Goal: Complete application form

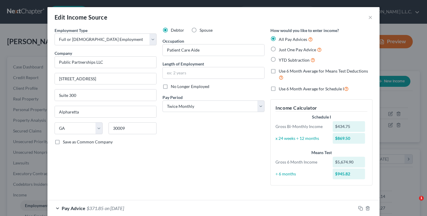
select select "0"
select select "10"
select select "1"
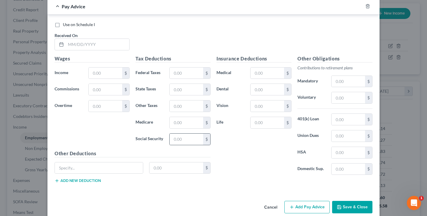
scroll to position [354, 0]
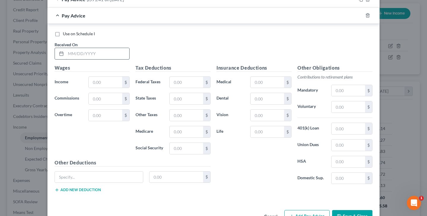
click at [77, 52] on input "text" at bounding box center [97, 53] width 63 height 11
type input "[DATE]"
click at [103, 77] on input "text" at bounding box center [105, 82] width 33 height 11
type input "346.88"
click at [178, 80] on input "text" at bounding box center [186, 82] width 33 height 11
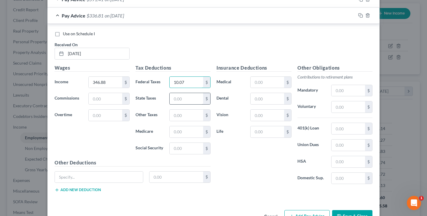
type input "10.07"
type input "5.20"
click at [185, 129] on input "text" at bounding box center [186, 131] width 33 height 11
type input "5.03"
click at [192, 148] on input "text" at bounding box center [186, 148] width 33 height 11
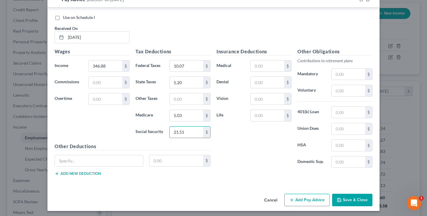
scroll to position [370, 0]
type input "21.51"
click at [90, 174] on div "Other Deductions $ Add new deduction" at bounding box center [133, 162] width 162 height 38
click at [93, 172] on button "Add new deduction" at bounding box center [78, 174] width 46 height 5
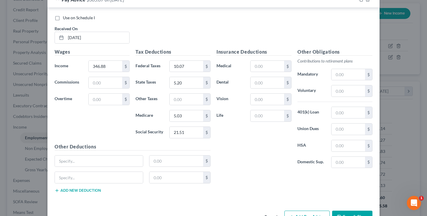
click at [92, 188] on button "Add new deduction" at bounding box center [78, 190] width 46 height 5
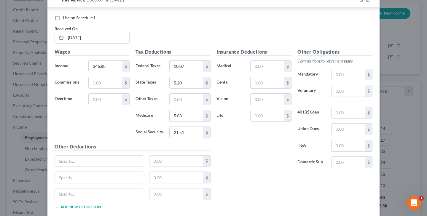
click at [90, 205] on button "Add new deduction" at bounding box center [78, 207] width 46 height 5
click at [102, 165] on div "$" at bounding box center [133, 163] width 162 height 17
type input "NJ Disability Employee"
click at [154, 162] on input "text" at bounding box center [176, 161] width 54 height 11
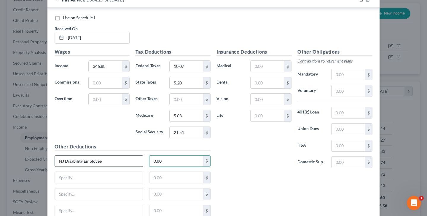
type input "0.80"
click at [118, 160] on input "NJ Disability Employee" at bounding box center [99, 161] width 88 height 11
type input "NJ Disability Employee Insurance"
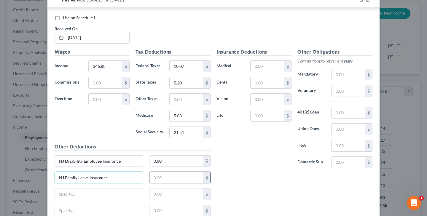
type input "NJ Family Leave Insurance"
click at [173, 177] on input "text" at bounding box center [176, 177] width 54 height 11
type input "0.31"
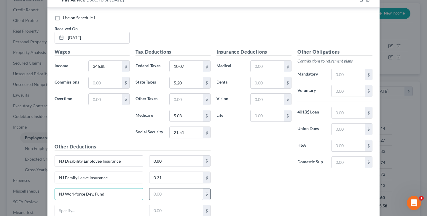
type input "NJ Workforce Dev. Fund"
click at [158, 193] on input "text" at bounding box center [176, 194] width 54 height 11
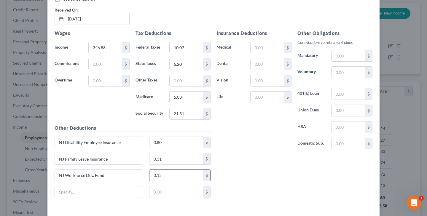
scroll to position [390, 0]
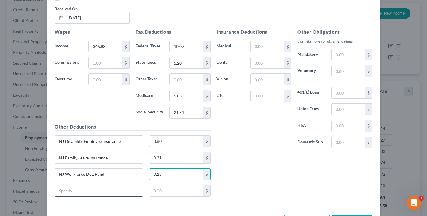
type input "0.15"
type input "NJ Unemployment"
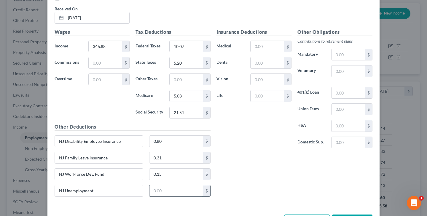
click at [162, 192] on input "text" at bounding box center [176, 190] width 54 height 11
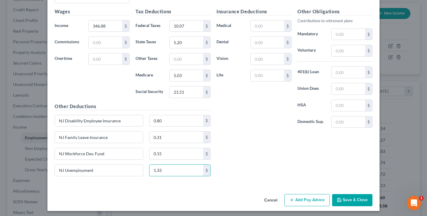
scroll to position [410, 0]
type input "1.33"
click at [338, 200] on icon "button" at bounding box center [339, 200] width 5 height 5
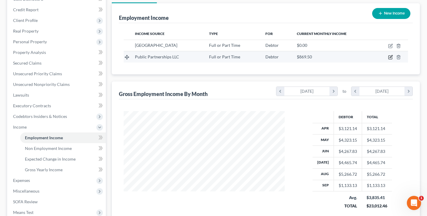
click at [388, 55] on icon "button" at bounding box center [390, 57] width 5 height 5
select select "0"
select select "10"
select select "1"
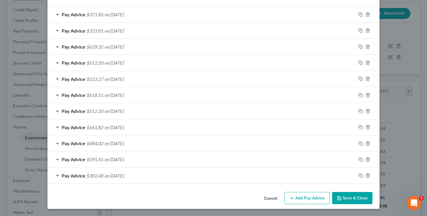
scroll to position [192, 0]
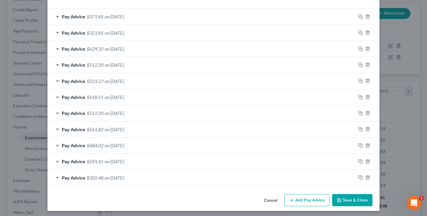
click at [305, 199] on button "Add Pay Advice" at bounding box center [306, 200] width 45 height 12
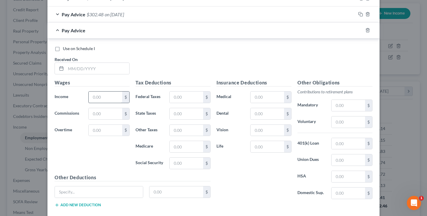
scroll to position [358, 0]
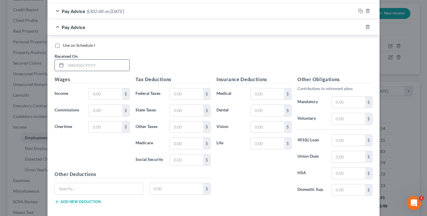
click at [73, 64] on input "text" at bounding box center [97, 65] width 63 height 11
type input "[DATE]"
click at [111, 92] on input "text" at bounding box center [105, 93] width 33 height 11
type input "925"
click at [191, 92] on input "text" at bounding box center [186, 93] width 33 height 11
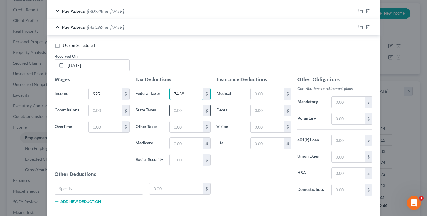
type input "74.38"
type input "14.65"
click at [185, 143] on input "text" at bounding box center [186, 143] width 33 height 11
type input "13.41"
click at [184, 161] on input "text" at bounding box center [186, 159] width 33 height 11
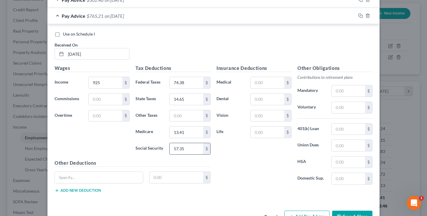
scroll to position [374, 0]
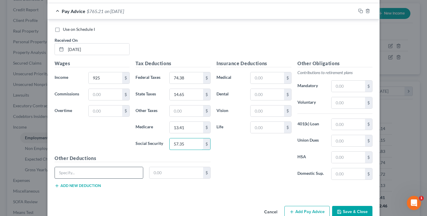
type input "57.35"
type input "NJ Disability Employee Insurance"
click at [155, 172] on input "text" at bounding box center [176, 172] width 54 height 11
type input "2.13"
click at [95, 186] on button "Add new deduction" at bounding box center [78, 185] width 46 height 5
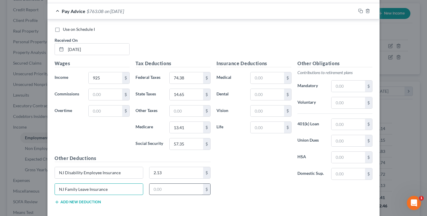
type input "NJ Family Leave Insurance"
click at [165, 191] on input "text" at bounding box center [176, 189] width 54 height 11
type input "3.05"
click at [89, 200] on button "Add new deduction" at bounding box center [78, 202] width 46 height 5
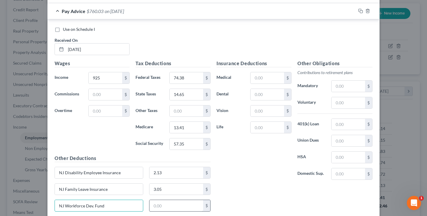
type input "NJ Workforce Dev. Fund"
click at [154, 205] on input "text" at bounding box center [176, 205] width 54 height 11
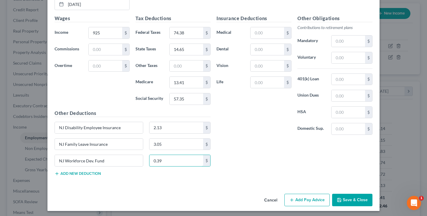
scroll to position [419, 0]
type input "0.39"
click at [78, 173] on button "Add new deduction" at bounding box center [78, 174] width 46 height 5
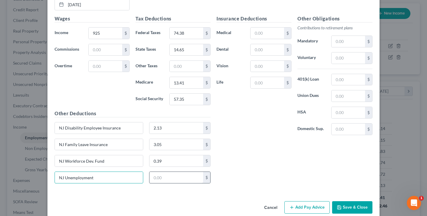
type input "NJ Unemployment"
click at [159, 180] on input "text" at bounding box center [176, 177] width 54 height 11
type input "3.54"
click at [342, 206] on button "Save & Close" at bounding box center [352, 207] width 40 height 12
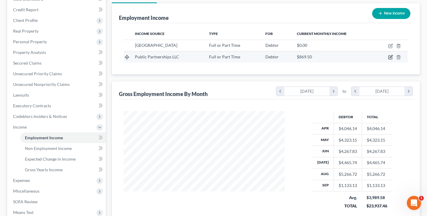
click at [389, 59] on icon "button" at bounding box center [390, 57] width 5 height 5
select select "0"
select select "10"
select select "1"
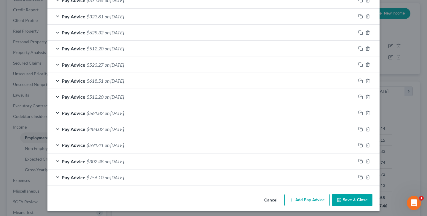
scroll to position [208, 0]
click at [317, 200] on button "Add Pay Advice" at bounding box center [306, 200] width 45 height 12
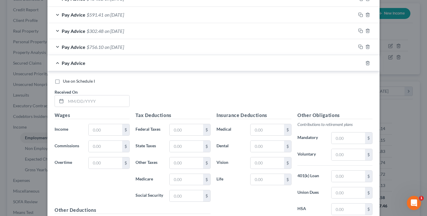
scroll to position [337, 0]
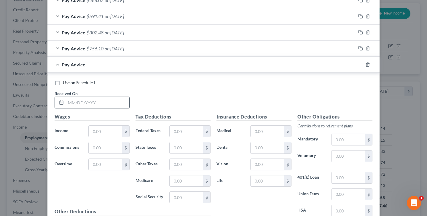
click at [72, 101] on input "text" at bounding box center [97, 102] width 63 height 11
type input "[DATE]"
click at [101, 129] on input "text" at bounding box center [105, 131] width 33 height 11
type input "277.50"
click at [185, 131] on input "text" at bounding box center [186, 131] width 33 height 11
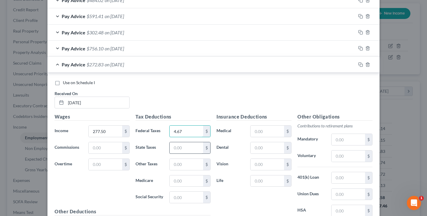
type input "4.67"
type input "4.16"
click at [191, 177] on input "text" at bounding box center [186, 180] width 33 height 11
type input "4.02"
click at [184, 194] on input "text" at bounding box center [186, 197] width 33 height 11
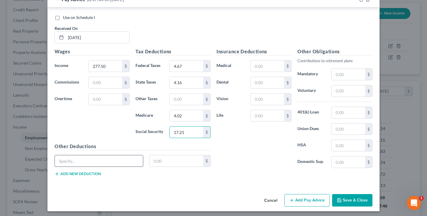
scroll to position [402, 0]
type input "17.21"
type input "NJ Disability Employee Insurance"
click at [163, 162] on input "text" at bounding box center [176, 161] width 54 height 11
type input "0.64"
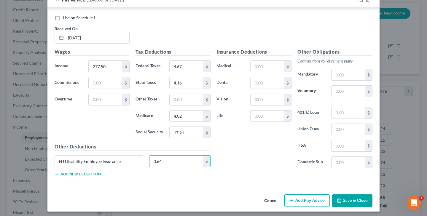
click at [100, 172] on button "Add new deduction" at bounding box center [78, 174] width 46 height 5
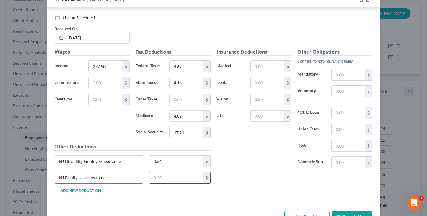
type input "NJ Family Leave Insurance"
click at [171, 176] on input "text" at bounding box center [176, 177] width 54 height 11
type input "0.92"
click at [96, 189] on button "Add new deduction" at bounding box center [78, 191] width 46 height 5
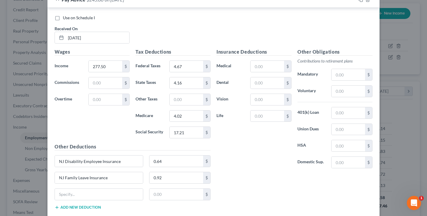
scroll to position [435, 0]
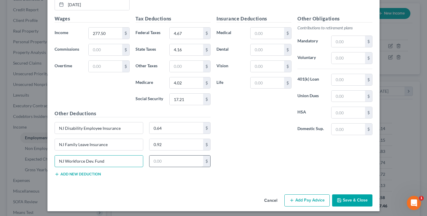
type input "NJ Workforce Dev. Fund"
click at [161, 161] on input "text" at bounding box center [176, 161] width 54 height 11
type input "0.12"
click at [94, 172] on button "Add new deduction" at bounding box center [78, 174] width 46 height 5
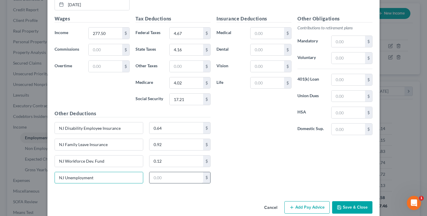
type input "NJ Unemployment"
click at [181, 179] on input "text" at bounding box center [176, 177] width 54 height 11
type input "1.06"
click at [345, 207] on button "Save & Close" at bounding box center [352, 207] width 40 height 12
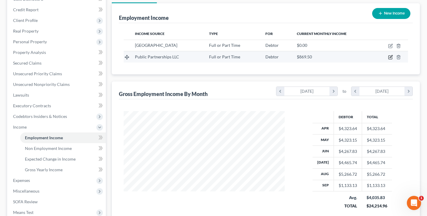
click at [390, 59] on icon "button" at bounding box center [390, 57] width 5 height 5
select select "0"
select select "10"
select select "1"
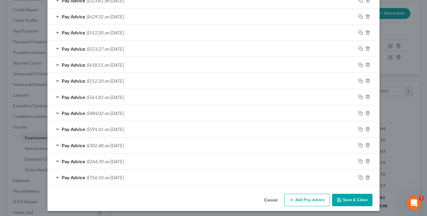
scroll to position [224, 0]
click at [296, 198] on button "Add Pay Advice" at bounding box center [306, 200] width 45 height 12
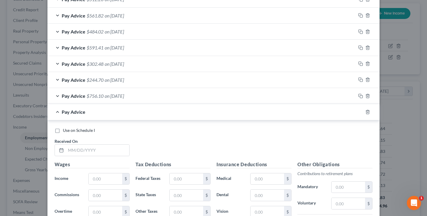
scroll to position [307, 0]
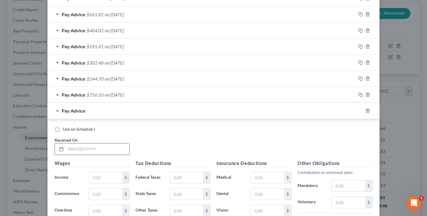
click at [95, 148] on input "text" at bounding box center [97, 148] width 63 height 11
type input "[DATE]"
click at [96, 175] on input "text" at bounding box center [105, 177] width 33 height 11
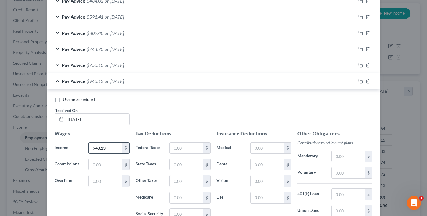
scroll to position [338, 0]
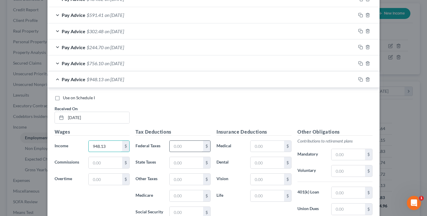
type input "948.13"
click at [172, 145] on input "text" at bounding box center [186, 146] width 33 height 11
type input "63.84"
type input "14.57"
click at [177, 192] on input "text" at bounding box center [186, 195] width 33 height 11
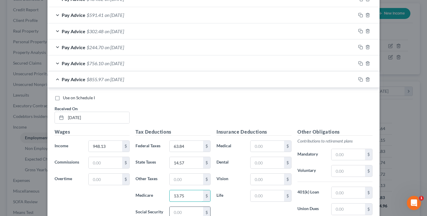
type input "13.75"
click at [171, 213] on input "text" at bounding box center [186, 212] width 33 height 11
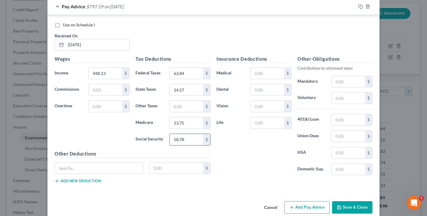
scroll to position [412, 0]
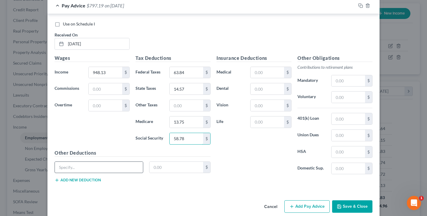
type input "58.78"
type input "NJ Disability Employee Insurance"
click at [167, 167] on input "text" at bounding box center [176, 167] width 54 height 11
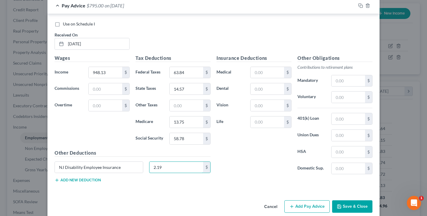
type input "2.19"
click at [96, 179] on button "Add new deduction" at bounding box center [78, 180] width 46 height 5
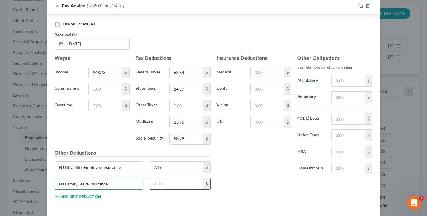
type input "NJ Family Leave Insurance"
click at [171, 182] on input "text" at bounding box center [176, 183] width 54 height 11
type input "3.13"
click at [99, 195] on button "Add new deduction" at bounding box center [78, 196] width 46 height 5
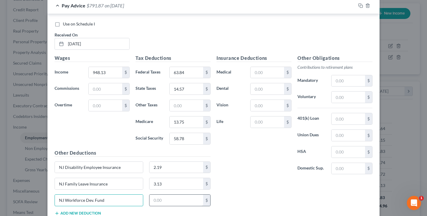
type input "NJ Workforce Dev. Fund"
click at [167, 201] on input "text" at bounding box center [176, 200] width 54 height 11
type input "0.41"
click at [97, 211] on button "Add new deduction" at bounding box center [78, 213] width 46 height 5
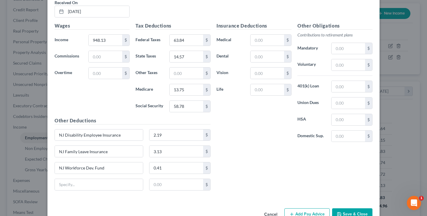
scroll to position [450, 0]
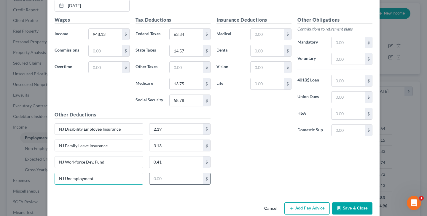
type input "NJ Unemployment"
click at [157, 180] on input "text" at bounding box center [176, 178] width 54 height 11
type input "3.62"
click at [352, 206] on button "Save & Close" at bounding box center [352, 208] width 40 height 12
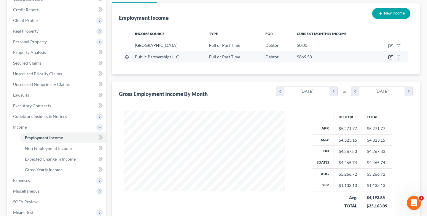
click at [389, 59] on icon "button" at bounding box center [390, 57] width 5 height 5
select select "0"
select select "10"
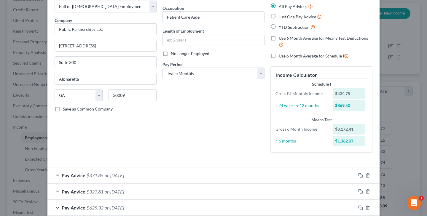
scroll to position [32, 0]
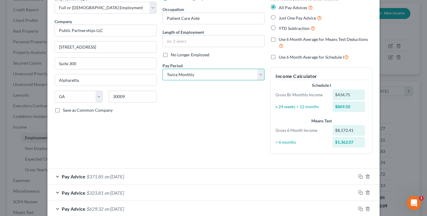
select select "2"
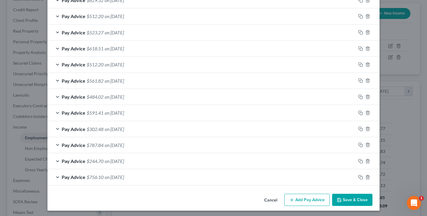
scroll to position [241, 0]
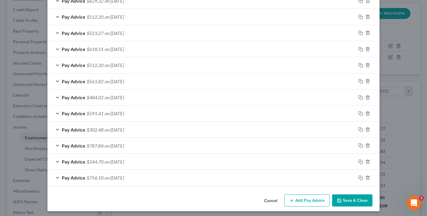
click at [352, 199] on button "Save & Close" at bounding box center [352, 200] width 40 height 12
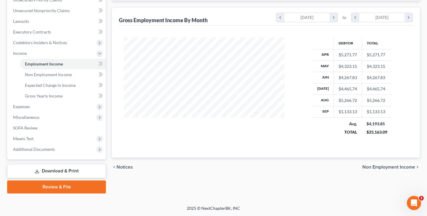
scroll to position [142, 0]
click at [34, 138] on span "Means Test" at bounding box center [57, 138] width 98 height 11
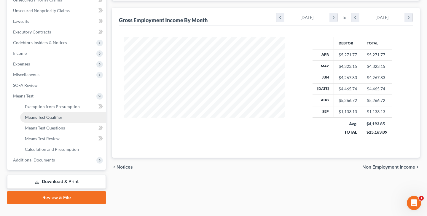
click at [58, 118] on span "Means Test Qualifier" at bounding box center [44, 117] width 38 height 5
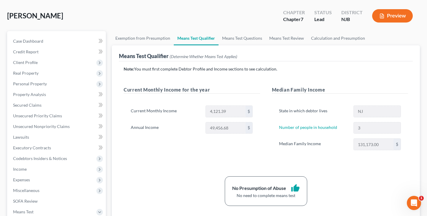
scroll to position [26, 0]
click at [41, 169] on span "Income" at bounding box center [57, 169] width 98 height 11
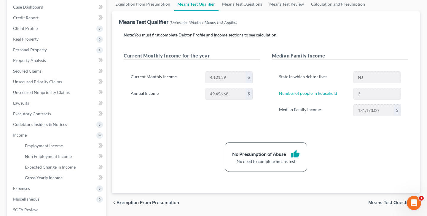
scroll to position [57, 0]
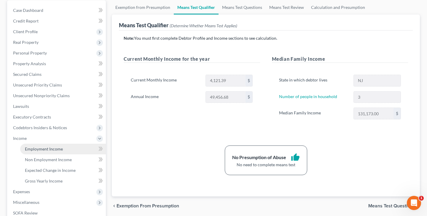
click at [58, 150] on span "Employment Income" at bounding box center [44, 148] width 38 height 5
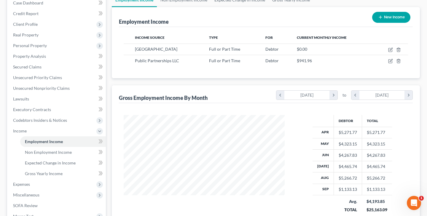
scroll to position [60, 0]
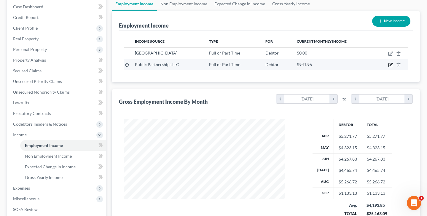
click at [390, 64] on icon "button" at bounding box center [390, 65] width 5 height 5
select select "0"
select select "10"
select select "2"
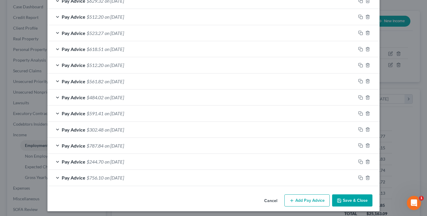
scroll to position [241, 0]
click at [347, 195] on button "Save & Close" at bounding box center [352, 200] width 40 height 12
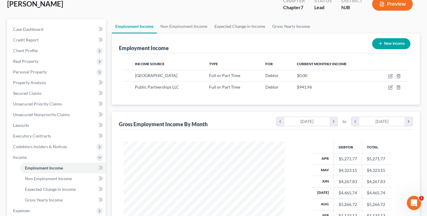
scroll to position [35, 0]
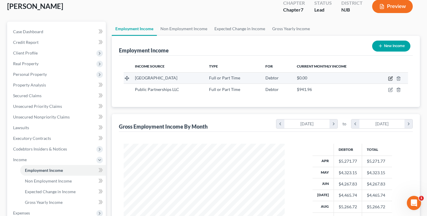
click at [389, 78] on icon "button" at bounding box center [390, 78] width 5 height 5
select select "0"
select select "33"
select select "2"
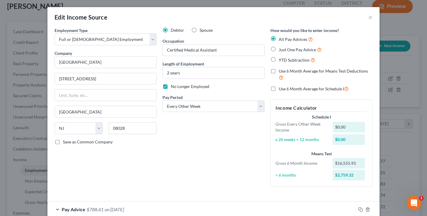
scroll to position [0, 0]
click at [370, 18] on button "×" at bounding box center [370, 17] width 4 height 7
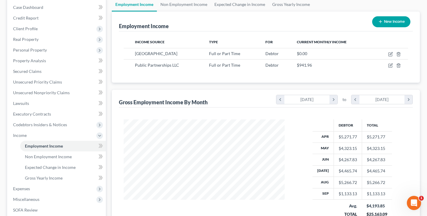
scroll to position [60, 0]
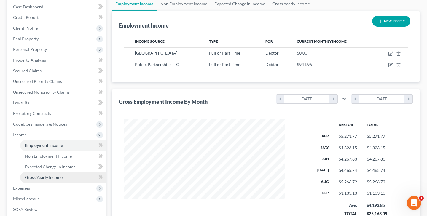
click at [55, 177] on span "Gross Yearly Income" at bounding box center [44, 177] width 38 height 5
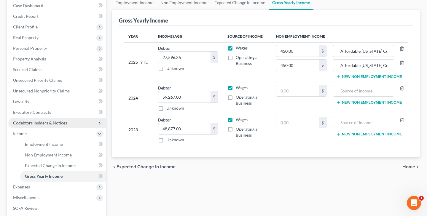
scroll to position [51, 0]
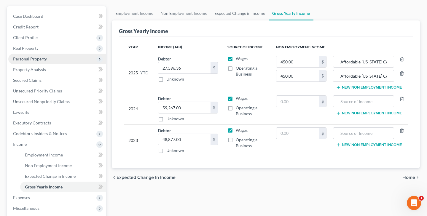
click at [35, 61] on span "Personal Property" at bounding box center [30, 58] width 34 height 5
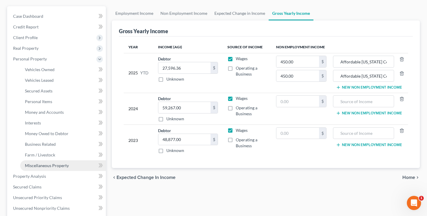
click at [68, 169] on link "Miscellaneous Property" at bounding box center [63, 165] width 86 height 11
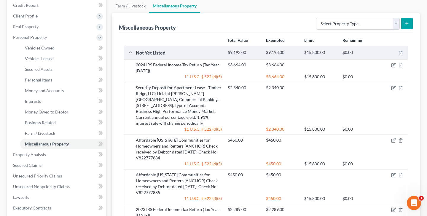
scroll to position [68, 0]
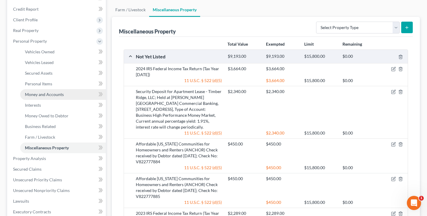
click at [48, 93] on span "Money and Accounts" at bounding box center [44, 94] width 39 height 5
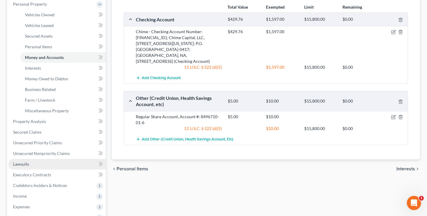
scroll to position [112, 0]
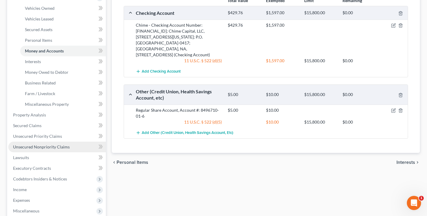
click at [70, 150] on link "Unsecured Nonpriority Claims" at bounding box center [57, 147] width 98 height 11
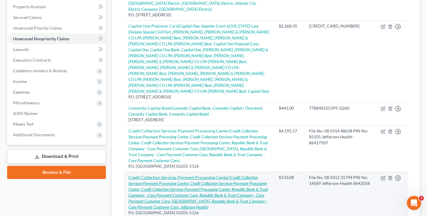
scroll to position [113, 0]
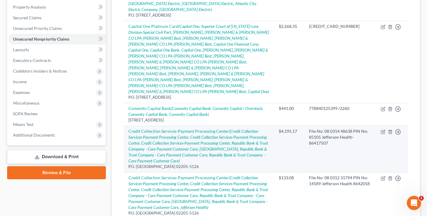
click at [173, 126] on td "Credit Collection Services-Payment Processing Center (Credit Collection Service…" at bounding box center [199, 149] width 150 height 47
click at [382, 130] on icon "button" at bounding box center [383, 132] width 5 height 5
select select "22"
select select "1"
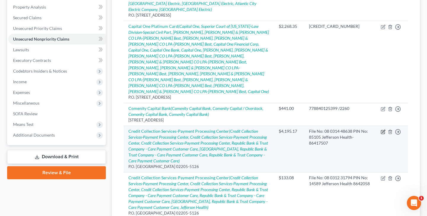
select select "0"
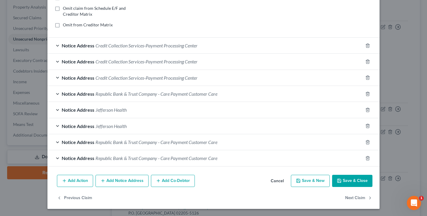
scroll to position [121, 0]
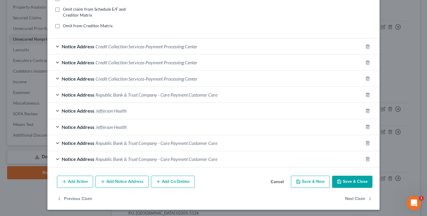
click at [118, 180] on button "Add Notice Address" at bounding box center [121, 182] width 53 height 12
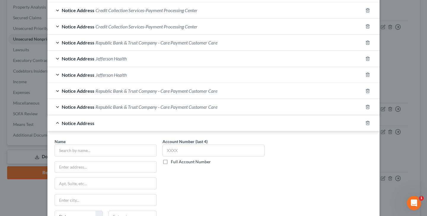
scroll to position [173, 0]
click at [142, 152] on input "text" at bounding box center [106, 150] width 102 height 12
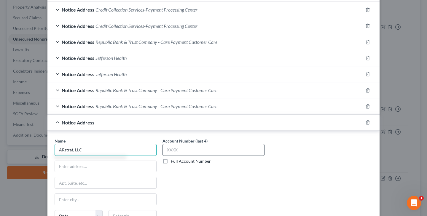
type input "ARstrat, LLC"
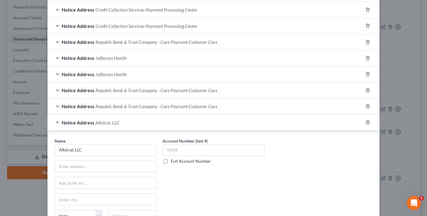
click at [171, 160] on label "Full Account Number" at bounding box center [191, 161] width 40 height 6
click at [173, 160] on input "Full Account Number" at bounding box center [175, 160] width 4 height 4
click at [177, 151] on input "text" at bounding box center [213, 150] width 102 height 12
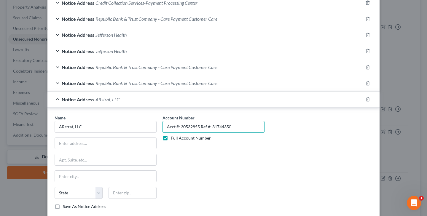
scroll to position [202, 0]
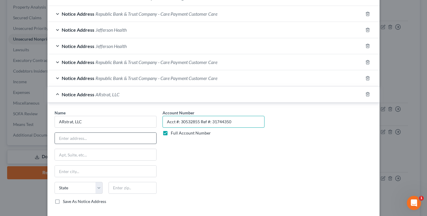
type input "Acct #: 30532855 Ref #: 31744350"
type input "P.O. Box 676587"
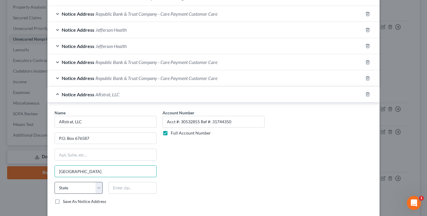
type input "Dallas"
select select "45"
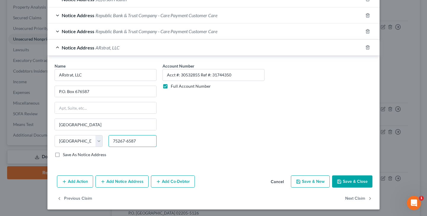
scroll to position [248, 0]
type input "75267-6587"
click at [351, 181] on button "Save & Close" at bounding box center [352, 182] width 40 height 12
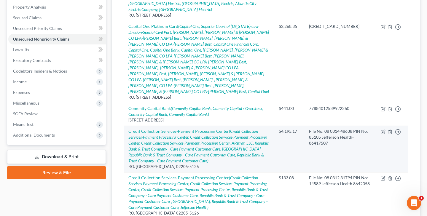
click at [209, 129] on icon "(Credit Collection Services-Payment Processing Center, Credit Collection Servic…" at bounding box center [198, 146] width 140 height 35
select select "22"
select select "1"
select select "0"
select select "45"
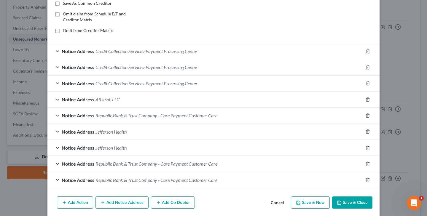
scroll to position [111, 0]
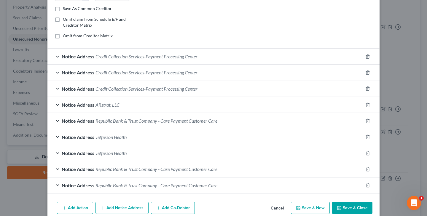
click at [110, 104] on span "ARstrat, LLC" at bounding box center [107, 105] width 24 height 6
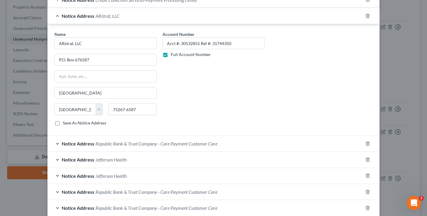
scroll to position [199, 0]
drag, startPoint x: 166, startPoint y: 43, endPoint x: 238, endPoint y: 44, distance: 71.4
click at [238, 44] on input "Acct #: 30532855 Ref #: 31744350" at bounding box center [213, 44] width 102 height 12
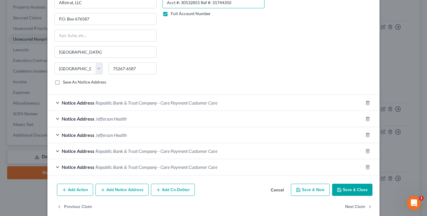
scroll to position [248, 0]
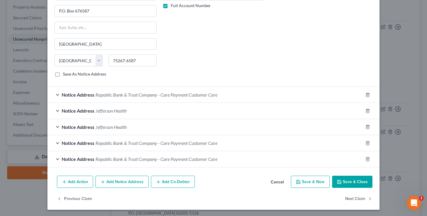
click at [128, 182] on button "Add Notice Address" at bounding box center [121, 182] width 53 height 12
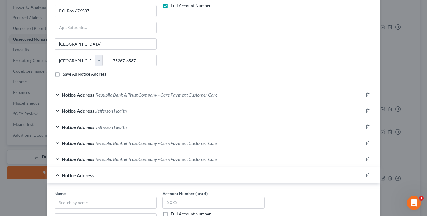
click at [171, 213] on label "Full Account Number" at bounding box center [191, 214] width 40 height 6
click at [173, 213] on input "Full Account Number" at bounding box center [175, 213] width 4 height 4
click at [178, 204] on input "text" at bounding box center [213, 203] width 102 height 12
paste input "Acct #: 30532855 Ref #: 31744350"
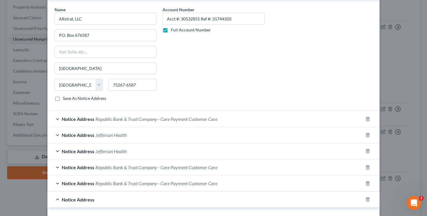
scroll to position [224, 0]
type input "Acct #: 30532855 Ref #: 31744350"
drag, startPoint x: 59, startPoint y: 19, endPoint x: 92, endPoint y: 18, distance: 33.2
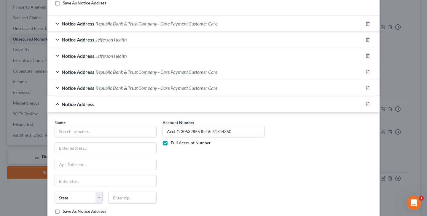
scroll to position [332, 0]
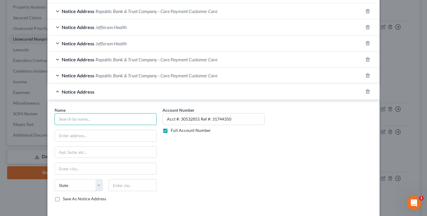
click at [78, 116] on input "text" at bounding box center [106, 119] width 102 height 12
paste input "ARstrat, LLC"
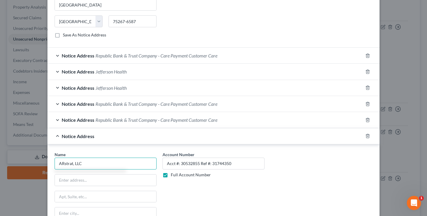
scroll to position [290, 0]
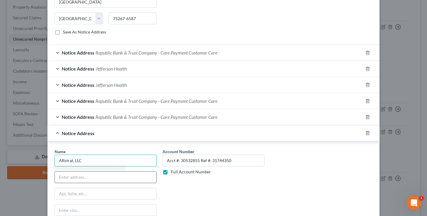
type input "ARstrat, LLC"
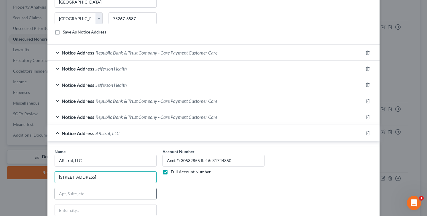
type input "231 West Main Street"
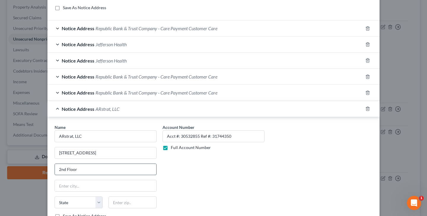
scroll to position [319, 0]
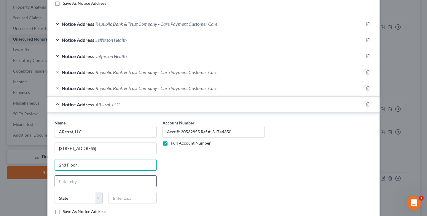
type input "2nd Floor"
type input "Denison"
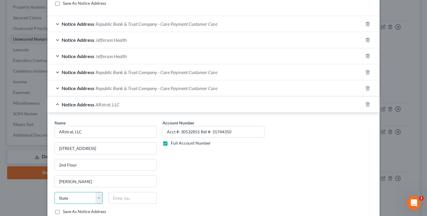
select select "45"
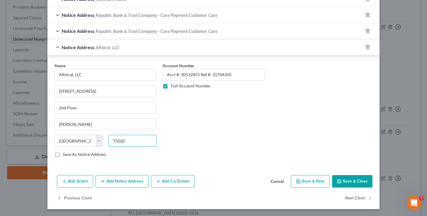
scroll to position [376, 0]
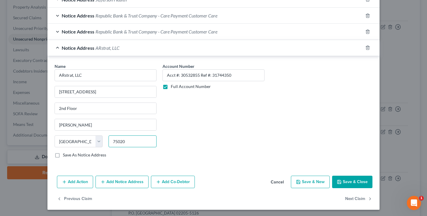
type input "75020"
click at [347, 180] on button "Save & Close" at bounding box center [352, 182] width 40 height 12
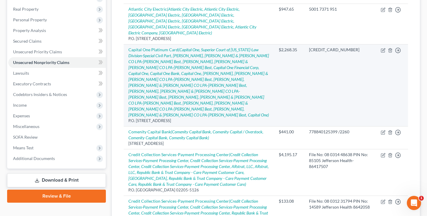
scroll to position [97, 0]
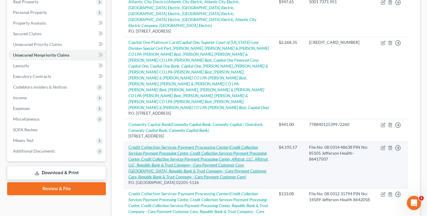
click at [210, 145] on icon "(Credit Collection Services-Payment Processing Center, Credit Collection Servic…" at bounding box center [198, 162] width 140 height 35
select select "22"
select select "1"
select select "0"
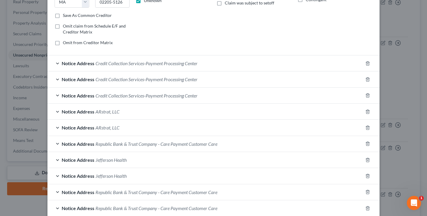
scroll to position [103, 0]
click at [119, 128] on span "ARstrat, LLC" at bounding box center [107, 128] width 24 height 6
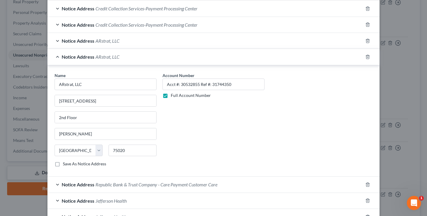
scroll to position [181, 0]
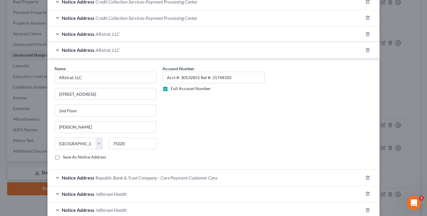
click at [63, 157] on label "Save As Notice Address" at bounding box center [84, 157] width 43 height 6
click at [65, 157] on input "Save As Notice Address" at bounding box center [67, 156] width 4 height 4
checkbox input "true"
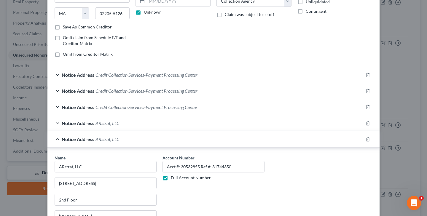
scroll to position [91, 0]
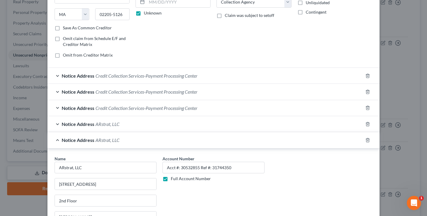
click at [112, 125] on span "ARstrat, LLC" at bounding box center [107, 124] width 24 height 6
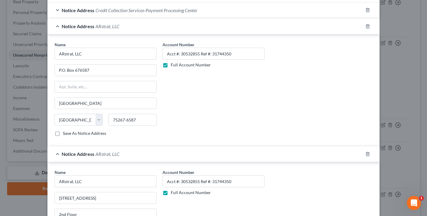
scroll to position [190, 0]
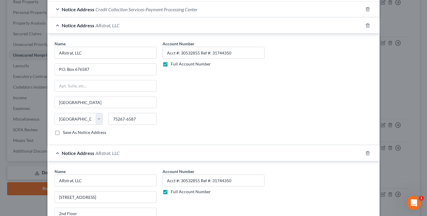
click at [63, 134] on label "Save As Notice Address" at bounding box center [84, 133] width 43 height 6
click at [65, 133] on input "Save As Notice Address" at bounding box center [67, 132] width 4 height 4
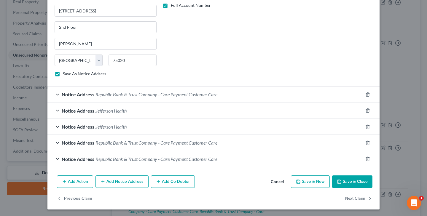
scroll to position [376, 0]
click at [345, 182] on button "Save & Close" at bounding box center [352, 182] width 40 height 12
checkbox input "false"
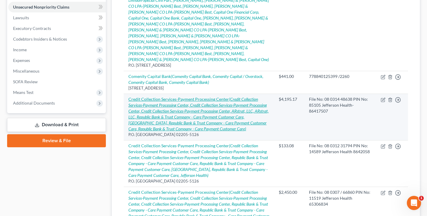
scroll to position [151, 0]
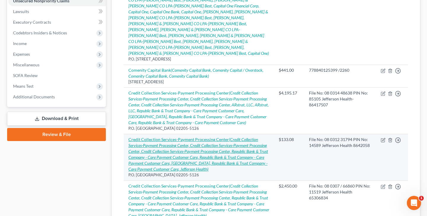
click at [233, 137] on icon "(Credit Collection Services-Payment Processing Center, Credit Collection Servic…" at bounding box center [198, 154] width 140 height 35
select select "22"
select select "1"
select select "0"
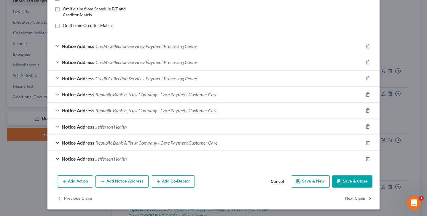
scroll to position [121, 0]
click at [134, 180] on button "Add Notice Address" at bounding box center [121, 182] width 53 height 12
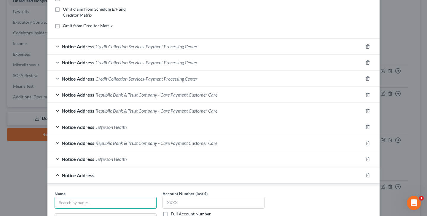
click at [139, 200] on input "text" at bounding box center [106, 203] width 102 height 12
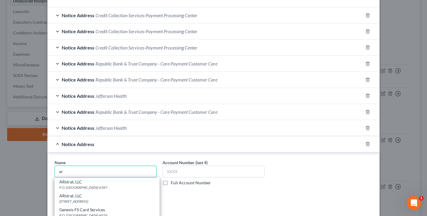
scroll to position [160, 0]
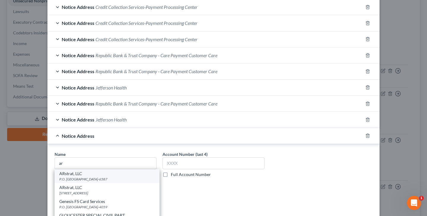
click at [112, 181] on div "P.O. [GEOGRAPHIC_DATA]-6587" at bounding box center [106, 179] width 95 height 5
type input "ARstrat, LLC"
type input "P.O. Box 676587"
type input "Dallas"
select select "45"
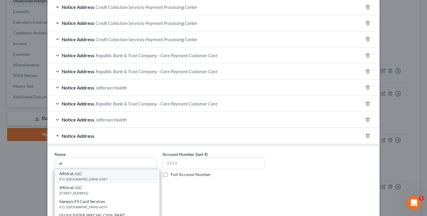
type input "75267-6587"
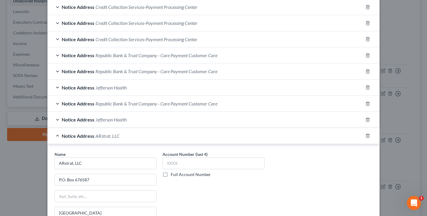
click at [171, 175] on label "Full Account Number" at bounding box center [191, 175] width 40 height 6
click at [173, 175] on input "Full Account Number" at bounding box center [175, 174] width 4 height 4
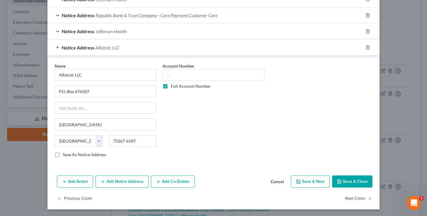
scroll to position [248, 0]
click at [125, 182] on button "Add Notice Address" at bounding box center [121, 182] width 53 height 12
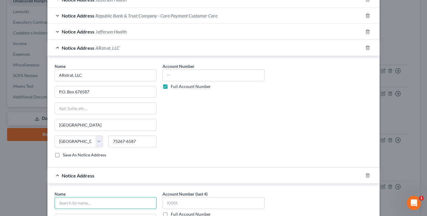
click at [91, 202] on input "text" at bounding box center [106, 203] width 102 height 12
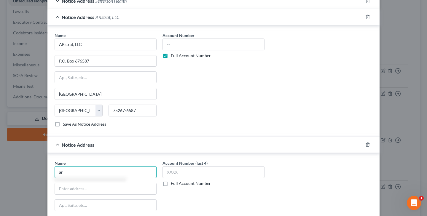
scroll to position [288, 0]
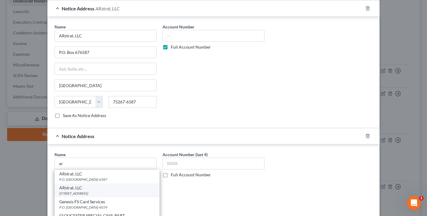
click at [90, 189] on div "ARstrat, LLC" at bounding box center [106, 188] width 95 height 6
type input "ARstrat, LLC"
type input "231 West Main Street"
type input "2nd Floor"
type input "Denison"
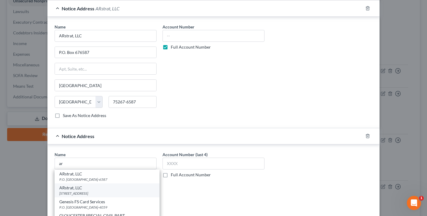
select select "45"
type input "75020"
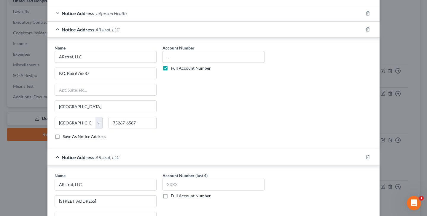
scroll to position [291, 0]
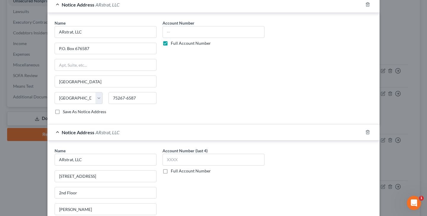
click at [171, 171] on label "Full Account Number" at bounding box center [191, 171] width 40 height 6
click at [173, 171] on input "Full Account Number" at bounding box center [175, 170] width 4 height 4
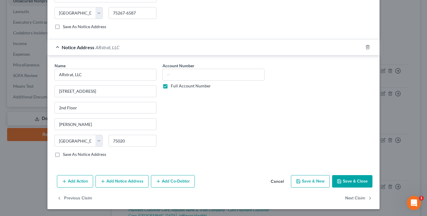
scroll to position [376, 0]
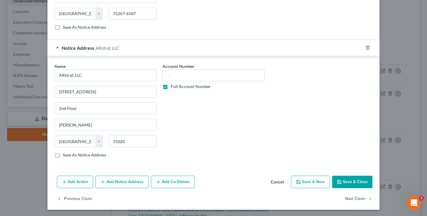
click at [369, 183] on button "Save & Close" at bounding box center [352, 182] width 40 height 12
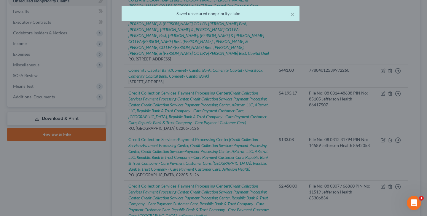
scroll to position [0, 0]
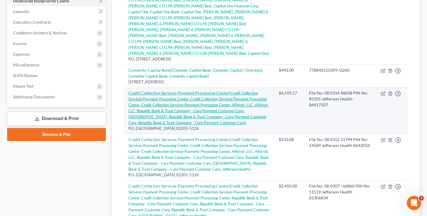
click at [199, 90] on icon "(Credit Collection Services-Payment Processing Center, Credit Collection Servic…" at bounding box center [198, 107] width 140 height 35
select select "22"
select select "1"
select select "0"
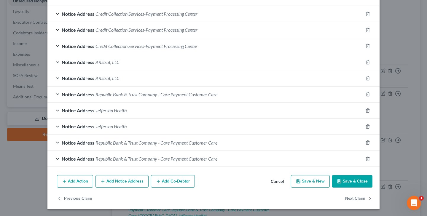
scroll to position [153, 0]
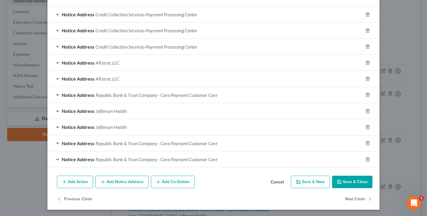
click at [130, 64] on div "Notice Address ARstrat, LLC" at bounding box center [204, 63] width 315 height 16
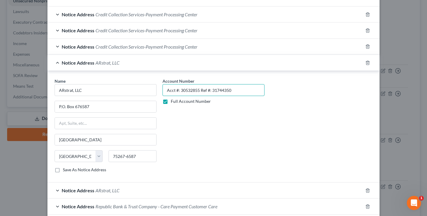
drag, startPoint x: 167, startPoint y: 90, endPoint x: 244, endPoint y: 88, distance: 77.1
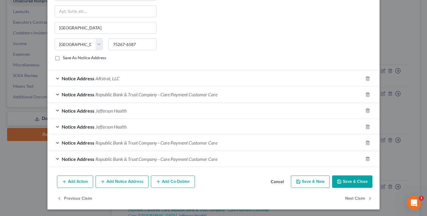
scroll to position [264, 0]
click at [362, 181] on button "Save & Close" at bounding box center [352, 182] width 40 height 12
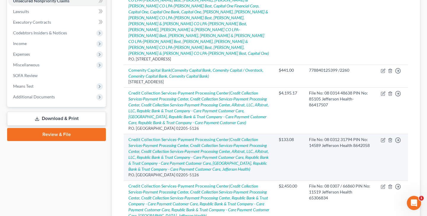
click at [196, 134] on td "Credit Collection Services-Payment Processing Center (Credit Collection Service…" at bounding box center [199, 157] width 150 height 47
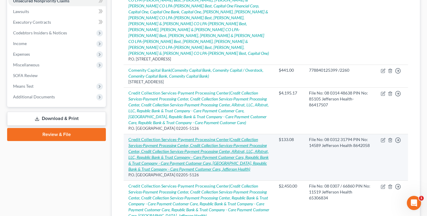
click at [196, 137] on icon "(Credit Collection Services-Payment Processing Center, Credit Collection Servic…" at bounding box center [198, 154] width 140 height 35
select select "22"
select select "1"
select select "0"
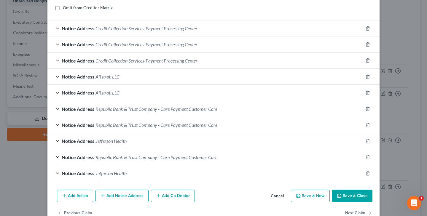
scroll to position [138, 0]
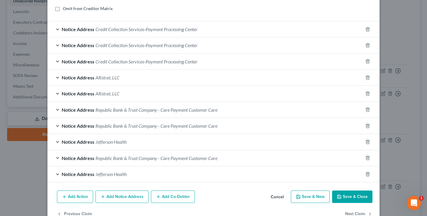
click at [108, 79] on span "ARstrat, LLC" at bounding box center [107, 78] width 24 height 6
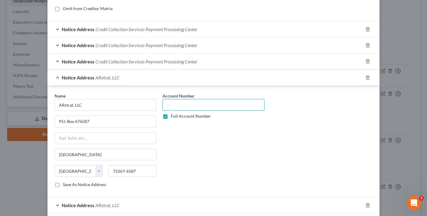
click at [192, 104] on input "text" at bounding box center [213, 105] width 102 height 12
paste input "Acct #: 30532855 Ref #: 31744350"
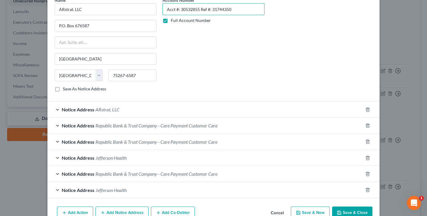
scroll to position [250, 0]
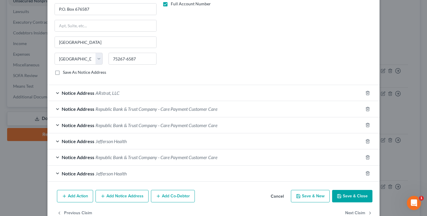
type input "Acct #: 30532855 Ref #: 31744350"
click at [115, 92] on span "ARstrat, LLC" at bounding box center [107, 93] width 24 height 6
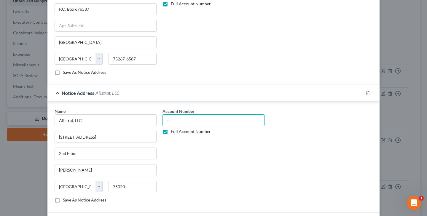
click at [226, 122] on input "text" at bounding box center [213, 120] width 102 height 12
paste input "Acct #: 30532855 Ref #: 31744350"
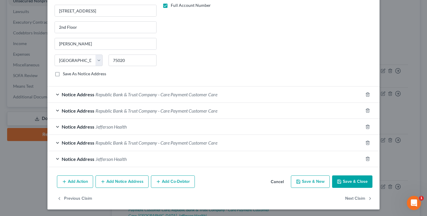
scroll to position [376, 0]
type input "Acct #: 30532855 Ref #: 31744350"
click at [353, 180] on button "Save & Close" at bounding box center [352, 182] width 40 height 12
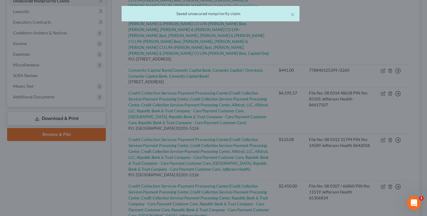
scroll to position [0, 0]
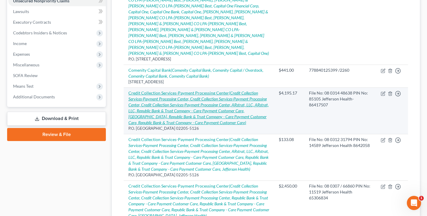
click at [231, 90] on icon "(Credit Collection Services-Payment Processing Center, Credit Collection Servic…" at bounding box center [198, 107] width 140 height 35
select select "22"
select select "1"
select select "0"
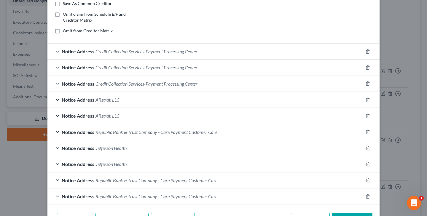
scroll to position [119, 0]
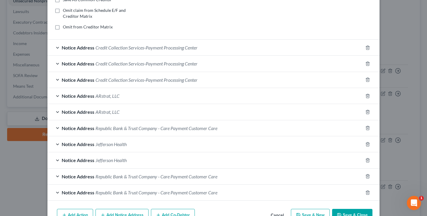
click at [104, 95] on span "ARstrat, LLC" at bounding box center [107, 96] width 24 height 6
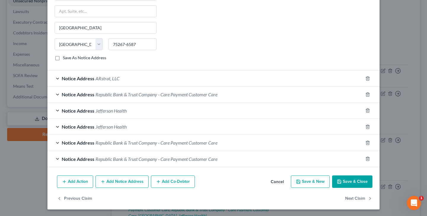
scroll to position [264, 0]
click at [346, 182] on button "Save & Close" at bounding box center [352, 182] width 40 height 12
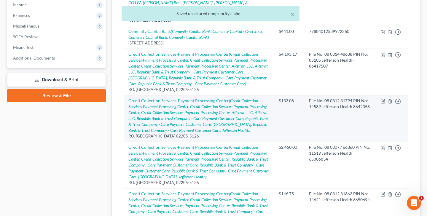
scroll to position [202, 0]
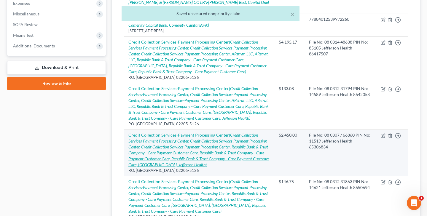
click at [205, 132] on icon "(Credit Collection Services-Payment Processing Center, Credit Collection Servic…" at bounding box center [198, 149] width 141 height 35
select select "22"
select select "1"
select select "0"
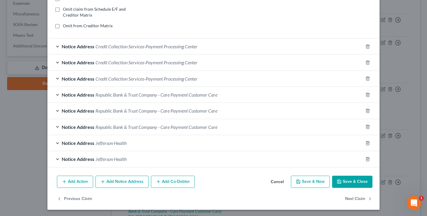
scroll to position [121, 0]
click at [125, 179] on button "Add Notice Address" at bounding box center [121, 182] width 53 height 12
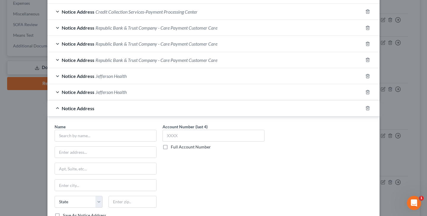
scroll to position [208, 0]
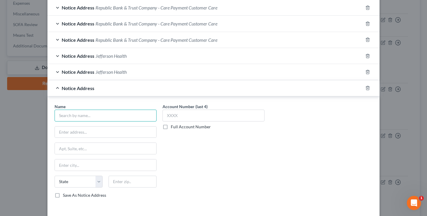
click at [133, 117] on input "text" at bounding box center [106, 116] width 102 height 12
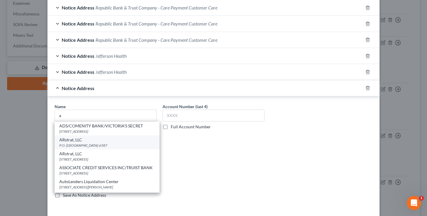
click at [106, 143] on div "ARstrat, LLC" at bounding box center [106, 140] width 95 height 6
type input "ARstrat, LLC"
type input "P.O. Box 676587"
type input "Dallas"
select select "45"
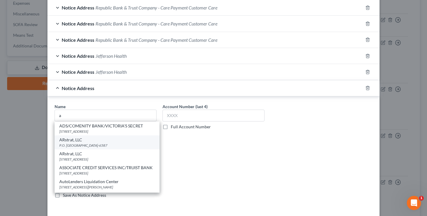
type input "75267-6587"
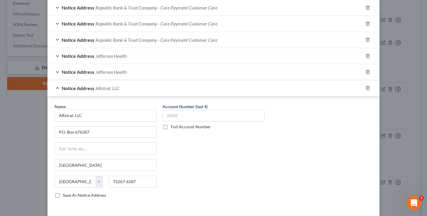
click at [171, 125] on label "Full Account Number" at bounding box center [191, 127] width 40 height 6
click at [173, 125] on input "Full Account Number" at bounding box center [175, 126] width 4 height 4
click at [183, 116] on input "text" at bounding box center [213, 116] width 102 height 12
paste input "Acct #: 30532855 Ref #: 31744350"
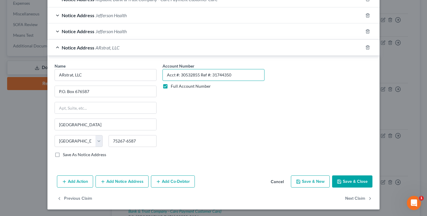
scroll to position [248, 0]
type input "Acct #: 30532855 Ref #: 31744350"
click at [111, 183] on button "Add Notice Address" at bounding box center [121, 182] width 53 height 12
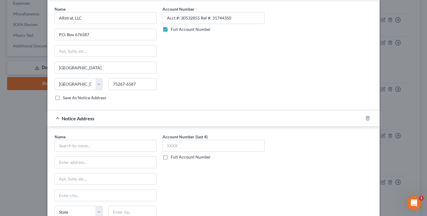
scroll to position [319, 0]
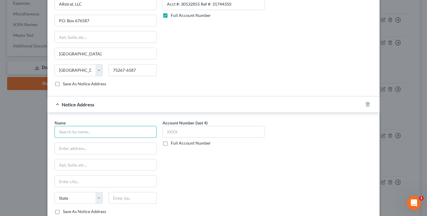
click at [129, 133] on input "text" at bounding box center [106, 132] width 102 height 12
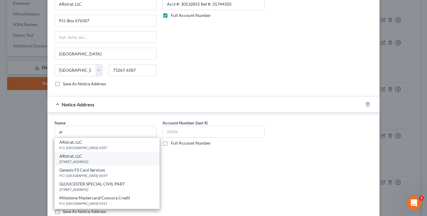
click at [106, 159] on div "231 West Main Street 2nd Floor, Denison, TX 75020" at bounding box center [106, 161] width 95 height 5
type input "ARstrat, LLC"
type input "231 West Main Street"
type input "2nd Floor"
type input "Denison"
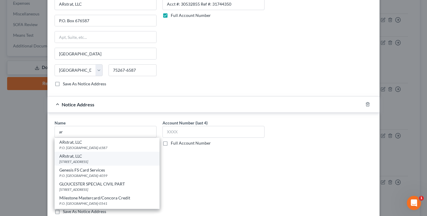
select select "45"
type input "75020"
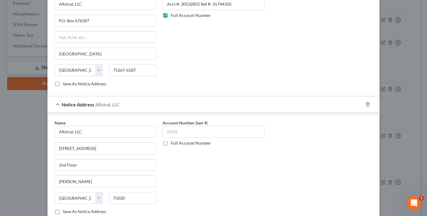
click at [171, 143] on label "Full Account Number" at bounding box center [191, 143] width 40 height 6
click at [173, 143] on input "Full Account Number" at bounding box center [175, 142] width 4 height 4
click at [180, 134] on input "text" at bounding box center [213, 132] width 102 height 12
paste input "Acct #: 30532855 Ref #: 31744350"
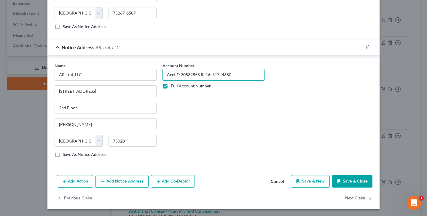
scroll to position [376, 0]
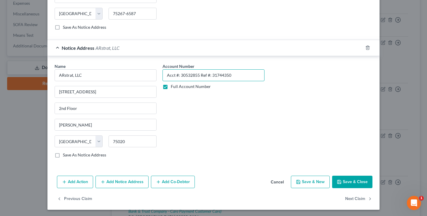
type input "Acct #: 30532855 Ref #: 31744350"
click at [350, 181] on button "Save & Close" at bounding box center [352, 182] width 40 height 12
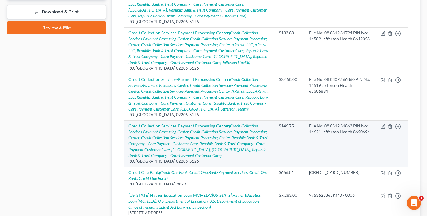
scroll to position [258, 0]
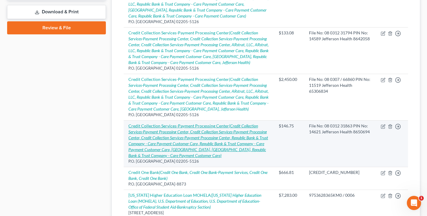
click at [206, 123] on icon "(Credit Collection Services-Payment Processing Center, Credit Collection Servic…" at bounding box center [198, 140] width 140 height 35
select select "22"
select select "1"
select select "0"
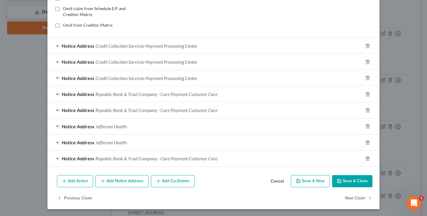
scroll to position [121, 0]
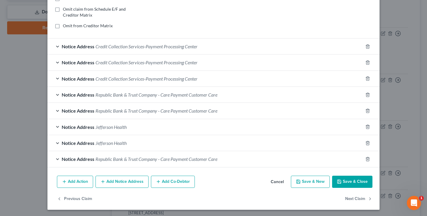
click at [123, 180] on button "Add Notice Address" at bounding box center [121, 182] width 53 height 12
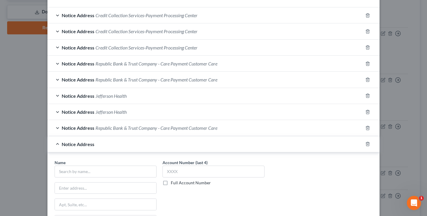
scroll to position [155, 0]
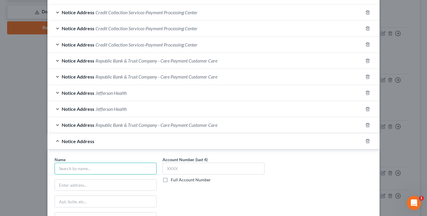
click at [118, 168] on input "text" at bounding box center [106, 169] width 102 height 12
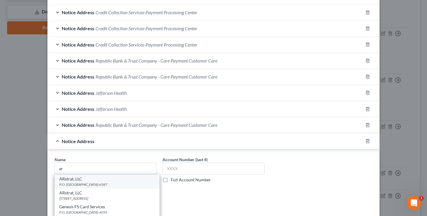
click at [106, 183] on div "P.O. [GEOGRAPHIC_DATA]-6587" at bounding box center [106, 184] width 95 height 5
type input "ARstrat, LLC"
type input "P.O. Box 676587"
type input "Dallas"
select select "45"
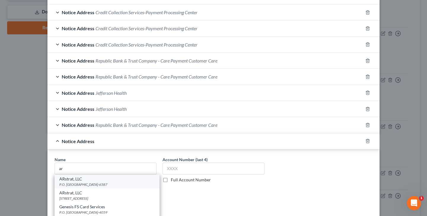
type input "75267-6587"
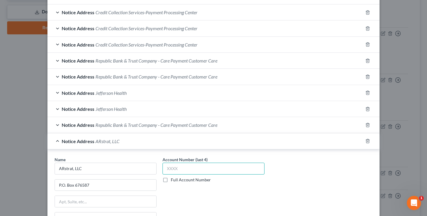
paste input "Acct"
type input "A"
click at [171, 179] on label "Full Account Number" at bounding box center [191, 180] width 40 height 6
click at [173, 179] on input "Full Account Number" at bounding box center [175, 179] width 4 height 4
click at [178, 171] on input "text" at bounding box center [213, 169] width 102 height 12
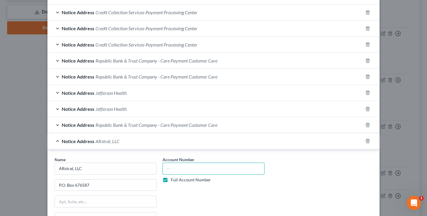
paste input "Acct #: 30532855 Ref #: 31744350"
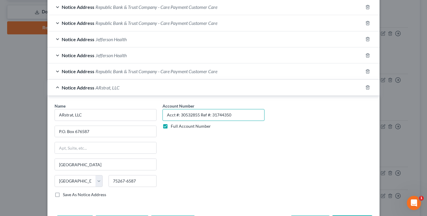
scroll to position [248, 0]
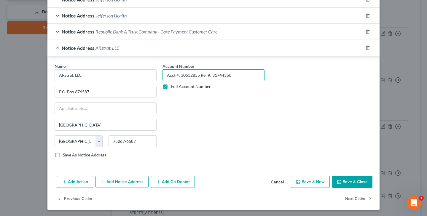
type input "Acct #: 30532855 Ref #: 31744350"
click at [108, 183] on button "Add Notice Address" at bounding box center [121, 182] width 53 height 12
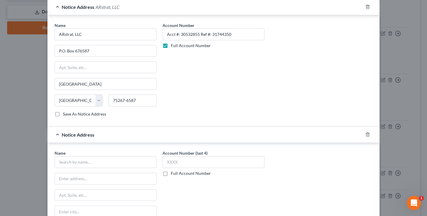
scroll to position [311, 0]
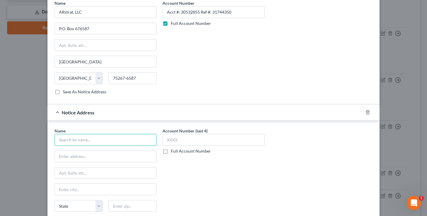
click at [147, 144] on input "text" at bounding box center [106, 140] width 102 height 12
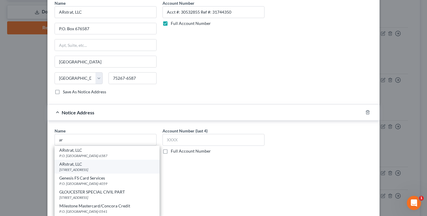
click at [94, 165] on div "ARstrat, LLC" at bounding box center [106, 164] width 95 height 6
type input "ARstrat, LLC"
type input "231 West Main Street"
type input "2nd Floor"
type input "Denison"
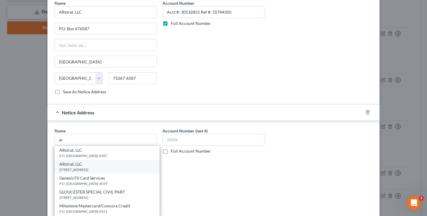
select select "45"
type input "75020"
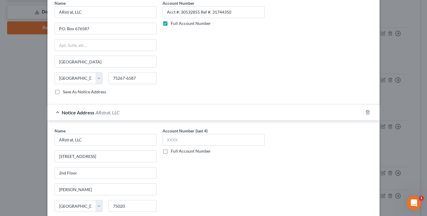
click at [171, 151] on label "Full Account Number" at bounding box center [191, 151] width 40 height 6
click at [173, 151] on input "Full Account Number" at bounding box center [175, 150] width 4 height 4
click at [196, 134] on input "text" at bounding box center [213, 140] width 102 height 12
paste input "Acct #: 30532855 Ref #: 31744350"
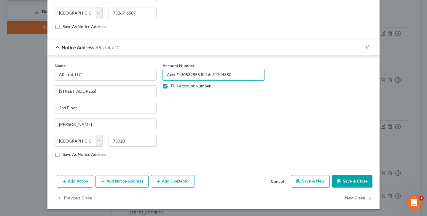
scroll to position [376, 0]
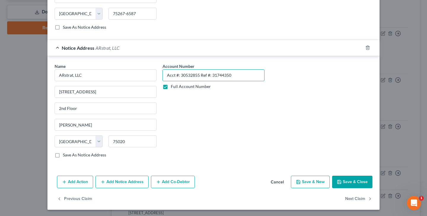
type input "Acct #: 30532855 Ref #: 31744350"
click at [349, 181] on button "Save & Close" at bounding box center [352, 182] width 40 height 12
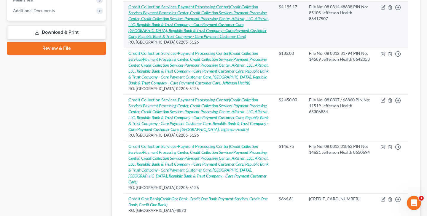
scroll to position [237, 0]
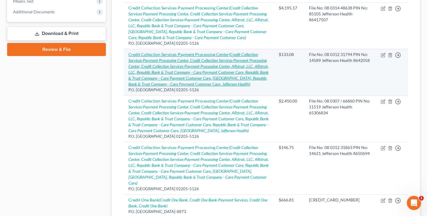
click at [229, 52] on icon "(Credit Collection Services-Payment Processing Center, Credit Collection Servic…" at bounding box center [198, 69] width 140 height 35
select select "22"
select select "1"
select select "0"
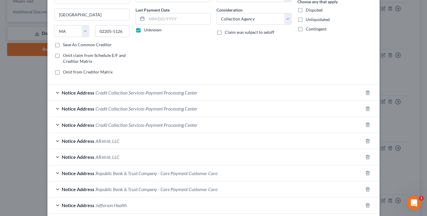
scroll to position [78, 0]
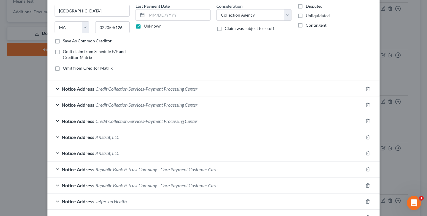
click at [119, 138] on span "ARstrat, LLC" at bounding box center [107, 137] width 24 height 6
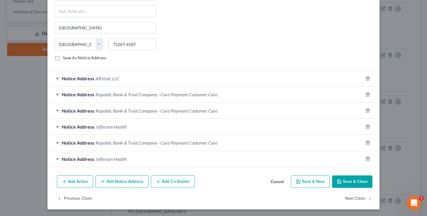
scroll to position [264, 0]
click at [344, 180] on button "Save & Close" at bounding box center [352, 182] width 40 height 12
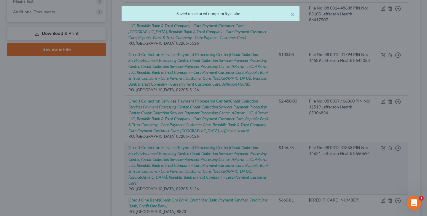
scroll to position [0, 0]
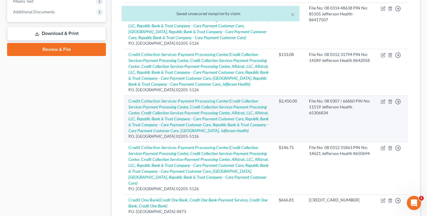
click at [237, 95] on td "Credit Collection Services-Payment Processing Center (Credit Collection Service…" at bounding box center [199, 118] width 150 height 47
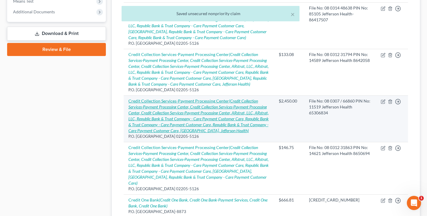
click at [228, 98] on icon "(Credit Collection Services-Payment Processing Center, Credit Collection Servic…" at bounding box center [198, 115] width 140 height 35
select select "22"
select select "1"
select select "0"
select select "45"
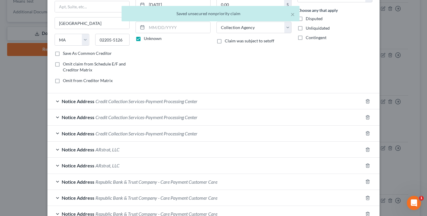
scroll to position [92, 0]
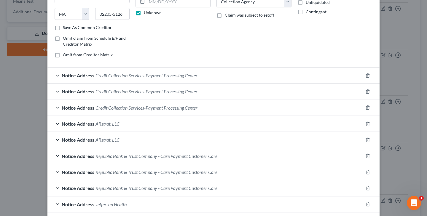
click at [109, 141] on span "ARstrat, LLC" at bounding box center [107, 140] width 24 height 6
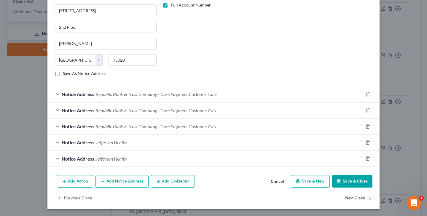
scroll to position [264, 0]
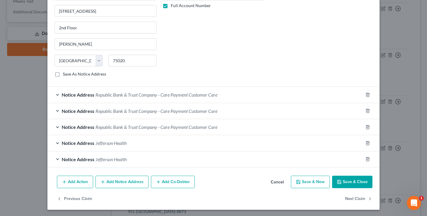
click at [339, 181] on icon "button" at bounding box center [339, 182] width 5 height 5
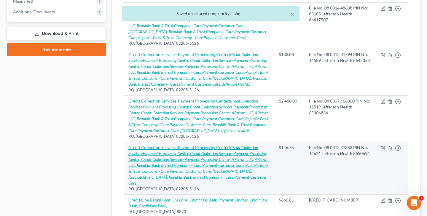
click at [218, 145] on icon "(Credit Collection Services-Payment Processing Center, Credit Collection Servic…" at bounding box center [198, 165] width 140 height 41
select select "22"
select select "1"
select select "0"
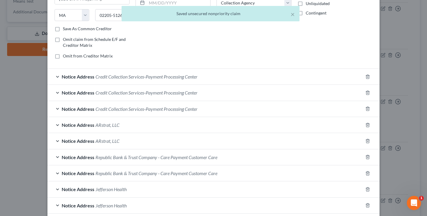
scroll to position [135, 0]
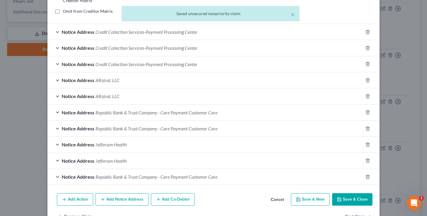
click at [111, 98] on span "ARstrat, LLC" at bounding box center [107, 96] width 24 height 6
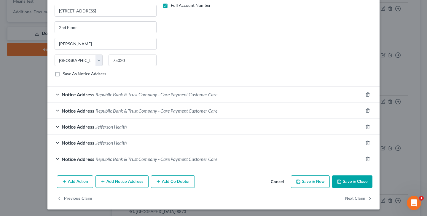
scroll to position [264, 0]
click at [349, 180] on button "Save & Close" at bounding box center [352, 182] width 40 height 12
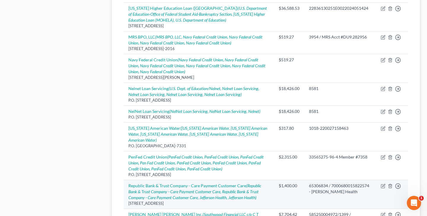
scroll to position [652, 0]
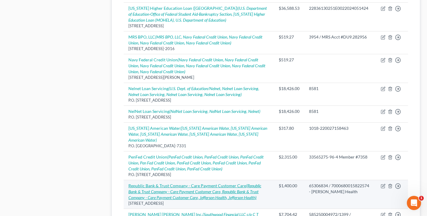
click at [193, 183] on icon "(Republic Bank & Trust Company - Care Payment Customer Care, Republic Bank & Tr…" at bounding box center [194, 191] width 133 height 17
select select "38"
select select "9"
select select "0"
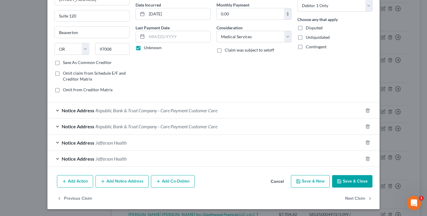
scroll to position [57, 0]
click at [131, 181] on button "Add Notice Address" at bounding box center [121, 181] width 53 height 12
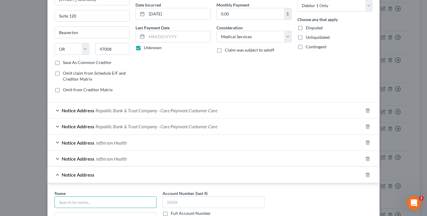
click at [148, 202] on input "text" at bounding box center [106, 203] width 102 height 12
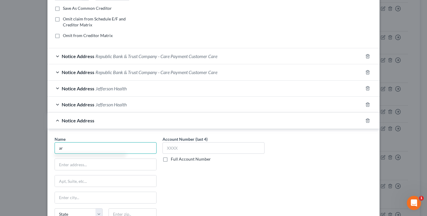
scroll to position [123, 0]
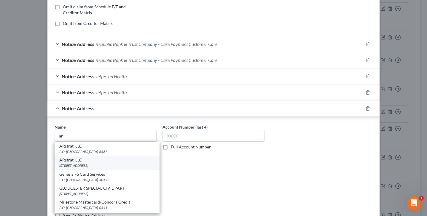
click at [85, 162] on div "ARstrat, LLC" at bounding box center [106, 160] width 95 height 6
type input "ARstrat, LLC"
type input "231 West Main Street"
type input "2nd Floor"
type input "Denison"
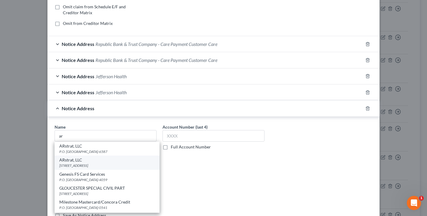
select select "45"
type input "75020"
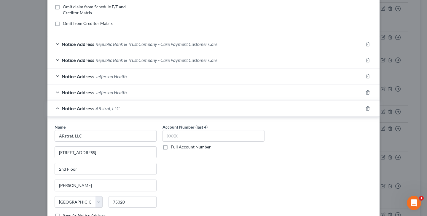
click at [171, 149] on label "Full Account Number" at bounding box center [191, 147] width 40 height 6
click at [173, 148] on input "Full Account Number" at bounding box center [175, 146] width 4 height 4
click at [189, 132] on input "text" at bounding box center [213, 136] width 102 height 12
paste input "Acct #: 30532855 Ref #: 31744350"
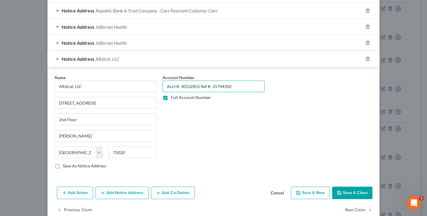
scroll to position [184, 0]
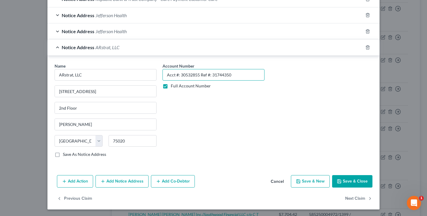
type input "Acct #: 30532855 Ref #: 31744350"
click at [118, 181] on button "Add Notice Address" at bounding box center [121, 181] width 53 height 12
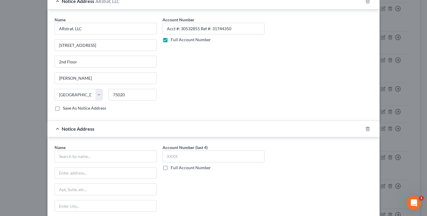
scroll to position [271, 0]
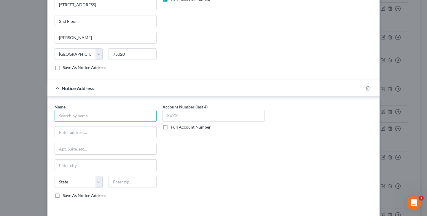
click at [108, 119] on input "text" at bounding box center [106, 116] width 102 height 12
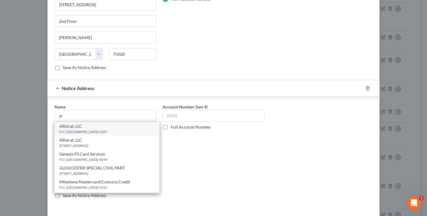
click at [97, 131] on div "P.O. [GEOGRAPHIC_DATA]-6587" at bounding box center [106, 131] width 95 height 5
type input "ARstrat, LLC"
type input "P.O. Box 676587"
type input "Dallas"
select select "45"
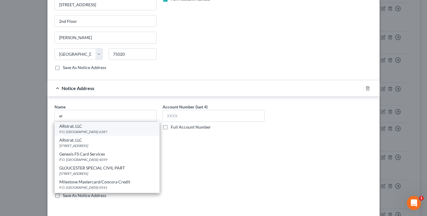
type input "75267-6587"
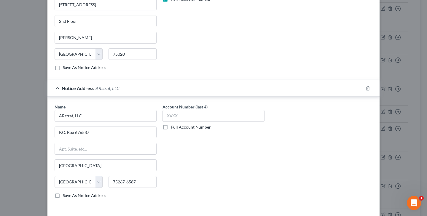
click at [171, 128] on label "Full Account Number" at bounding box center [191, 127] width 40 height 6
click at [173, 128] on input "Full Account Number" at bounding box center [175, 126] width 4 height 4
click at [179, 116] on input "text" at bounding box center [213, 116] width 102 height 12
paste input "Acct #: 30532855 Ref #: 31744350"
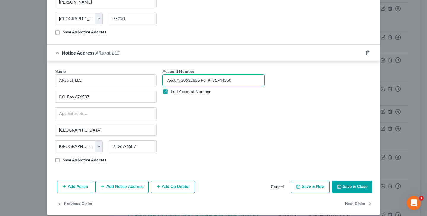
scroll to position [312, 0]
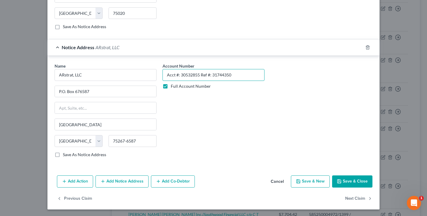
type input "Acct #: 30532855 Ref #: 31744350"
click at [344, 181] on button "Save & Close" at bounding box center [352, 181] width 40 height 12
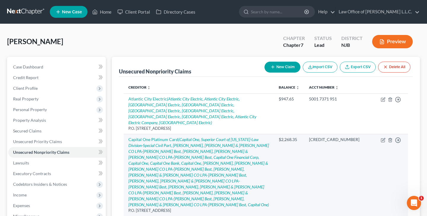
scroll to position [0, 0]
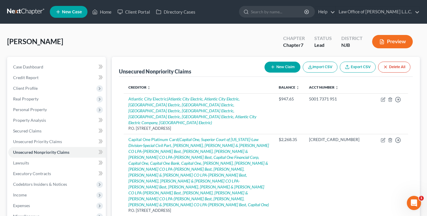
click at [280, 70] on button "New Claim" at bounding box center [282, 67] width 36 height 11
select select "0"
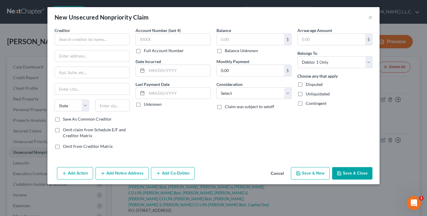
click at [144, 52] on label "Full Account Number" at bounding box center [164, 51] width 40 height 6
click at [146, 52] on input "Full Account Number" at bounding box center [148, 50] width 4 height 4
click at [154, 43] on input "text" at bounding box center [172, 39] width 75 height 12
paste input "Acct #: 30532855 Ref #: 31744350"
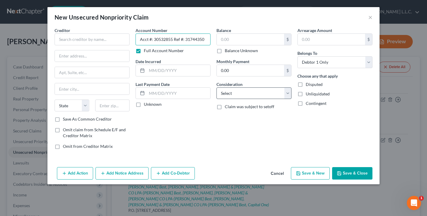
type input "Acct #: 30532855 Ref #: 31744350"
select select "1"
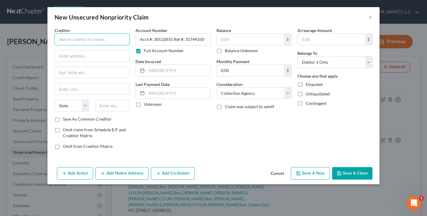
click at [92, 42] on input "text" at bounding box center [92, 39] width 75 height 12
click at [224, 43] on input "text" at bounding box center [250, 39] width 67 height 11
type input "5,875.00"
click at [153, 74] on input "text" at bounding box center [178, 70] width 63 height 11
click at [144, 106] on label "Unknown" at bounding box center [153, 104] width 18 height 6
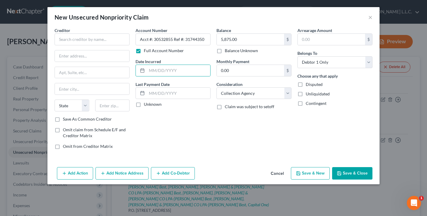
click at [146, 105] on input "Unknown" at bounding box center [148, 103] width 4 height 4
checkbox input "true"
click at [147, 71] on input "text" at bounding box center [178, 70] width 63 height 11
type input "0"
type input "05/23/2023"
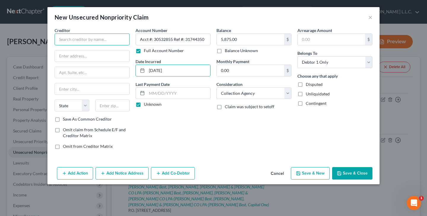
click at [75, 41] on input "text" at bounding box center [92, 39] width 75 height 12
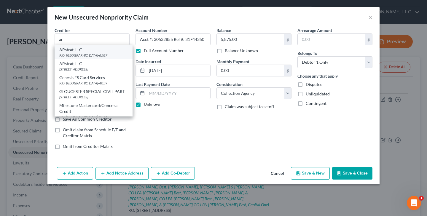
click at [79, 52] on div "ARstrat, LLC" at bounding box center [93, 50] width 68 height 6
type input "ARstrat, LLC"
type input "P.O. Box 676587"
type input "Dallas"
select select "45"
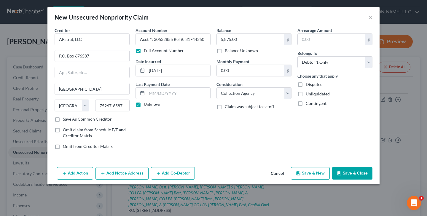
click at [132, 175] on button "Add Notice Address" at bounding box center [121, 173] width 53 height 12
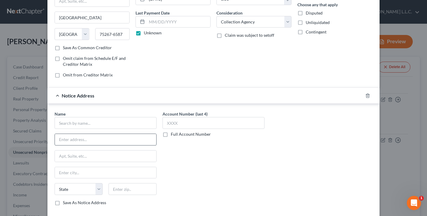
scroll to position [72, 0]
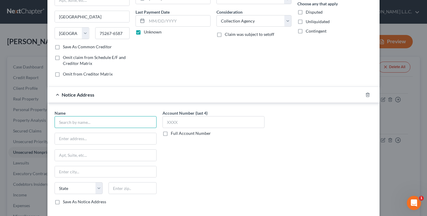
click at [111, 122] on input "text" at bounding box center [106, 122] width 102 height 12
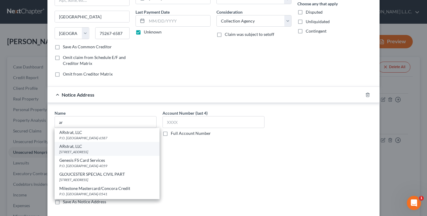
click at [94, 148] on div "ARstrat, LLC" at bounding box center [106, 146] width 95 height 6
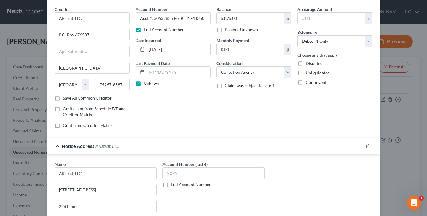
scroll to position [21, 0]
click at [171, 185] on label "Full Account Number" at bounding box center [191, 184] width 40 height 6
click at [173, 185] on input "Full Account Number" at bounding box center [175, 183] width 4 height 4
click at [184, 176] on input "text" at bounding box center [213, 173] width 102 height 12
paste input "Acct #: 30532855 Ref #: 31744350"
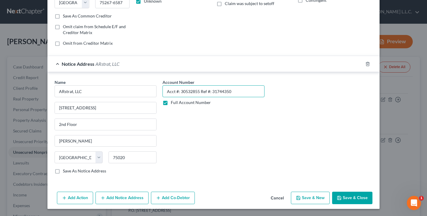
scroll to position [103, 0]
click at [112, 197] on button "Add Notice Address" at bounding box center [121, 198] width 53 height 12
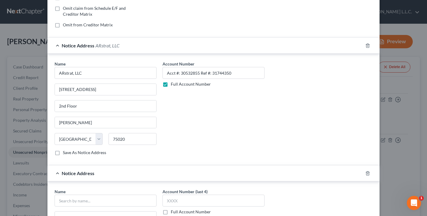
scroll to position [119, 0]
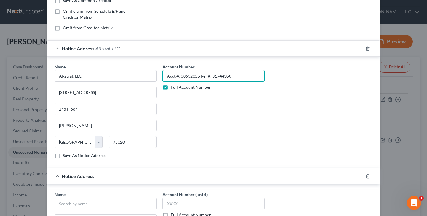
drag, startPoint x: 167, startPoint y: 76, endPoint x: 261, endPoint y: 78, distance: 94.0
click at [261, 78] on input "Acct #: 30532855 Ref #: 31744350" at bounding box center [213, 76] width 102 height 12
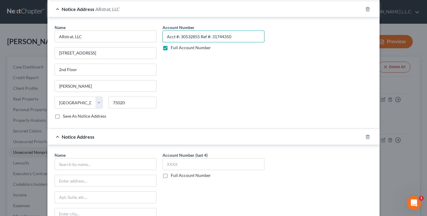
scroll to position [162, 0]
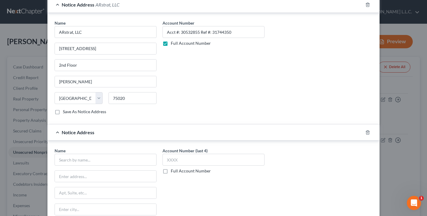
click at [171, 172] on label "Full Account Number" at bounding box center [191, 171] width 40 height 6
click at [173, 172] on input "Full Account Number" at bounding box center [175, 170] width 4 height 4
click at [182, 163] on input "text" at bounding box center [213, 160] width 102 height 12
paste input "Acct #: 30532855 Ref #: 31744350"
click at [127, 160] on input "text" at bounding box center [106, 160] width 102 height 12
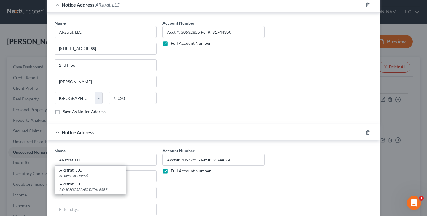
click at [294, 167] on div "Name * ARstrat, LLC ARstrat, LLC 231 West Main Street 2nd Floor, Denison, TX 75…" at bounding box center [214, 198] width 324 height 100
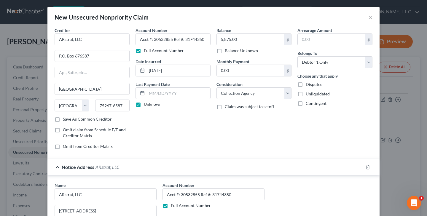
scroll to position [0, 0]
click at [66, 39] on input "ARstrat, LLC" at bounding box center [92, 39] width 75 height 12
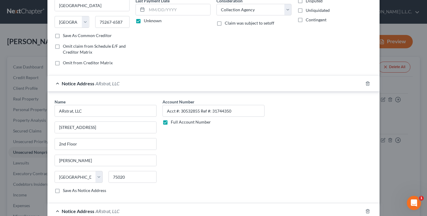
scroll to position [90, 0]
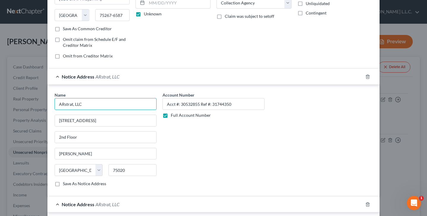
click at [66, 105] on input "ARstrat, LLC" at bounding box center [106, 104] width 102 height 12
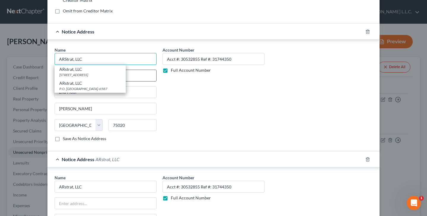
scroll to position [138, 0]
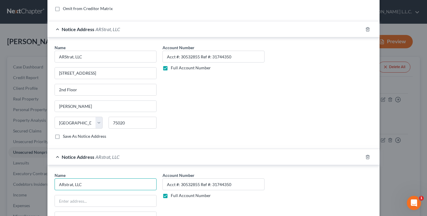
click at [67, 186] on input "ARstrat, LLC" at bounding box center [106, 184] width 102 height 12
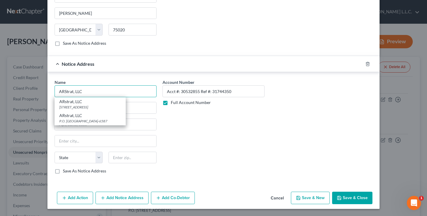
scroll to position [231, 0]
click at [146, 111] on input "text" at bounding box center [105, 108] width 101 height 11
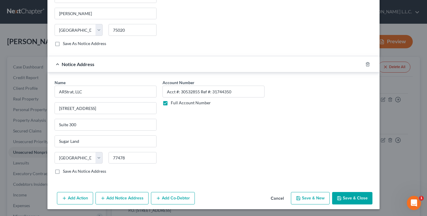
click at [352, 201] on button "Save & Close" at bounding box center [352, 198] width 40 height 12
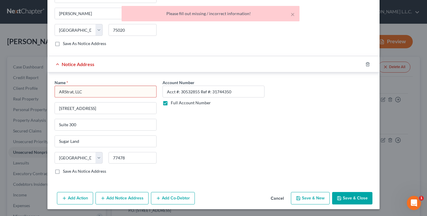
click at [130, 90] on input "ARStrat, LLC" at bounding box center [106, 92] width 102 height 12
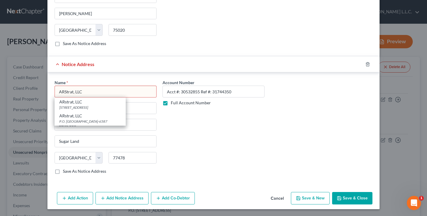
click at [357, 200] on button "Save & Close" at bounding box center [352, 198] width 40 height 12
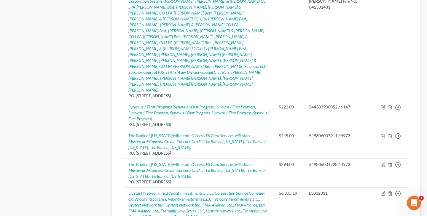
scroll to position [877, 0]
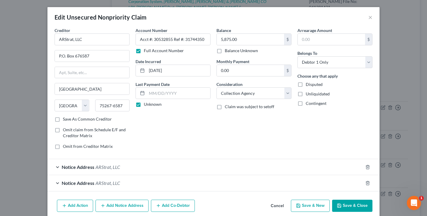
click at [117, 184] on span "ARStrat, LLC" at bounding box center [107, 183] width 25 height 6
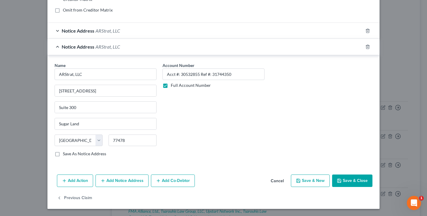
scroll to position [136, 0]
click at [63, 154] on label "Save As Notice Address" at bounding box center [84, 154] width 43 height 6
click at [65, 154] on input "Save As Notice Address" at bounding box center [67, 153] width 4 height 4
click at [340, 181] on icon "button" at bounding box center [339, 181] width 5 height 5
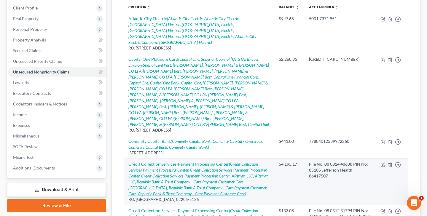
scroll to position [84, 0]
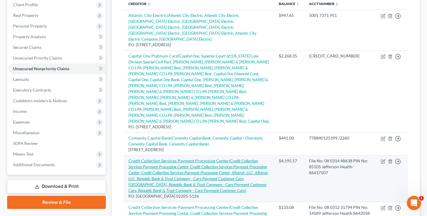
click at [188, 158] on icon "(Credit Collection Services-Payment Processing Center, Credit Collection Servic…" at bounding box center [198, 175] width 140 height 35
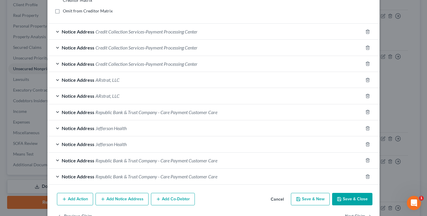
scroll to position [138, 0]
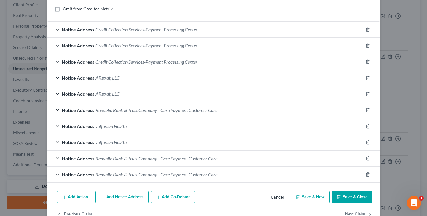
click at [111, 78] on span "ARstrat, LLC" at bounding box center [107, 78] width 24 height 6
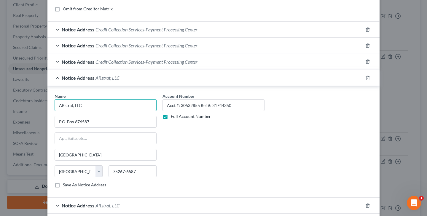
click at [66, 107] on input "ARstrat, LLC" at bounding box center [106, 105] width 102 height 12
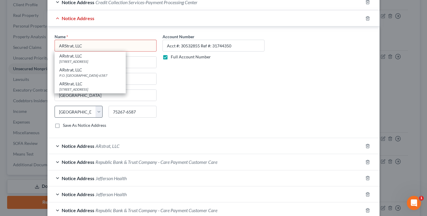
scroll to position [195, 0]
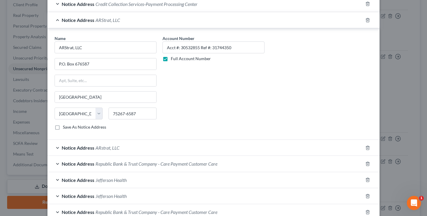
click at [202, 112] on div "Account Number Acct #: 30532855 Ref #: 31744350 Full Account Number" at bounding box center [213, 85] width 108 height 100
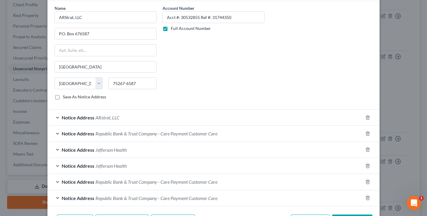
scroll to position [229, 0]
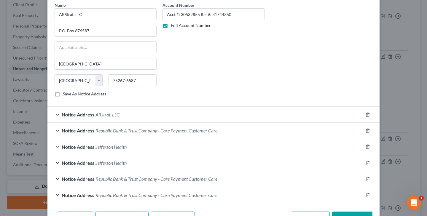
click at [109, 115] on span "ARstrat, LLC" at bounding box center [107, 115] width 24 height 6
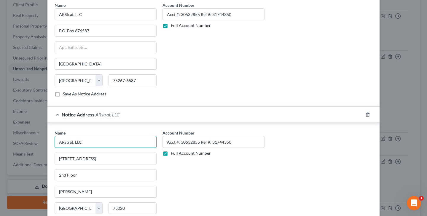
click at [66, 142] on input "ARstrat, LLC" at bounding box center [106, 142] width 102 height 12
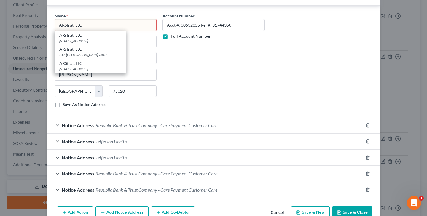
scroll to position [376, 0]
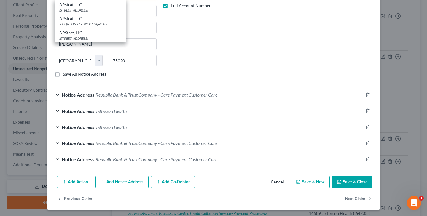
click at [135, 181] on button "Add Notice Address" at bounding box center [121, 182] width 53 height 12
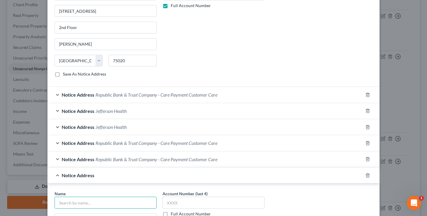
click at [124, 200] on input "text" at bounding box center [106, 203] width 102 height 12
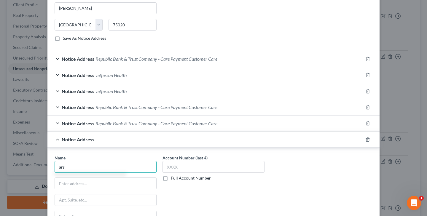
scroll to position [420, 0]
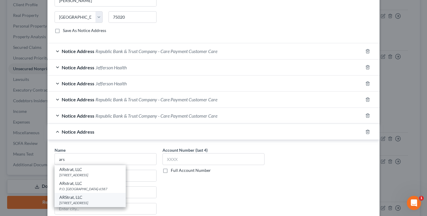
click at [85, 199] on div "ARStrat, LLC" at bounding box center [90, 197] width 62 height 6
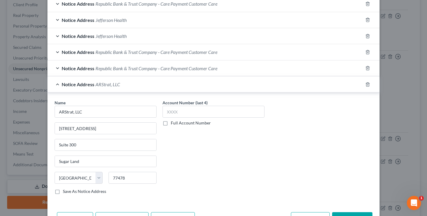
scroll to position [478, 0]
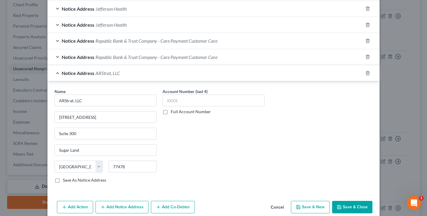
click at [171, 112] on label "Full Account Number" at bounding box center [191, 112] width 40 height 6
click at [173, 112] on input "Full Account Number" at bounding box center [175, 111] width 4 height 4
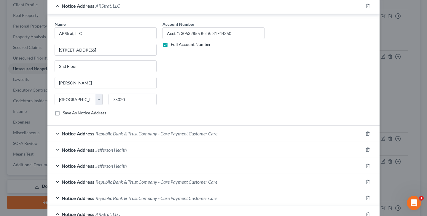
scroll to position [331, 0]
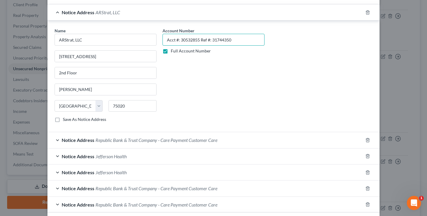
drag, startPoint x: 166, startPoint y: 40, endPoint x: 272, endPoint y: 33, distance: 106.6
click at [272, 33] on div "Name * ARStrat, LLC 231 West Main Street 2nd Floor Denison State AL AK AR AZ CA…" at bounding box center [214, 78] width 324 height 100
drag, startPoint x: 167, startPoint y: 40, endPoint x: 247, endPoint y: 39, distance: 80.6
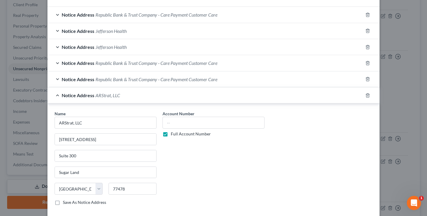
scroll to position [459, 0]
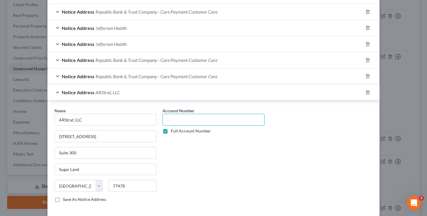
click at [208, 119] on input "text" at bounding box center [213, 120] width 102 height 12
paste input "Acct #: 30532855 Ref #: 31744350"
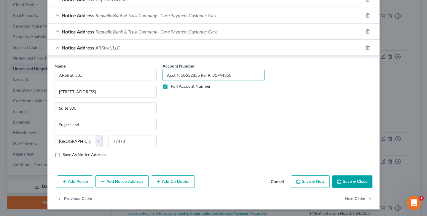
scroll to position [504, 0]
click at [349, 180] on button "Save & Close" at bounding box center [352, 182] width 40 height 12
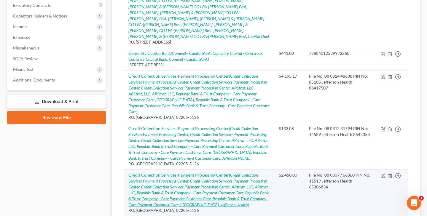
scroll to position [171, 0]
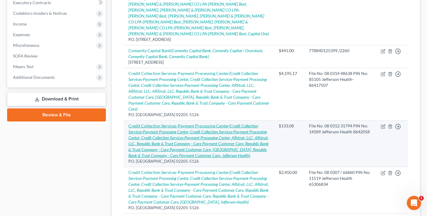
click at [216, 123] on icon "(Credit Collection Services-Payment Processing Center, Credit Collection Servic…" at bounding box center [198, 140] width 140 height 35
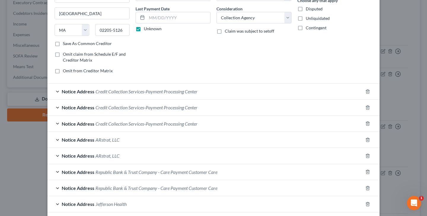
scroll to position [77, 0]
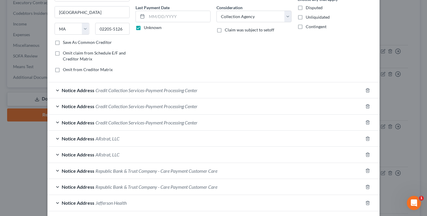
click at [111, 138] on span "ARstrat, LLC" at bounding box center [107, 139] width 24 height 6
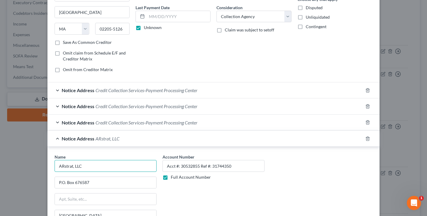
click at [66, 167] on input "ARstrat, LLC" at bounding box center [106, 166] width 102 height 12
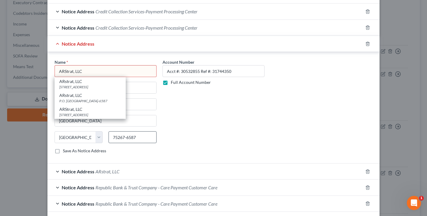
scroll to position [203, 0]
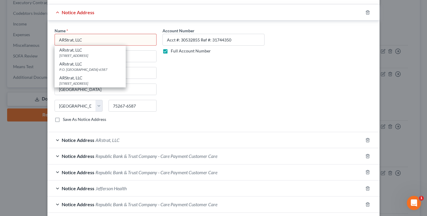
click at [113, 140] on span "ARstrat, LLC" at bounding box center [107, 140] width 24 height 6
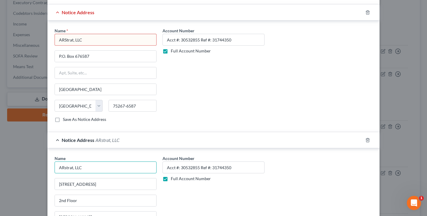
click at [66, 167] on input "ARstrat, LLC" at bounding box center [106, 168] width 102 height 12
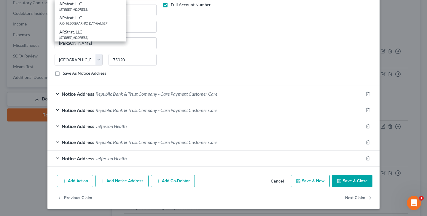
scroll to position [376, 0]
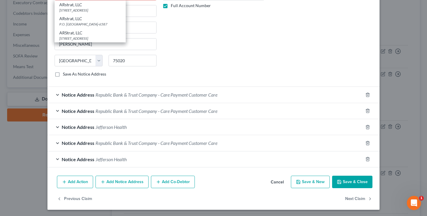
click at [114, 181] on button "Add Notice Address" at bounding box center [121, 182] width 53 height 12
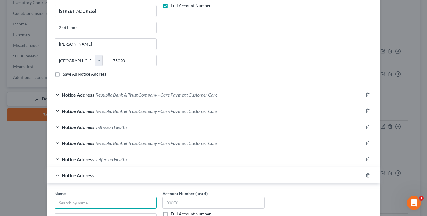
click at [119, 202] on input "text" at bounding box center [106, 203] width 102 height 12
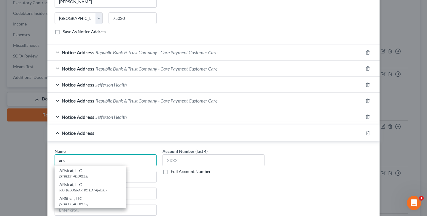
scroll to position [419, 0]
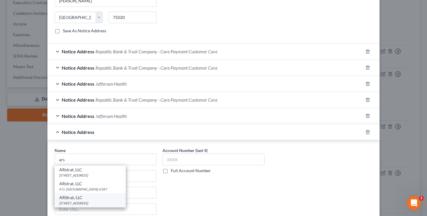
click at [98, 196] on div "ARStrat, LLC" at bounding box center [90, 198] width 62 height 6
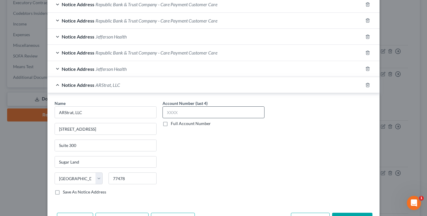
scroll to position [491, 0]
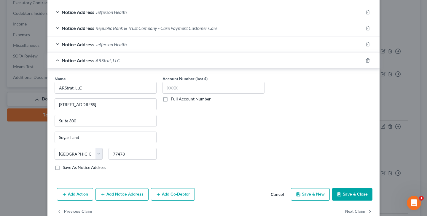
click at [171, 97] on label "Full Account Number" at bounding box center [191, 99] width 40 height 6
click at [173, 97] on input "Full Account Number" at bounding box center [175, 98] width 4 height 4
click at [184, 90] on input "text" at bounding box center [213, 88] width 102 height 12
paste input "Acct #: 30532855 Ref #: 31744350"
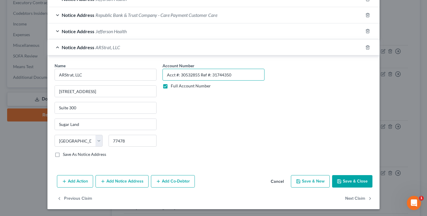
scroll to position [504, 0]
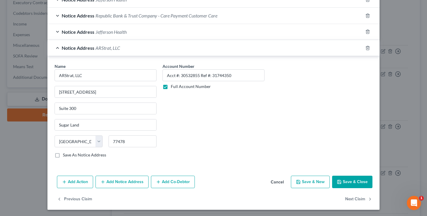
click at [353, 179] on button "Save & Close" at bounding box center [352, 182] width 40 height 12
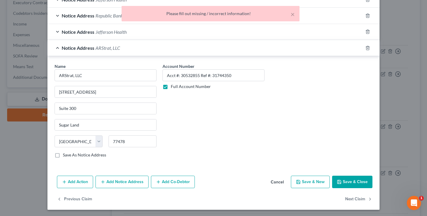
click at [352, 179] on button "Save & Close" at bounding box center [352, 182] width 40 height 12
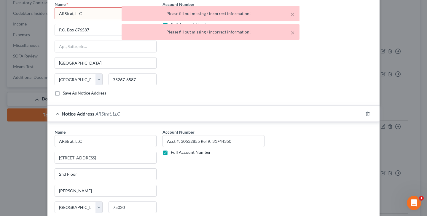
scroll to position [229, 0]
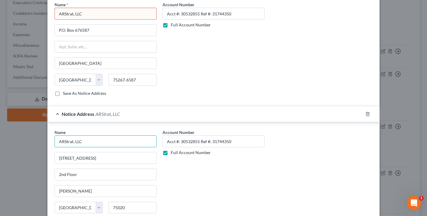
click at [97, 140] on input "ARStrat, LLC" at bounding box center [106, 141] width 102 height 12
click at [130, 14] on input "ARStrat, LLC" at bounding box center [106, 14] width 102 height 12
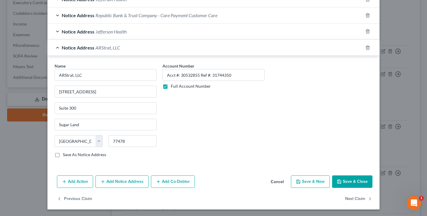
scroll to position [504, 0]
click at [363, 178] on button "Save & Close" at bounding box center [352, 182] width 40 height 12
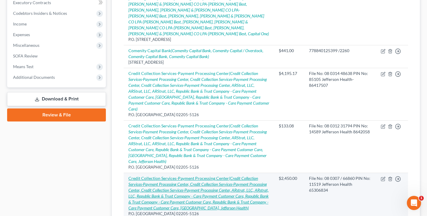
click at [213, 176] on icon "(Credit Collection Services-Payment Processing Center, Credit Collection Servic…" at bounding box center [198, 193] width 140 height 35
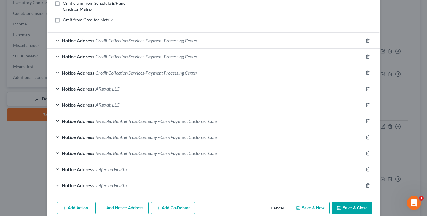
scroll to position [137, 0]
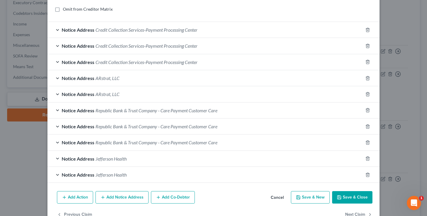
click at [108, 78] on span "ARstrat, LLC" at bounding box center [107, 78] width 24 height 6
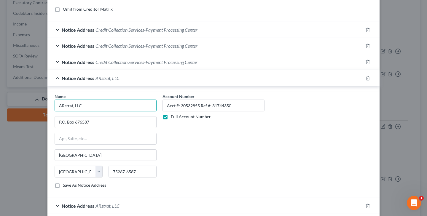
click at [66, 106] on input "ARstrat, LLC" at bounding box center [106, 106] width 102 height 12
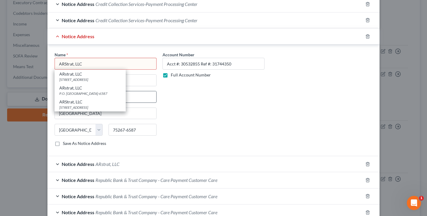
scroll to position [183, 0]
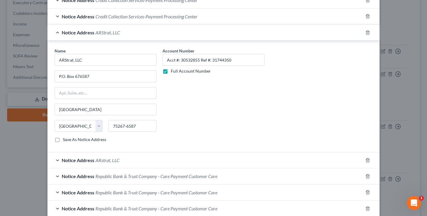
click at [118, 159] on span "ARstrat, LLC" at bounding box center [107, 160] width 24 height 6
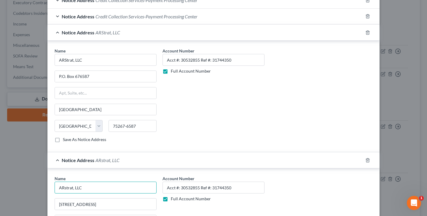
click at [66, 188] on input "ARstrat, LLC" at bounding box center [106, 188] width 102 height 12
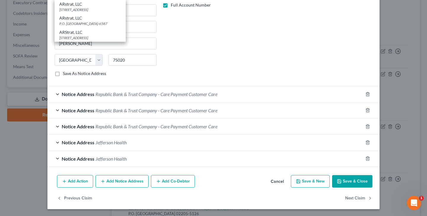
scroll to position [376, 0]
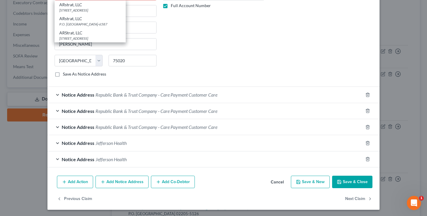
click at [131, 182] on button "Add Notice Address" at bounding box center [121, 182] width 53 height 12
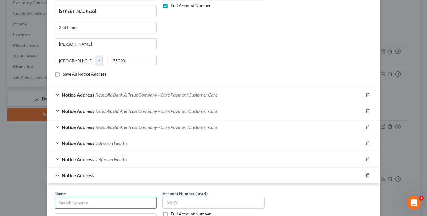
click at [119, 205] on input "text" at bounding box center [106, 203] width 102 height 12
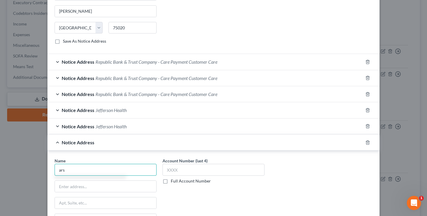
scroll to position [419, 0]
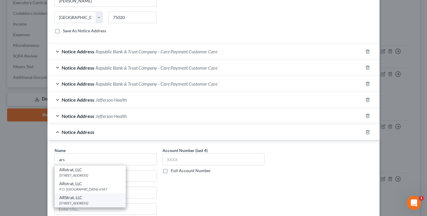
click at [87, 198] on div "ARStrat, LLC" at bounding box center [90, 198] width 62 height 6
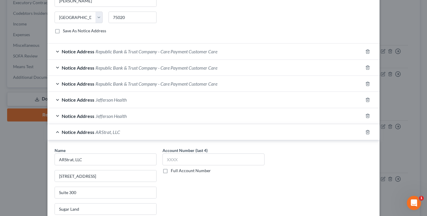
click at [171, 171] on label "Full Account Number" at bounding box center [191, 171] width 40 height 6
click at [173, 171] on input "Full Account Number" at bounding box center [175, 170] width 4 height 4
click at [189, 158] on input "text" at bounding box center [213, 160] width 102 height 12
paste input "Acct #: 30532855 Ref #: 31744350"
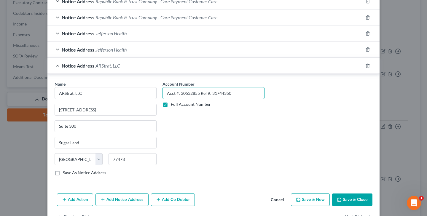
scroll to position [504, 0]
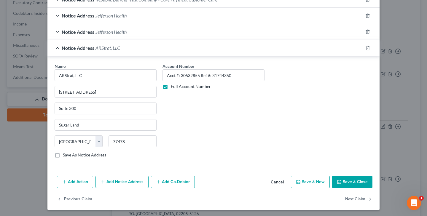
click at [348, 178] on button "Save & Close" at bounding box center [352, 182] width 40 height 12
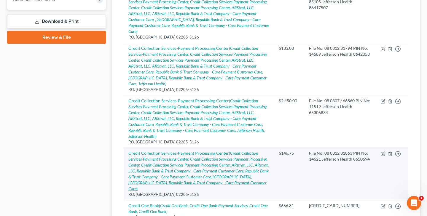
scroll to position [250, 0]
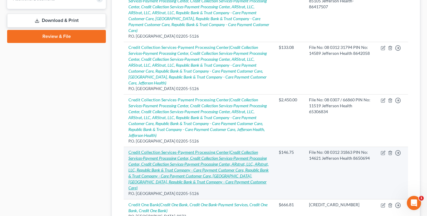
click at [186, 150] on icon "(Credit Collection Services-Payment Processing Center, Credit Collection Servic…" at bounding box center [198, 170] width 140 height 41
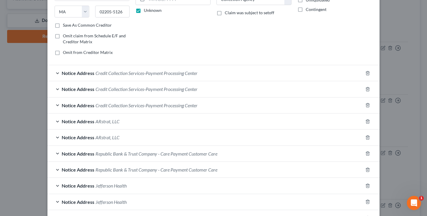
scroll to position [95, 0]
click at [105, 122] on span "ARstrat, LLC" at bounding box center [107, 121] width 24 height 6
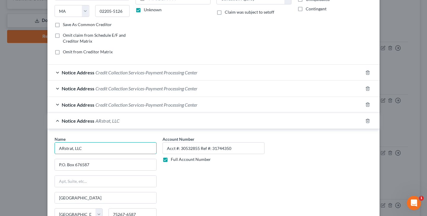
click at [66, 149] on input "ARstrat, LLC" at bounding box center [106, 148] width 102 height 12
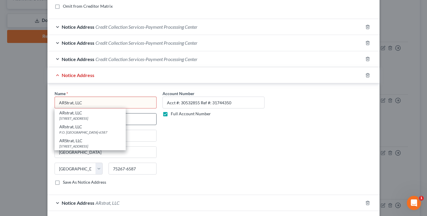
scroll to position [148, 0]
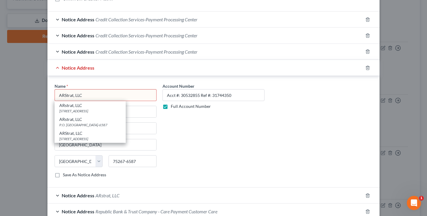
click at [102, 195] on span "ARstrat, LLC" at bounding box center [107, 196] width 24 height 6
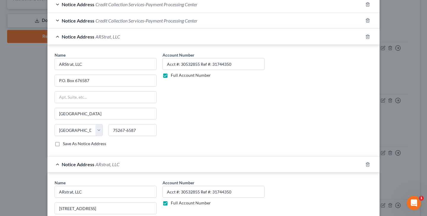
scroll to position [182, 0]
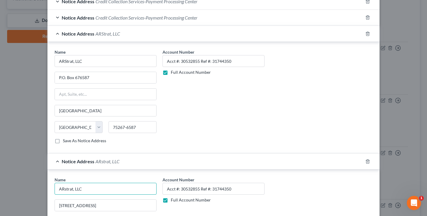
click at [66, 189] on input "ARstrat, LLC" at bounding box center [106, 189] width 102 height 12
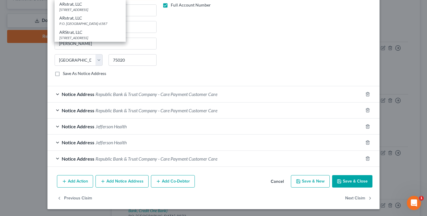
scroll to position [376, 0]
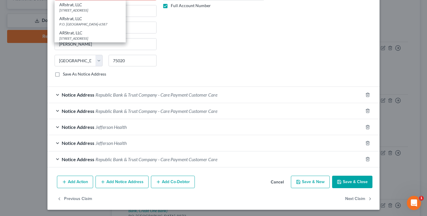
click at [131, 181] on button "Add Notice Address" at bounding box center [121, 182] width 53 height 12
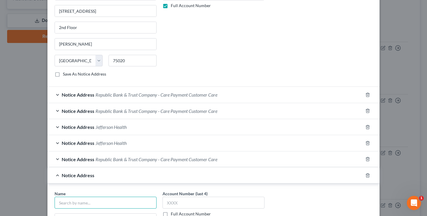
click at [141, 199] on input "text" at bounding box center [106, 203] width 102 height 12
paste input "Acct #: 30532855 Ref #: 31744350"
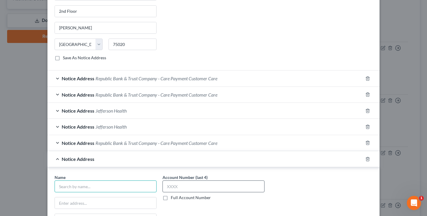
scroll to position [395, 0]
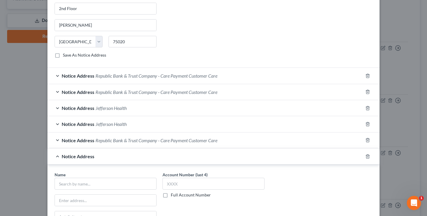
click at [171, 194] on label "Full Account Number" at bounding box center [191, 195] width 40 height 6
click at [173, 194] on input "Full Account Number" at bounding box center [175, 194] width 4 height 4
click at [181, 187] on input "text" at bounding box center [213, 184] width 102 height 12
paste input "Acct #: 30532855 Ref #: 31744350"
click at [121, 184] on input "text" at bounding box center [106, 184] width 102 height 12
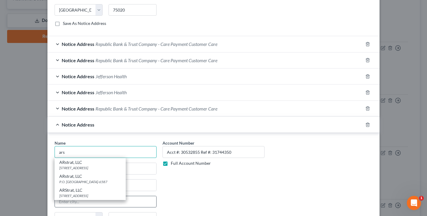
scroll to position [429, 0]
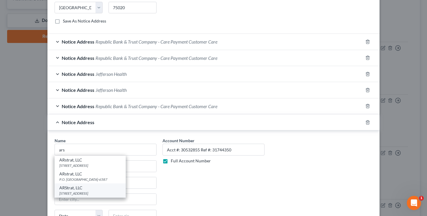
click at [91, 191] on div "14141 Southwest Fwy Suite 300, Sugar Land, TX 77478" at bounding box center [90, 193] width 62 height 5
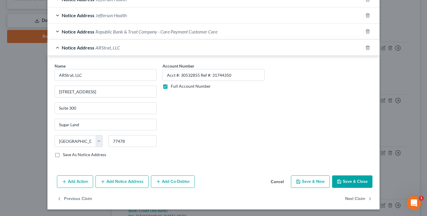
scroll to position [504, 0]
click at [359, 184] on button "Save & Close" at bounding box center [352, 182] width 40 height 12
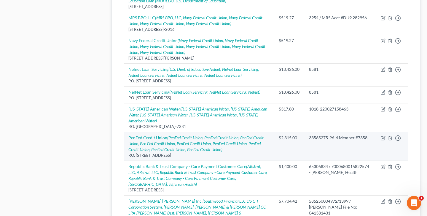
scroll to position [691, 0]
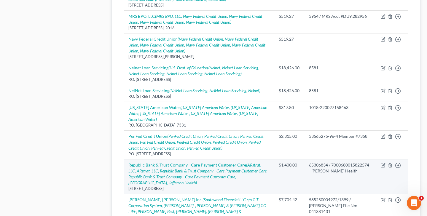
click at [206, 159] on td "Republic Bank & Trust Company - Care Payment Customer Care (ARstrat, LLC, ARstr…" at bounding box center [199, 176] width 150 height 35
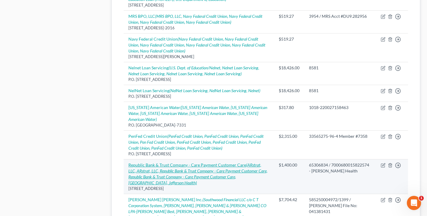
click at [206, 162] on icon "(ARstrat, LLC, ARstrat, LLC, Republic Bank & Trust Company - Care Payment Custo…" at bounding box center [197, 173] width 139 height 23
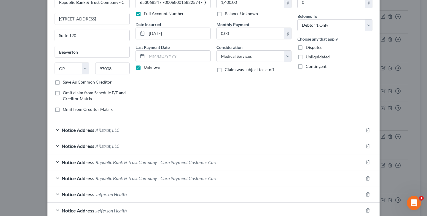
scroll to position [40, 0]
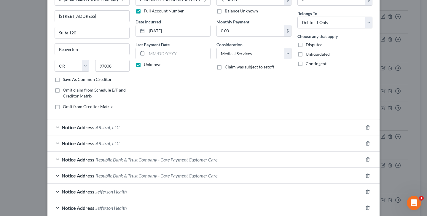
click at [110, 128] on span "ARstrat, LLC" at bounding box center [107, 127] width 24 height 6
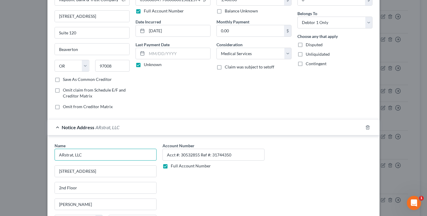
click at [66, 156] on input "ARstrat, LLC" at bounding box center [106, 155] width 102 height 12
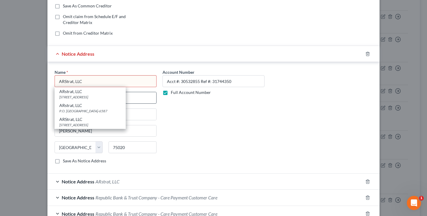
scroll to position [117, 0]
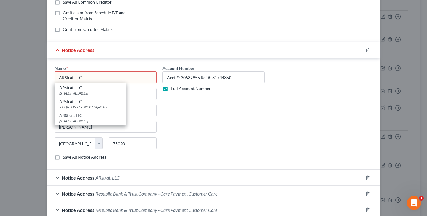
click at [106, 178] on span "ARstrat, LLC" at bounding box center [107, 178] width 24 height 6
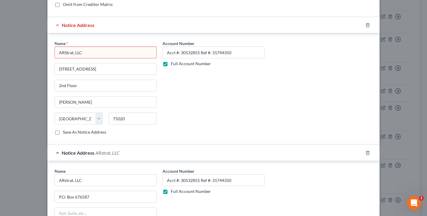
scroll to position [149, 0]
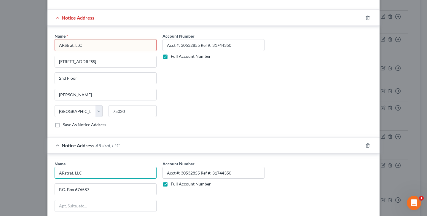
click at [66, 173] on input "ARstrat, LLC" at bounding box center [106, 173] width 102 height 12
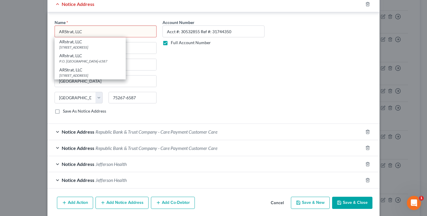
scroll to position [291, 0]
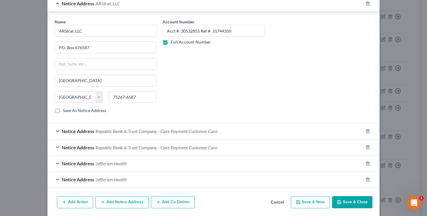
click at [133, 202] on button "Add Notice Address" at bounding box center [121, 202] width 53 height 12
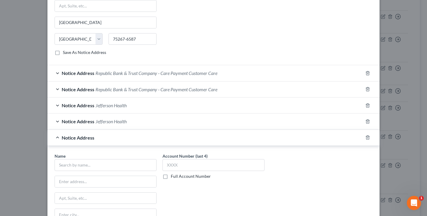
scroll to position [354, 0]
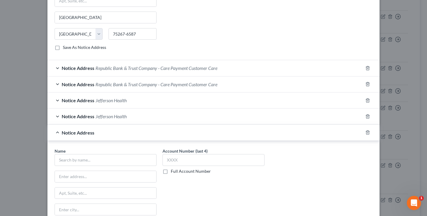
click at [171, 171] on label "Full Account Number" at bounding box center [191, 171] width 40 height 6
click at [173, 171] on input "Full Account Number" at bounding box center [175, 170] width 4 height 4
click at [179, 164] on input "text" at bounding box center [213, 160] width 102 height 12
paste input "Acct #: 30532855 Ref #: 31744350"
click at [66, 162] on input "text" at bounding box center [106, 160] width 102 height 12
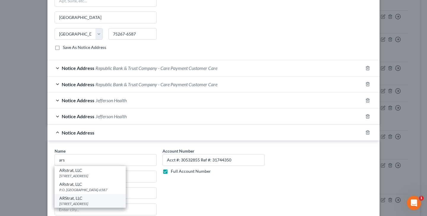
click at [79, 197] on div "ARStrat, LLC" at bounding box center [90, 198] width 62 height 6
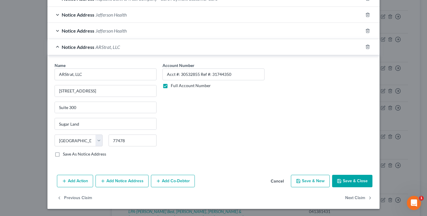
scroll to position [440, 0]
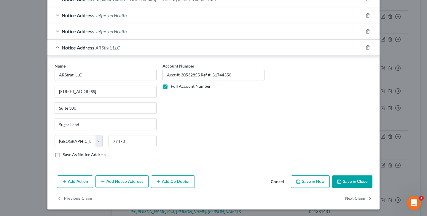
click at [346, 181] on button "Save & Close" at bounding box center [352, 181] width 40 height 12
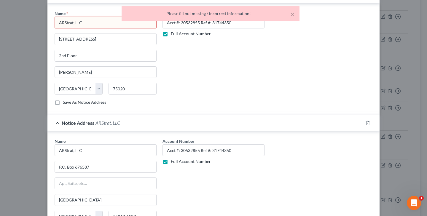
scroll to position [174, 0]
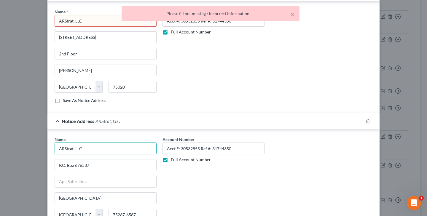
click at [96, 149] on input "ARStrat, LLC" at bounding box center [106, 149] width 102 height 12
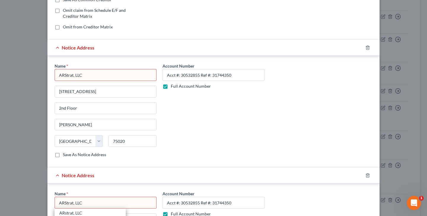
scroll to position [95, 0]
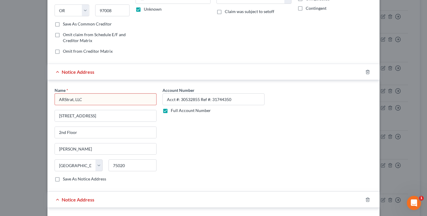
click at [95, 102] on input "ARStrat, LLC" at bounding box center [106, 99] width 102 height 12
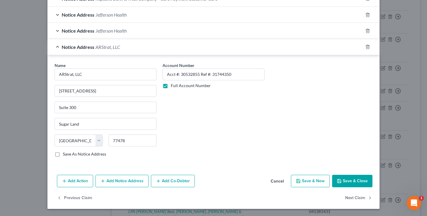
scroll to position [440, 0]
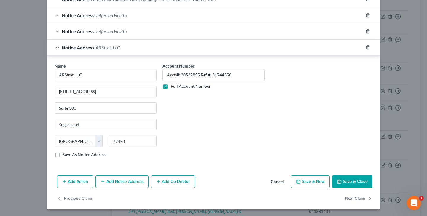
click at [351, 184] on button "Save & Close" at bounding box center [352, 181] width 40 height 12
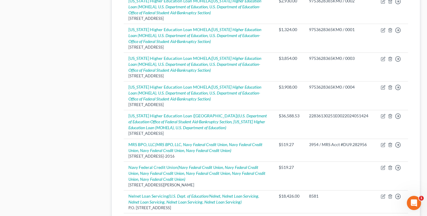
scroll to position [555, 0]
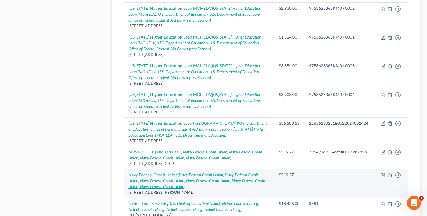
click at [204, 172] on icon "(Navy Federal Credit Union, Navy Federal Credit Union, Navy Federal Credit Unio…" at bounding box center [196, 180] width 137 height 17
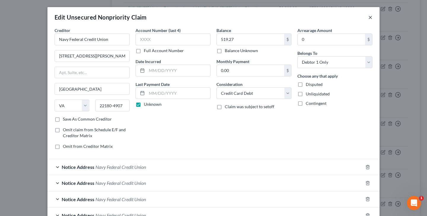
click at [372, 18] on button "×" at bounding box center [370, 17] width 4 height 7
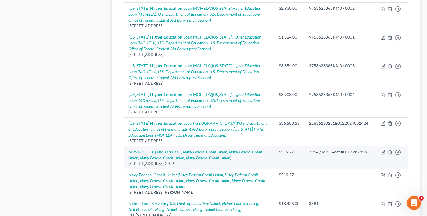
click at [226, 149] on icon "(MRS BPO, LLC, Navy Federal Credit Union, Navy Federal Credit Union, Navy Feder…" at bounding box center [195, 154] width 134 height 11
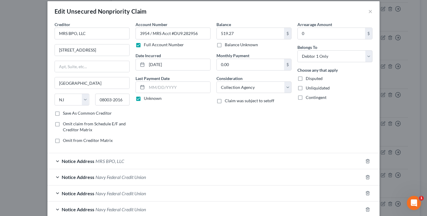
scroll to position [5, 0]
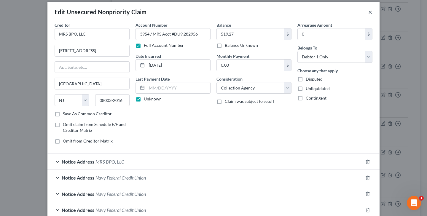
click at [369, 12] on button "×" at bounding box center [370, 11] width 4 height 7
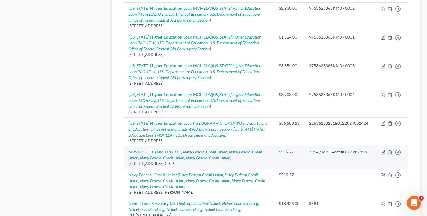
click at [205, 149] on icon "(MRS BPO, LLC, Navy Federal Credit Union, Navy Federal Credit Union, Navy Feder…" at bounding box center [195, 154] width 134 height 11
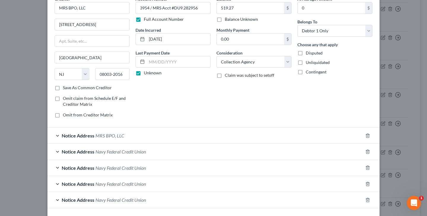
scroll to position [35, 0]
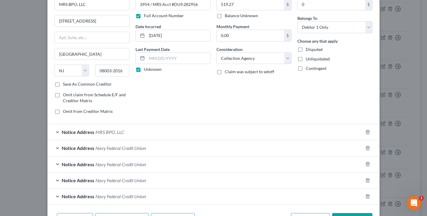
click at [124, 146] on span "Navy Federal Credit Union" at bounding box center [120, 148] width 50 height 6
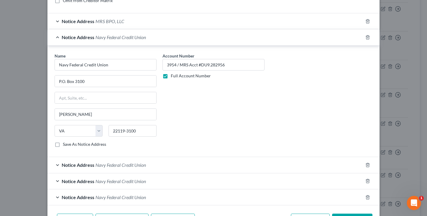
scroll to position [146, 0]
click at [141, 167] on span "Navy Federal Credit Union" at bounding box center [120, 165] width 50 height 6
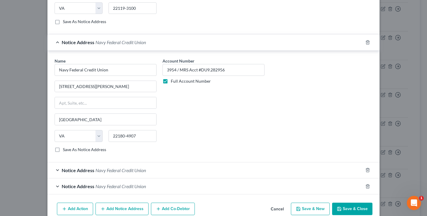
scroll to position [274, 0]
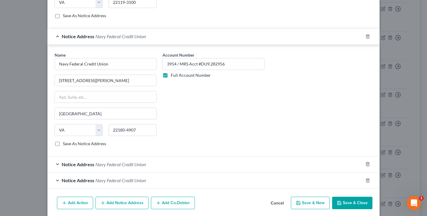
click at [132, 166] on span "Navy Federal Credit Union" at bounding box center [120, 165] width 50 height 6
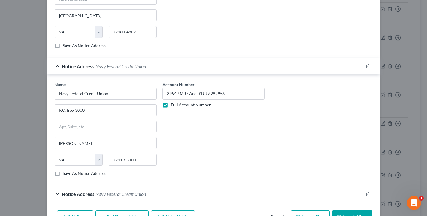
scroll to position [380, 0]
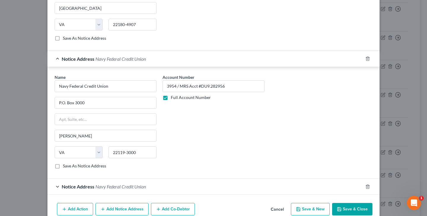
click at [128, 188] on span "Navy Federal Credit Union" at bounding box center [120, 187] width 50 height 6
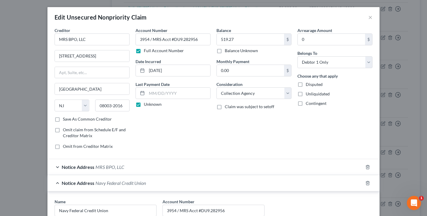
scroll to position [0, 0]
click at [370, 18] on button "×" at bounding box center [370, 17] width 4 height 7
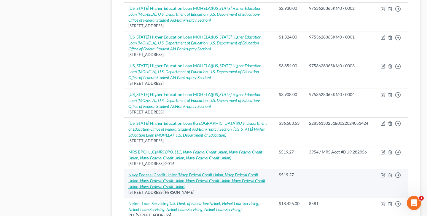
click at [190, 172] on icon "(Navy Federal Credit Union, Navy Federal Credit Union, Navy Federal Credit Unio…" at bounding box center [196, 180] width 137 height 17
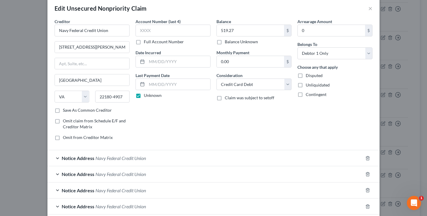
scroll to position [15, 0]
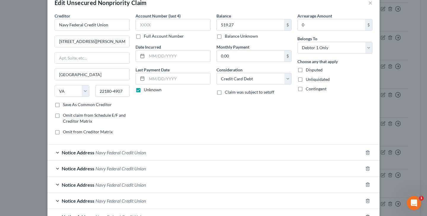
click at [141, 152] on span "Navy Federal Credit Union" at bounding box center [120, 153] width 50 height 6
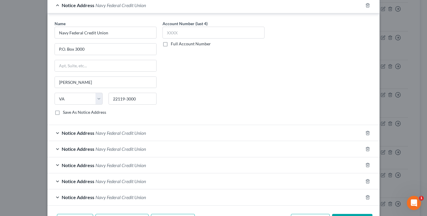
scroll to position [167, 0]
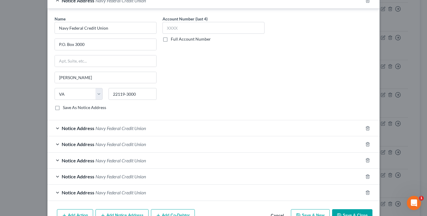
click at [141, 130] on span "Navy Federal Credit Union" at bounding box center [120, 128] width 50 height 6
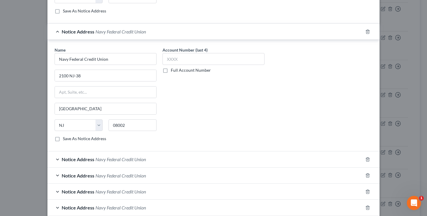
scroll to position [272, 0]
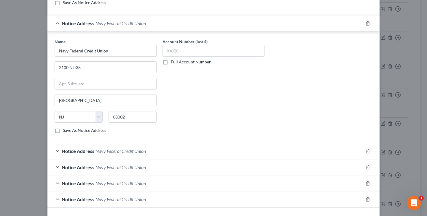
click at [136, 153] on span "Navy Federal Credit Union" at bounding box center [120, 151] width 50 height 6
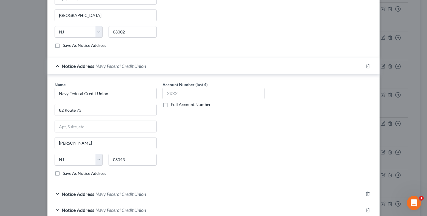
scroll to position [360, 0]
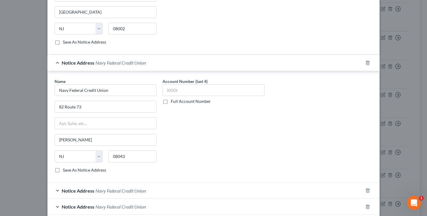
click at [142, 192] on span "Navy Federal Credit Union" at bounding box center [120, 191] width 50 height 6
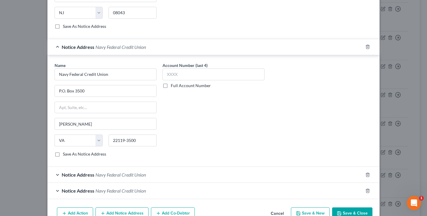
scroll to position [505, 0]
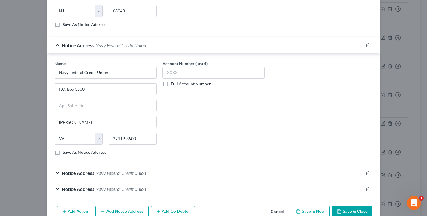
click at [144, 173] on span "Navy Federal Credit Union" at bounding box center [120, 173] width 50 height 6
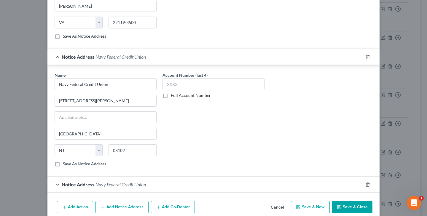
scroll to position [631, 0]
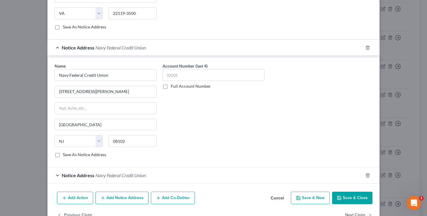
click at [144, 175] on span "Navy Federal Credit Union" at bounding box center [120, 176] width 50 height 6
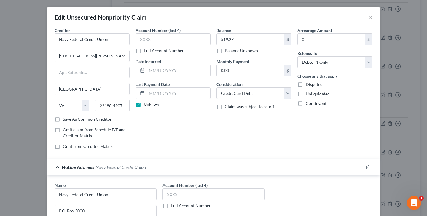
scroll to position [0, 0]
click at [371, 19] on button "×" at bounding box center [370, 17] width 4 height 7
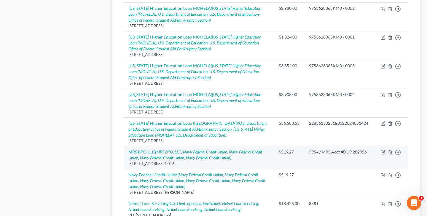
click at [210, 149] on icon "(MRS BPO, LLC, Navy Federal Credit Union, Navy Federal Credit Union, Navy Feder…" at bounding box center [195, 154] width 134 height 11
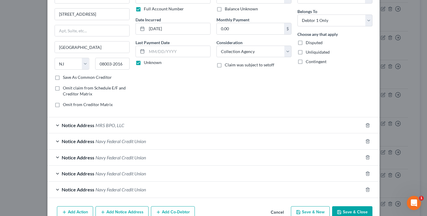
scroll to position [57, 0]
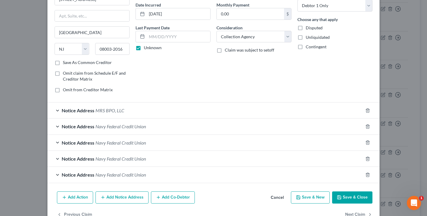
click at [143, 126] on span "Navy Federal Credit Union" at bounding box center [120, 127] width 50 height 6
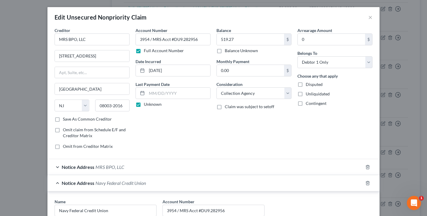
scroll to position [0, 0]
click at [370, 17] on button "×" at bounding box center [370, 17] width 4 height 7
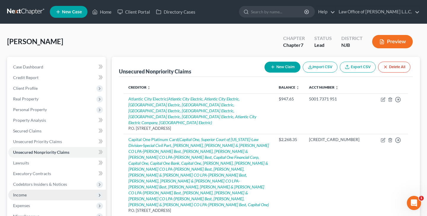
click at [29, 194] on span "Income" at bounding box center [57, 195] width 98 height 11
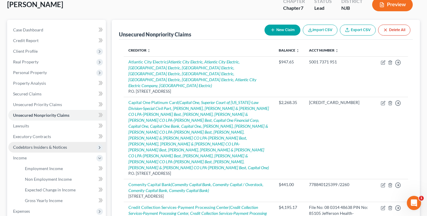
scroll to position [44, 0]
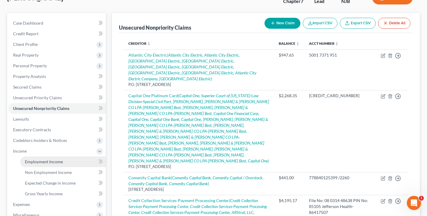
click at [60, 161] on span "Employment Income" at bounding box center [44, 161] width 38 height 5
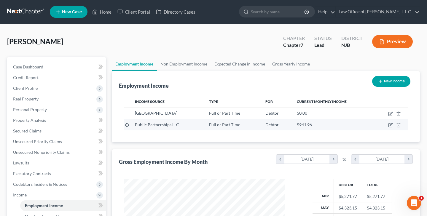
scroll to position [106, 173]
click at [389, 126] on icon "button" at bounding box center [390, 125] width 5 height 5
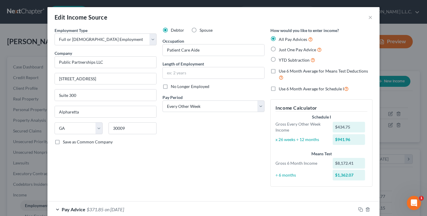
scroll to position [0, 0]
click at [369, 17] on button "×" at bounding box center [370, 17] width 4 height 7
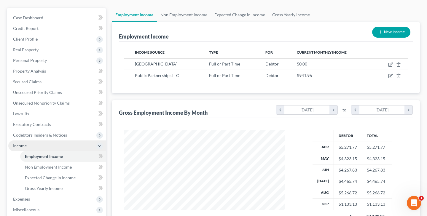
scroll to position [49, 0]
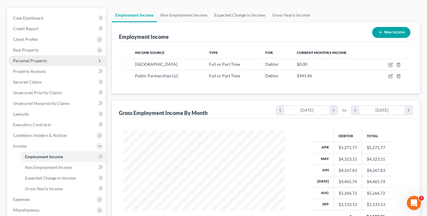
click at [31, 59] on span "Personal Property" at bounding box center [30, 60] width 34 height 5
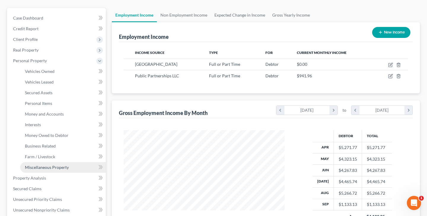
click at [52, 165] on link "Miscellaneous Property" at bounding box center [63, 167] width 86 height 11
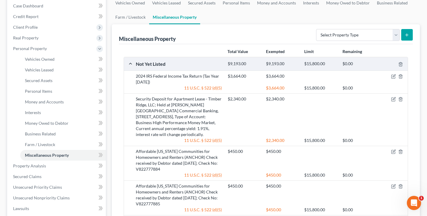
scroll to position [63, 0]
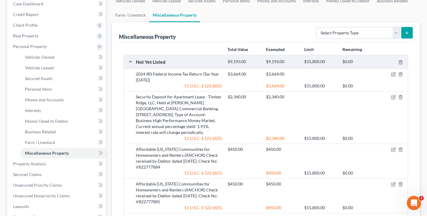
click at [406, 32] on icon "submit" at bounding box center [406, 33] width 5 height 5
click at [405, 35] on icon "submit" at bounding box center [406, 33] width 5 height 5
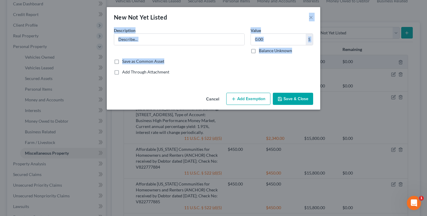
drag, startPoint x: 224, startPoint y: 20, endPoint x: 217, endPoint y: 60, distance: 41.2
click at [217, 60] on div "New Not Yet Listed × An exemption set must first be selected from the Filing In…" at bounding box center [213, 58] width 213 height 103
click at [211, 102] on button "Cancel" at bounding box center [212, 99] width 23 height 12
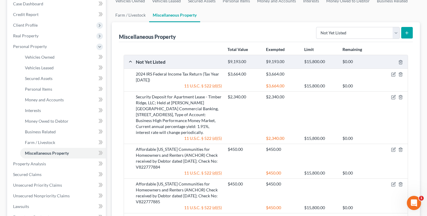
click at [408, 35] on icon "submit" at bounding box center [406, 33] width 5 height 5
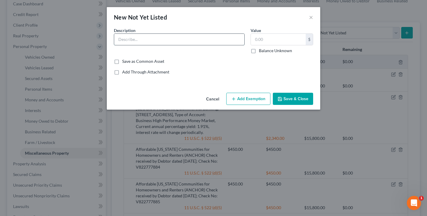
click at [203, 37] on input "text" at bounding box center [179, 39] width 130 height 11
click at [280, 41] on input "text" at bounding box center [278, 39] width 55 height 11
click at [220, 41] on input "text" at bounding box center [179, 39] width 130 height 11
drag, startPoint x: 118, startPoint y: 40, endPoint x: 236, endPoint y: 39, distance: 118.3
click at [236, 39] on input "2023 [US_STATE] Tax Refund (Tax Year [DATE])" at bounding box center [179, 39] width 130 height 11
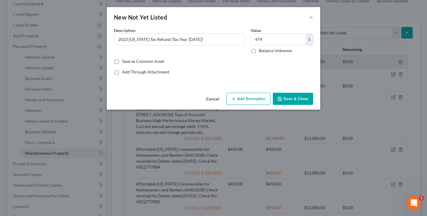
click at [286, 97] on button "Save & Close" at bounding box center [293, 99] width 40 height 12
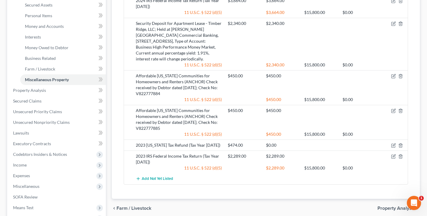
scroll to position [135, 0]
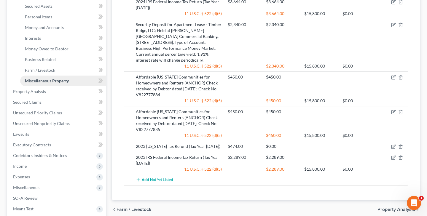
click at [65, 80] on span "Miscellaneous Property" at bounding box center [47, 80] width 44 height 5
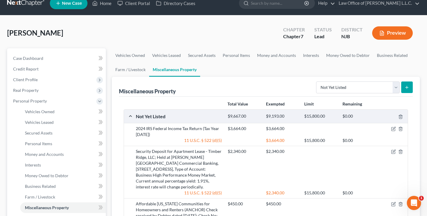
scroll to position [5, 0]
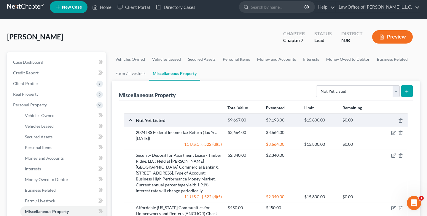
click at [403, 90] on button "submit" at bounding box center [407, 91] width 12 height 12
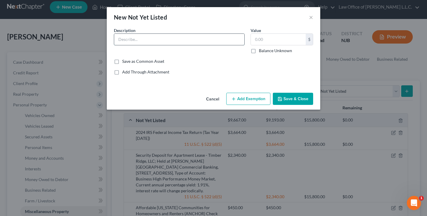
click at [204, 38] on input "text" at bounding box center [179, 39] width 130 height 11
paste input "2023 [US_STATE] Tax Refund (Tax Year [DATE])"
click at [127, 41] on input "2023 [US_STATE] Tax Refund (Tax Year [DATE])" at bounding box center [179, 39] width 130 height 11
click at [198, 40] on input "2024 New Jersey Tax Refund (Tax Year 2023)" at bounding box center [179, 39] width 130 height 11
click at [272, 36] on input "text" at bounding box center [278, 39] width 55 height 11
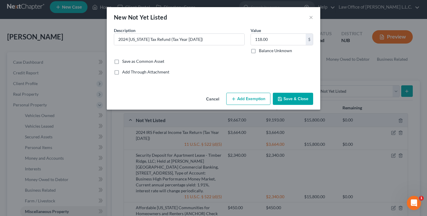
click at [289, 99] on button "Save & Close" at bounding box center [293, 99] width 40 height 12
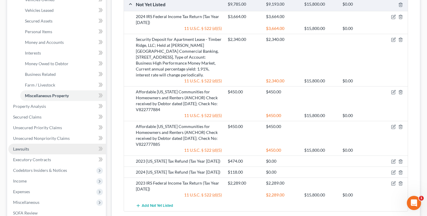
scroll to position [128, 0]
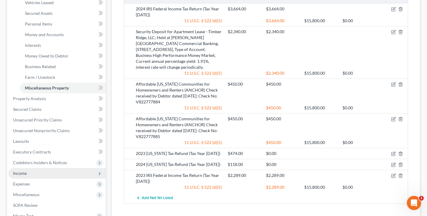
click at [33, 177] on span "Income" at bounding box center [57, 173] width 98 height 11
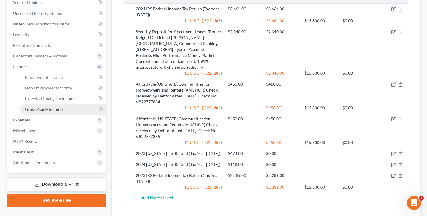
click at [66, 111] on link "Gross Yearly Income" at bounding box center [63, 109] width 86 height 11
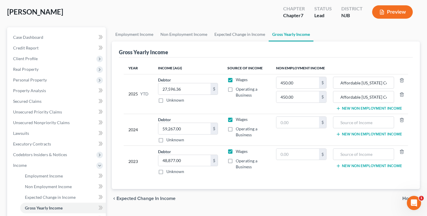
scroll to position [30, 0]
click at [316, 124] on input "text" at bounding box center [297, 121] width 43 height 11
click at [358, 122] on input "text" at bounding box center [363, 121] width 55 height 11
paste input "2023 [US_STATE] Tax Refund (Tax Year [DATE])"
click at [384, 123] on input "2023 [US_STATE] Tax Refund (Tax Year [DATE])" at bounding box center [363, 121] width 55 height 11
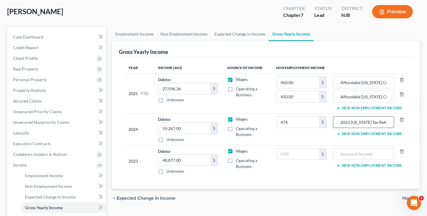
click at [362, 123] on input "2023 [US_STATE] Tax Refund (Tax Year [DATE])" at bounding box center [363, 121] width 55 height 11
click at [294, 123] on input "474" at bounding box center [297, 121] width 43 height 11
click at [376, 108] on button "New Non Employment Income" at bounding box center [369, 108] width 66 height 5
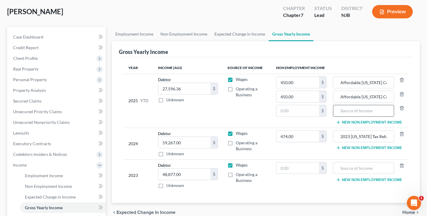
click at [347, 113] on input "text" at bounding box center [363, 110] width 55 height 11
paste input "2023 [US_STATE] Tax Refund (Tax Year [DATE])"
click at [312, 112] on input "text" at bounding box center [297, 110] width 43 height 11
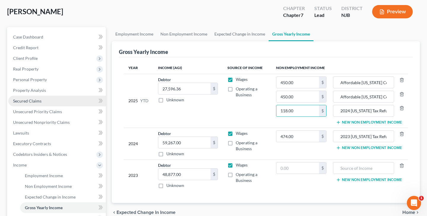
click at [40, 102] on span "Secured Claims" at bounding box center [27, 100] width 28 height 5
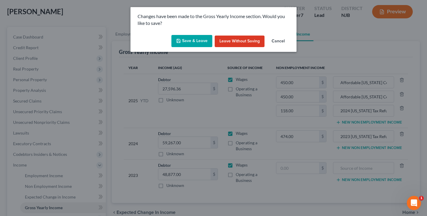
click at [197, 41] on button "Save & Leave" at bounding box center [191, 41] width 41 height 12
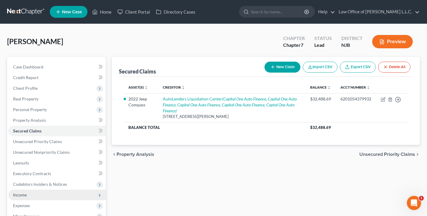
click at [44, 196] on span "Income" at bounding box center [57, 195] width 98 height 11
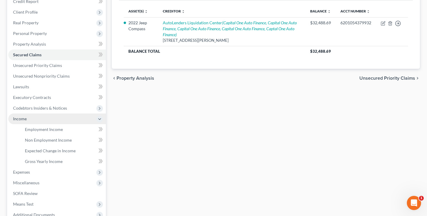
scroll to position [80, 0]
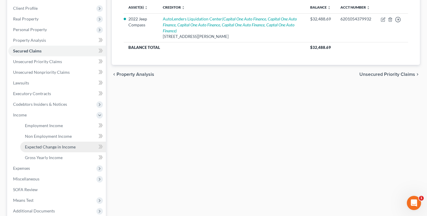
click at [53, 148] on span "Expected Change in Income" at bounding box center [50, 146] width 51 height 5
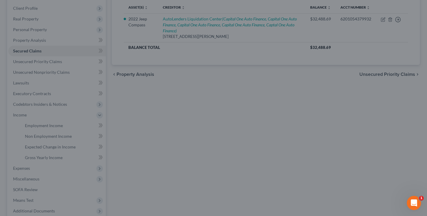
click at [52, 160] on div at bounding box center [213, 108] width 427 height 216
click at [52, 159] on div at bounding box center [213, 108] width 427 height 216
click at [55, 132] on div at bounding box center [213, 108] width 427 height 216
click at [43, 74] on div at bounding box center [213, 108] width 427 height 216
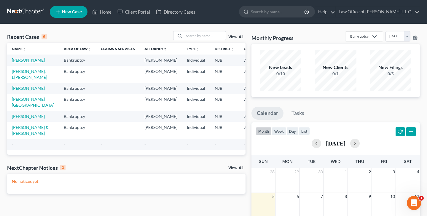
click at [22, 61] on link "[PERSON_NAME]" at bounding box center [28, 60] width 33 height 5
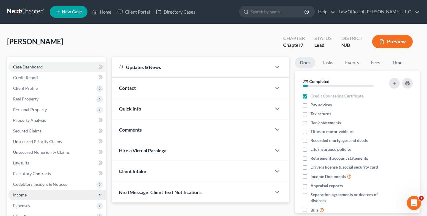
click at [21, 196] on span "Income" at bounding box center [20, 194] width 14 height 5
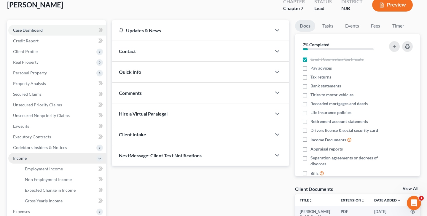
scroll to position [42, 0]
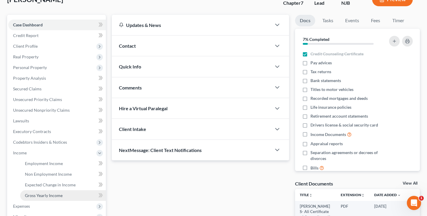
click at [43, 195] on span "Gross Yearly Income" at bounding box center [44, 195] width 38 height 5
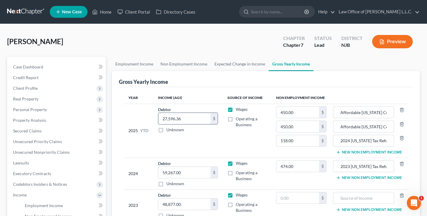
click at [175, 119] on input "27,596.36" at bounding box center [184, 118] width 52 height 11
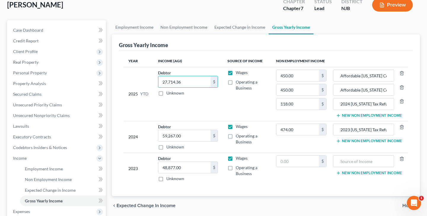
scroll to position [39, 0]
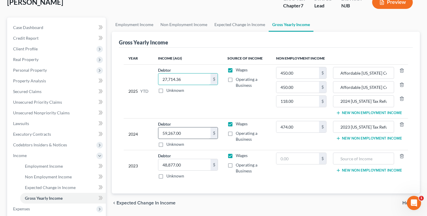
type input "27,714.36"
click at [198, 133] on input "59,267.00" at bounding box center [184, 132] width 52 height 11
type input "59,741.00"
click at [28, 123] on span "Lawsuits" at bounding box center [21, 123] width 16 height 5
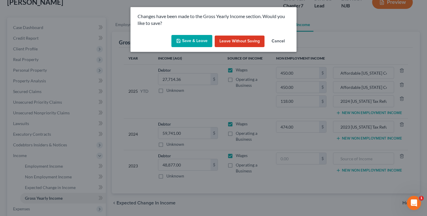
click at [197, 44] on button "Save & Leave" at bounding box center [191, 41] width 41 height 12
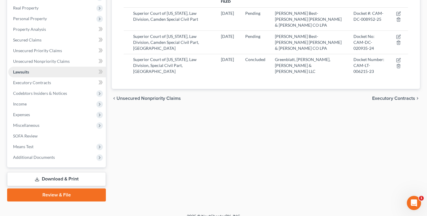
scroll to position [92, 0]
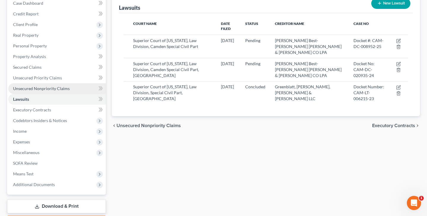
click at [52, 89] on span "Unsecured Nonpriority Claims" at bounding box center [41, 88] width 57 height 5
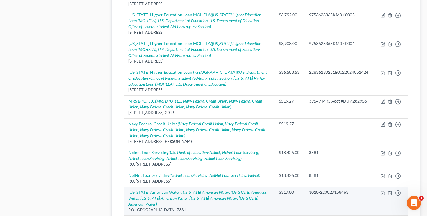
scroll to position [620, 0]
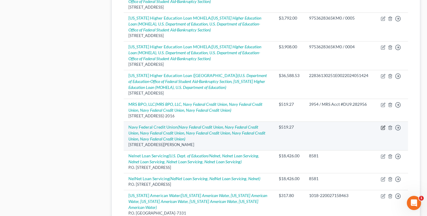
click at [382, 126] on icon "button" at bounding box center [383, 127] width 3 height 3
select select "48"
select select "2"
select select "0"
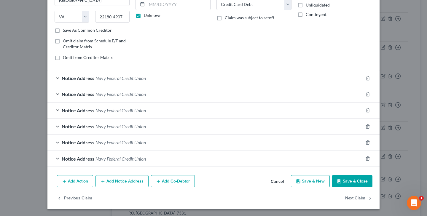
scroll to position [89, 0]
type input "3954"
click at [357, 180] on button "Save & Close" at bounding box center [352, 181] width 40 height 12
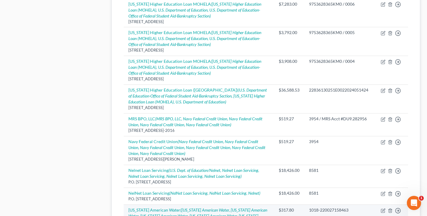
scroll to position [603, 0]
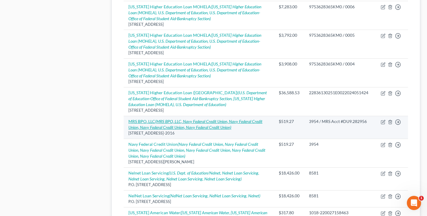
click at [157, 119] on icon "(MRS BPO, LLC, Navy Federal Credit Union, Navy Federal Credit Union, Navy Feder…" at bounding box center [195, 124] width 134 height 11
select select "33"
select select "1"
select select "0"
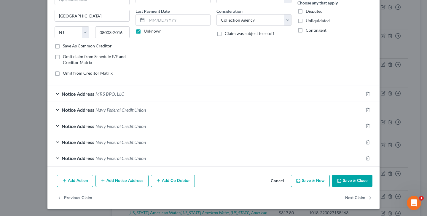
scroll to position [73, 0]
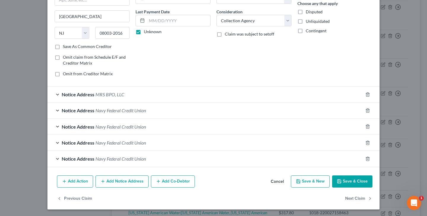
click at [355, 182] on button "Save & Close" at bounding box center [352, 181] width 40 height 12
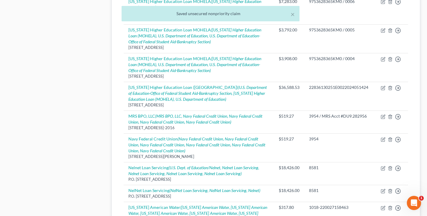
scroll to position [608, 0]
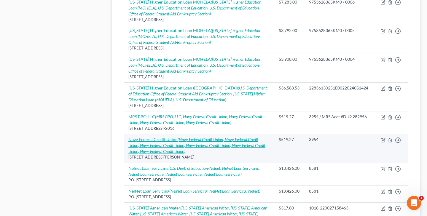
click at [200, 137] on icon "(Navy Federal Credit Union, Navy Federal Credit Union, Navy Federal Credit Unio…" at bounding box center [196, 145] width 137 height 17
select select "48"
select select "2"
select select "0"
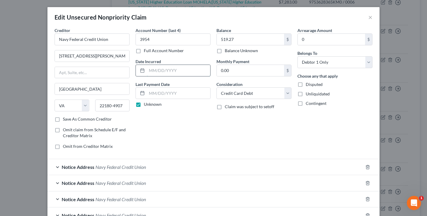
click at [155, 70] on input "text" at bounding box center [178, 70] width 63 height 11
type input "[DATE]"
drag, startPoint x: 140, startPoint y: 39, endPoint x: 157, endPoint y: 40, distance: 17.5
click at [119, 167] on span "Navy Federal Credit Union" at bounding box center [120, 167] width 50 height 6
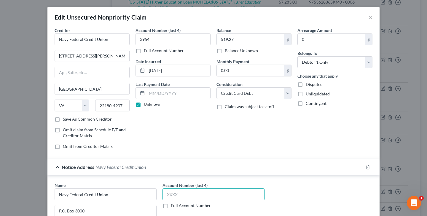
paste input "3954"
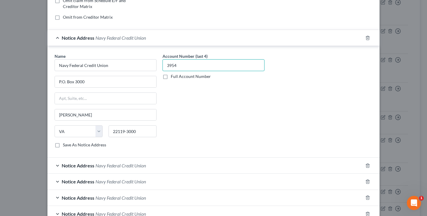
scroll to position [130, 0]
type input "3954"
click at [146, 167] on span "Navy Federal Credit Union" at bounding box center [120, 165] width 50 height 6
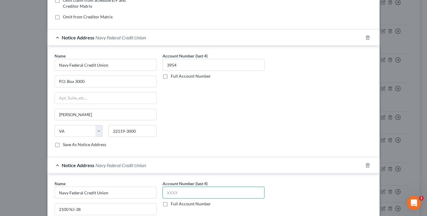
paste input "3954"
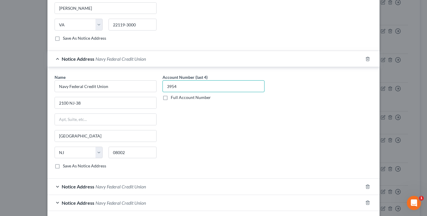
scroll to position [240, 0]
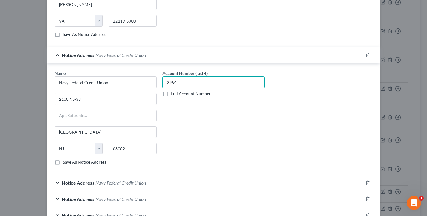
type input "3954"
click at [144, 182] on span "Navy Federal Credit Union" at bounding box center [120, 183] width 50 height 6
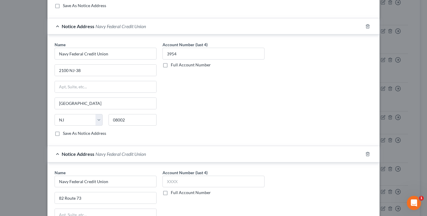
scroll to position [272, 0]
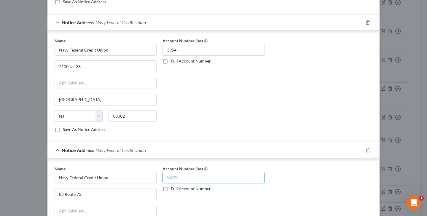
paste input "3954"
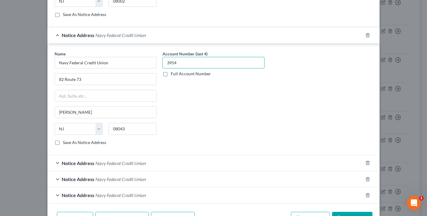
scroll to position [400, 0]
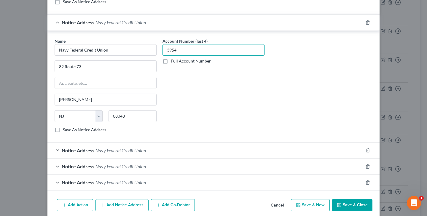
type input "3954"
click at [145, 152] on span "Navy Federal Credit Union" at bounding box center [120, 151] width 50 height 6
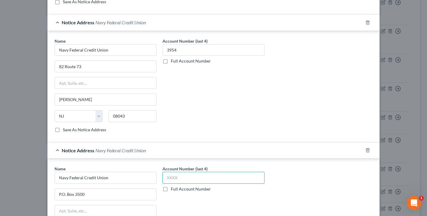
paste input "3954"
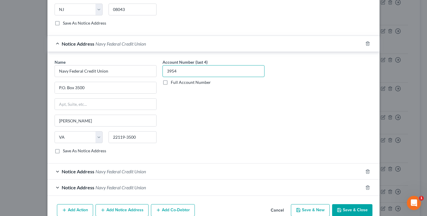
scroll to position [511, 0]
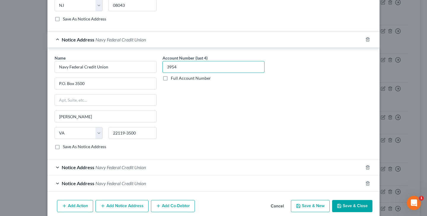
type input "3954"
click at [139, 169] on span "Navy Federal Credit Union" at bounding box center [120, 168] width 50 height 6
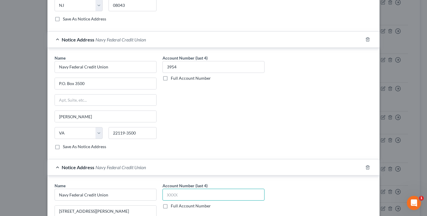
paste input "3954"
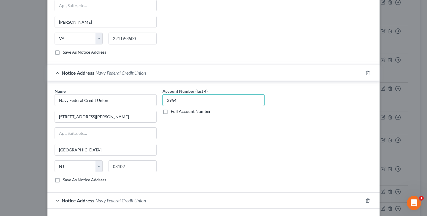
scroll to position [609, 0]
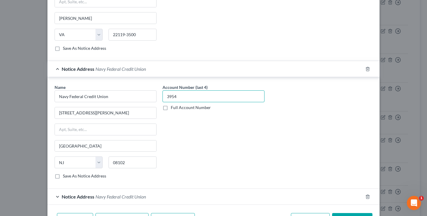
type input "3954"
click at [137, 198] on span "Navy Federal Credit Union" at bounding box center [120, 197] width 50 height 6
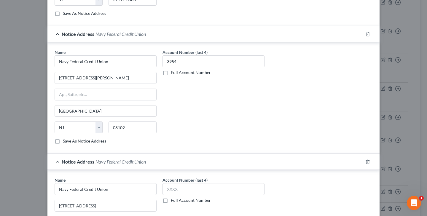
scroll to position [653, 0]
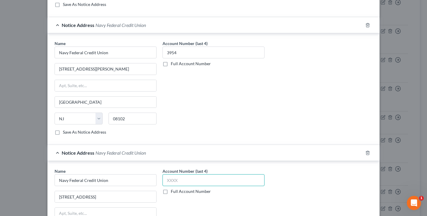
paste input "3954"
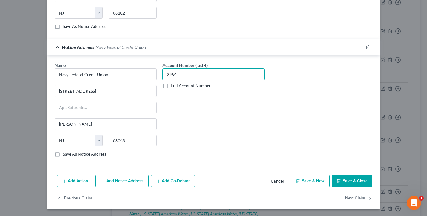
scroll to position [759, 0]
type input "3954"
click at [355, 181] on button "Save & Close" at bounding box center [352, 181] width 40 height 12
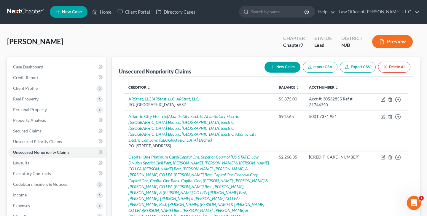
scroll to position [0, 0]
click at [41, 109] on span "Personal Property" at bounding box center [30, 109] width 34 height 5
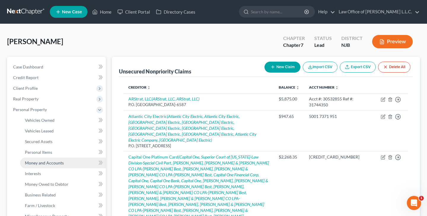
click at [55, 162] on span "Money and Accounts" at bounding box center [44, 162] width 39 height 5
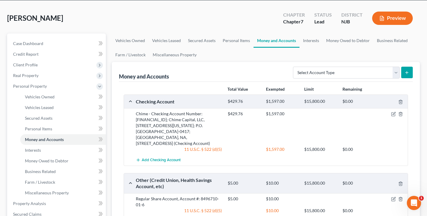
scroll to position [25, 0]
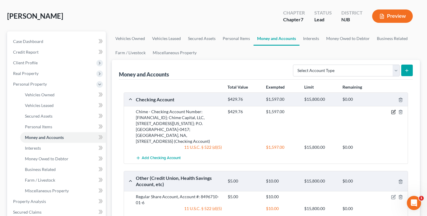
click at [392, 111] on icon "button" at bounding box center [393, 112] width 5 height 5
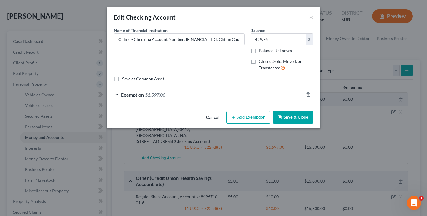
click at [163, 95] on span "$1,597.00" at bounding box center [155, 95] width 20 height 6
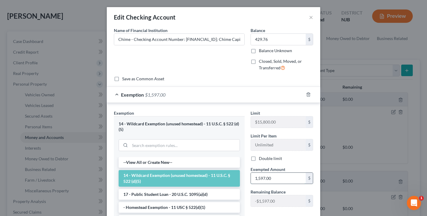
click at [281, 180] on input "1,597.00" at bounding box center [278, 178] width 55 height 11
type input "1"
type input "1,005"
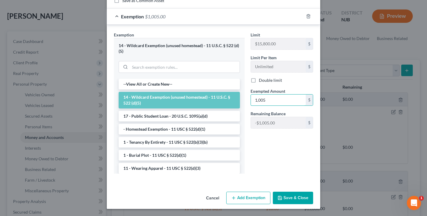
scroll to position [77, 0]
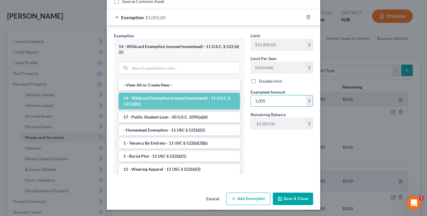
click at [296, 200] on button "Save & Close" at bounding box center [293, 199] width 40 height 12
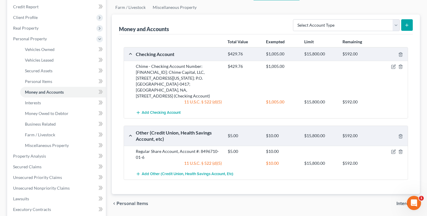
scroll to position [70, 0]
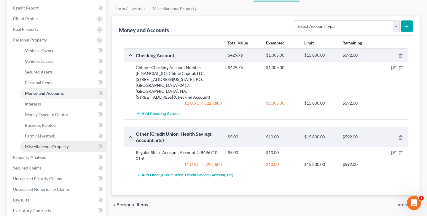
click at [49, 149] on span "Miscellaneous Property" at bounding box center [47, 146] width 44 height 5
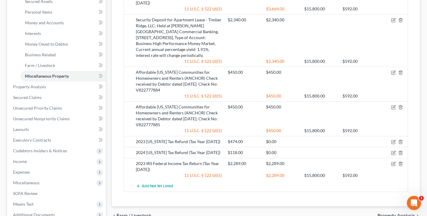
scroll to position [140, 0]
click at [393, 153] on icon "button" at bounding box center [393, 152] width 3 height 3
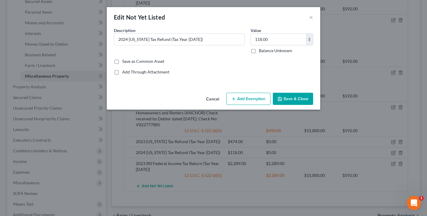
click at [240, 99] on button "Add Exemption" at bounding box center [248, 99] width 44 height 12
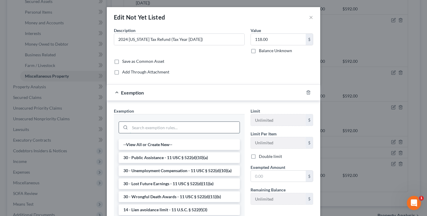
click at [193, 132] on input "search" at bounding box center [185, 127] width 110 height 11
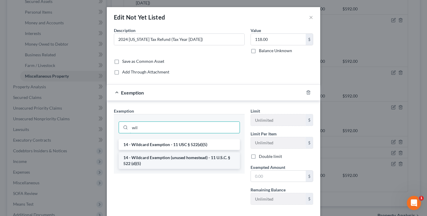
type input "wil"
click at [194, 157] on li "14 - Wildcard Exemption (unused homestead) - 11 U.S.C. § 522 (d)(5)" at bounding box center [179, 160] width 121 height 17
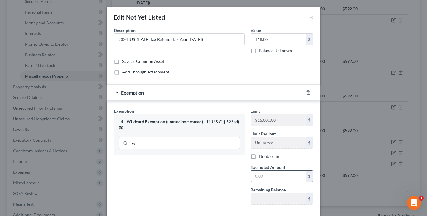
click at [279, 177] on input "text" at bounding box center [278, 176] width 55 height 11
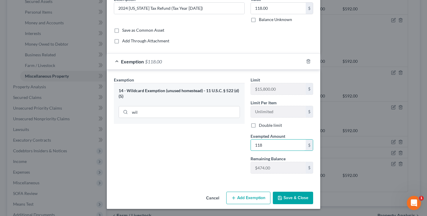
scroll to position [31, 0]
type input "118"
click at [300, 200] on button "Save & Close" at bounding box center [293, 198] width 40 height 12
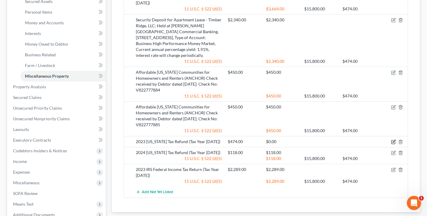
click at [392, 141] on icon "button" at bounding box center [393, 142] width 5 height 5
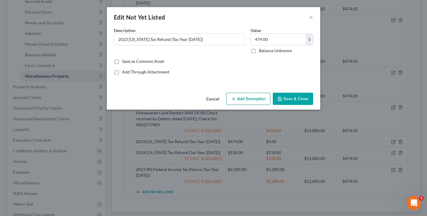
click at [260, 98] on button "Add Exemption" at bounding box center [248, 99] width 44 height 12
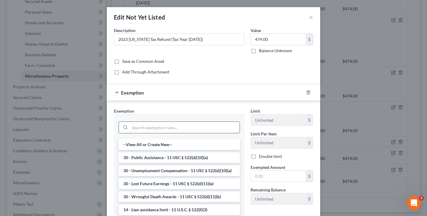
click at [159, 127] on input "search" at bounding box center [185, 127] width 110 height 11
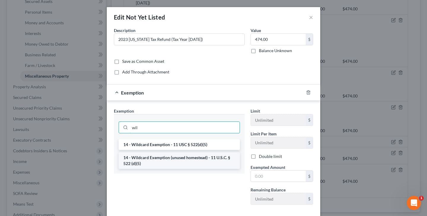
type input "wil"
click at [163, 157] on li "14 - Wildcard Exemption (unused homestead) - 11 U.S.C. § 522 (d)(5)" at bounding box center [179, 160] width 121 height 17
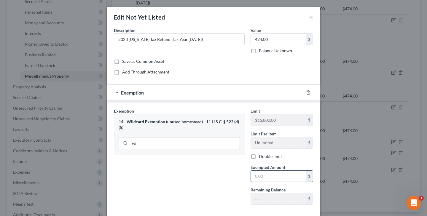
click at [270, 176] on input "text" at bounding box center [278, 176] width 55 height 11
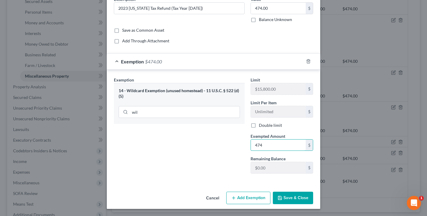
type input "474"
click at [304, 197] on button "Save & Close" at bounding box center [293, 198] width 40 height 12
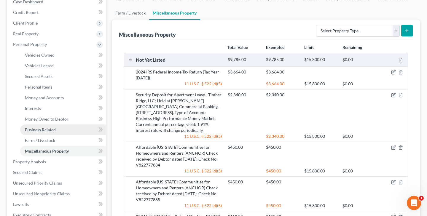
scroll to position [65, 0]
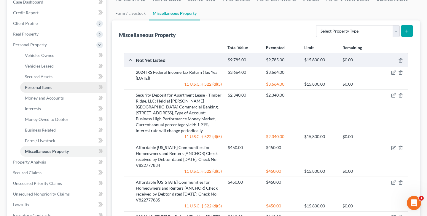
click at [44, 90] on span "Personal Items" at bounding box center [38, 87] width 27 height 5
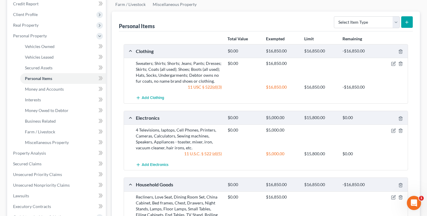
scroll to position [72, 0]
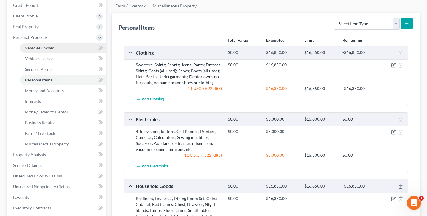
click at [54, 50] on link "Vehicles Owned" at bounding box center [63, 48] width 86 height 11
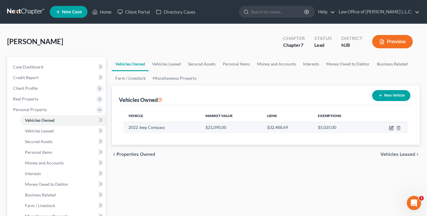
click at [389, 128] on icon "button" at bounding box center [391, 128] width 5 height 5
select select "0"
select select "4"
select select "0"
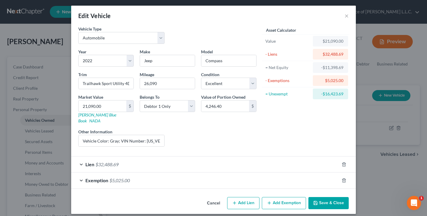
scroll to position [1, 0]
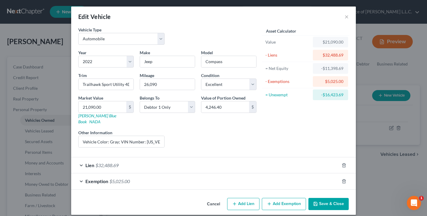
click at [124, 178] on span "$5,025.00" at bounding box center [119, 181] width 20 height 6
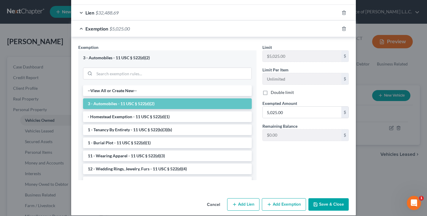
scroll to position [153, 0]
click at [335, 203] on button "Save & Close" at bounding box center [328, 204] width 40 height 12
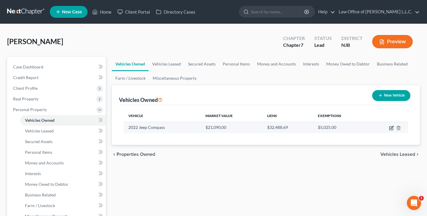
click at [393, 129] on icon "button" at bounding box center [391, 129] width 4 height 4
select select "0"
select select "4"
select select "0"
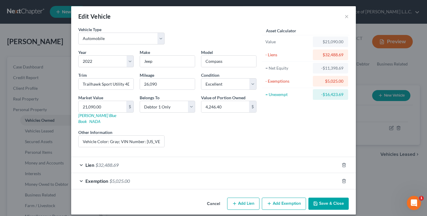
scroll to position [1, 0]
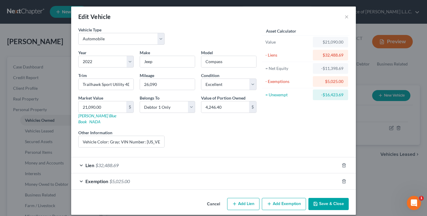
click at [334, 198] on button "Save & Close" at bounding box center [328, 204] width 40 height 12
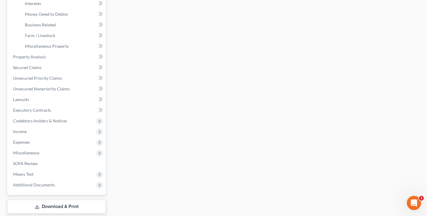
scroll to position [172, 0]
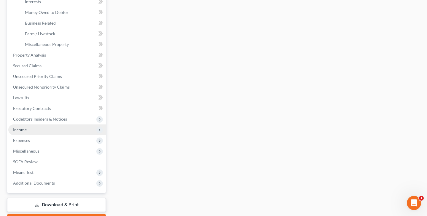
click at [37, 130] on span "Income" at bounding box center [57, 129] width 98 height 11
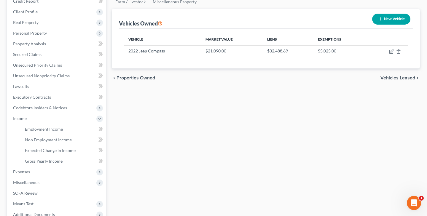
scroll to position [83, 0]
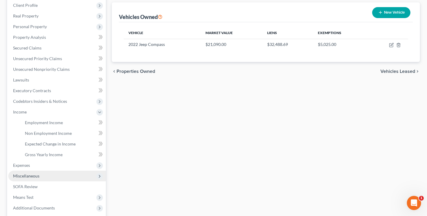
click at [34, 171] on span "Miscellaneous" at bounding box center [57, 176] width 98 height 11
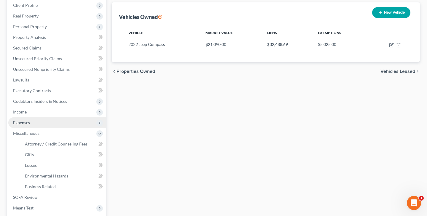
click at [33, 123] on span "Expenses" at bounding box center [57, 122] width 98 height 11
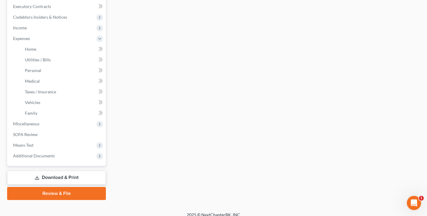
scroll to position [172, 0]
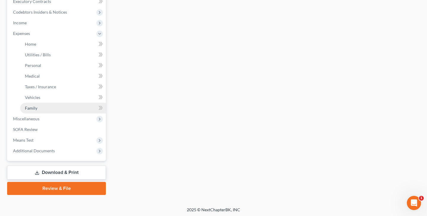
click at [45, 108] on link "Family" at bounding box center [63, 108] width 86 height 11
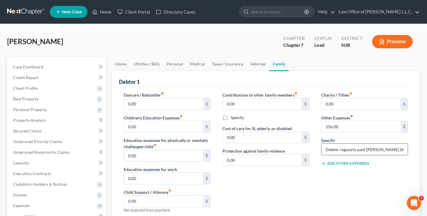
click at [356, 149] on input "Debtor regularly paid [PERSON_NAME] (distant relative) for Teen-Sitting Service…" at bounding box center [364, 149] width 86 height 11
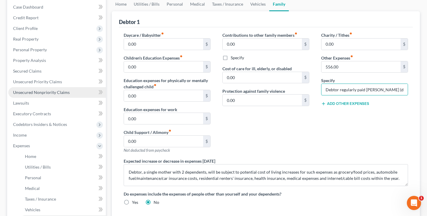
scroll to position [66, 0]
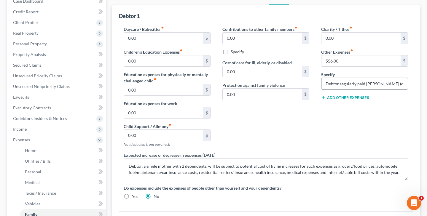
click at [359, 86] on input "Debtor regularly paid [PERSON_NAME] (distant relative) for Teen-Sitting Service…" at bounding box center [364, 83] width 86 height 11
click at [349, 86] on input "Debtor regularly paid [PERSON_NAME] (distant relative) for Teen-Sitting Service…" at bounding box center [364, 83] width 86 height 11
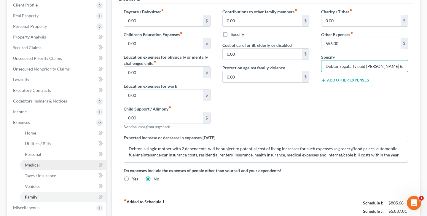
scroll to position [75, 0]
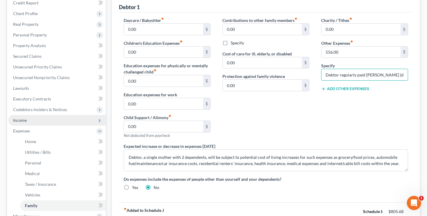
type input "Debtor regularly paid [PERSON_NAME] (distant relative) for reasonable and neces…"
click at [31, 124] on span "Income" at bounding box center [57, 120] width 98 height 11
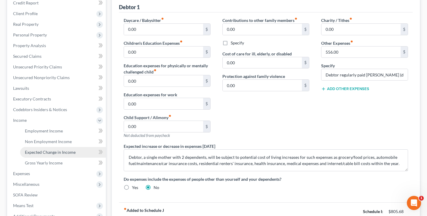
click at [59, 154] on span "Expected Change in Income" at bounding box center [50, 152] width 51 height 5
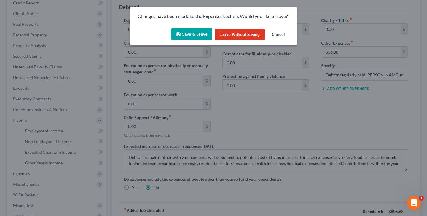
click at [195, 32] on button "Save & Leave" at bounding box center [191, 34] width 41 height 12
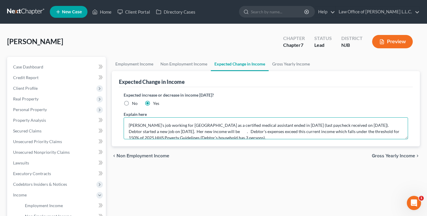
click at [223, 132] on textarea "[PERSON_NAME]'s job working for [GEOGRAPHIC_DATA] as a certified medical assist…" at bounding box center [266, 128] width 284 height 22
click at [282, 133] on textarea "[PERSON_NAME]'s job working for [GEOGRAPHIC_DATA] as a certified medical assist…" at bounding box center [266, 128] width 284 height 22
click at [309, 132] on textarea "[PERSON_NAME]'s job working for [GEOGRAPHIC_DATA] as a certified medical assist…" at bounding box center [266, 128] width 284 height 22
click at [263, 137] on textarea "[PERSON_NAME]'s job working for [GEOGRAPHIC_DATA] as a certified medical assist…" at bounding box center [266, 128] width 284 height 22
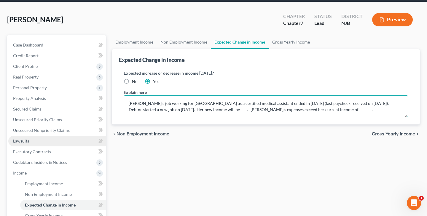
scroll to position [31, 0]
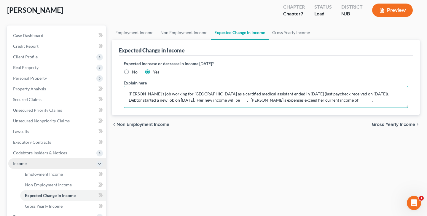
type textarea "[PERSON_NAME]'s job working for [GEOGRAPHIC_DATA] as a certified medical assist…"
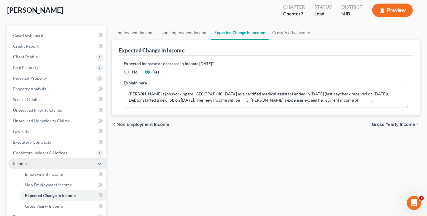
click at [31, 162] on span "Income" at bounding box center [57, 163] width 98 height 11
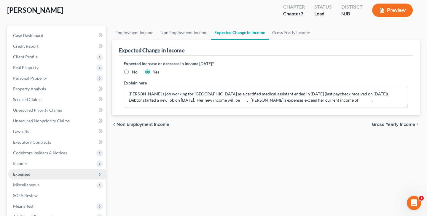
click at [39, 175] on span "Expenses" at bounding box center [57, 174] width 98 height 11
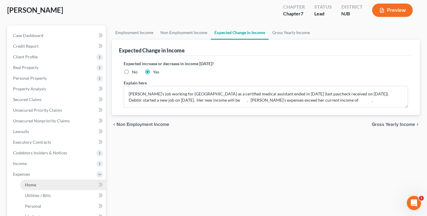
click at [39, 183] on link "Home" at bounding box center [63, 185] width 86 height 11
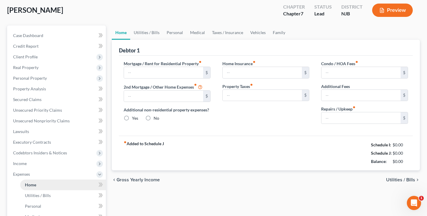
type input "1,925.00"
type input "0.00"
radio input "true"
type input "0.00"
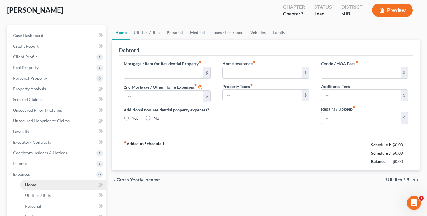
type input "0.00"
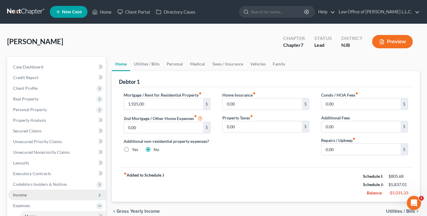
click at [33, 197] on span "Income" at bounding box center [57, 195] width 98 height 11
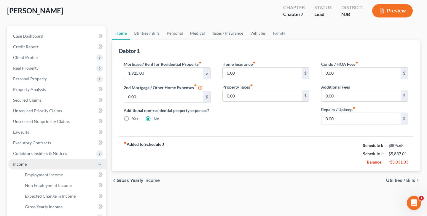
scroll to position [31, 0]
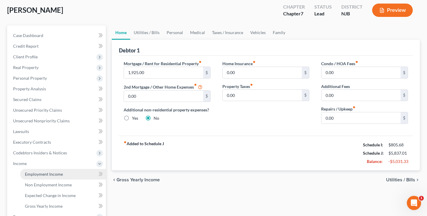
click at [47, 176] on span "Employment Income" at bounding box center [44, 174] width 38 height 5
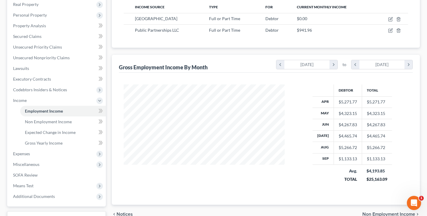
scroll to position [95, 0]
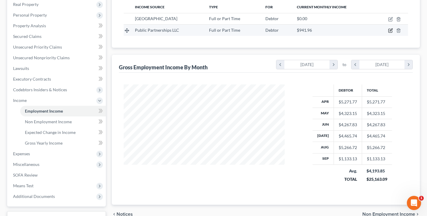
click at [389, 32] on icon "button" at bounding box center [390, 31] width 4 height 4
select select "0"
select select "10"
select select "2"
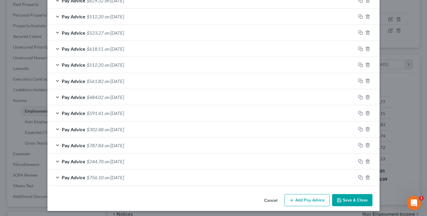
scroll to position [241, 0]
click at [339, 201] on polyline "button" at bounding box center [339, 201] width 2 height 1
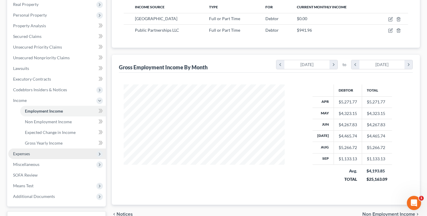
click at [36, 155] on span "Expenses" at bounding box center [57, 153] width 98 height 11
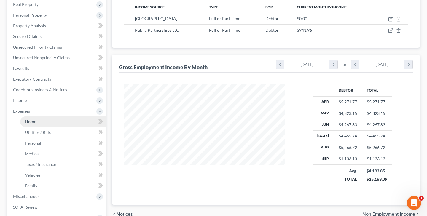
click at [51, 122] on link "Home" at bounding box center [63, 121] width 86 height 11
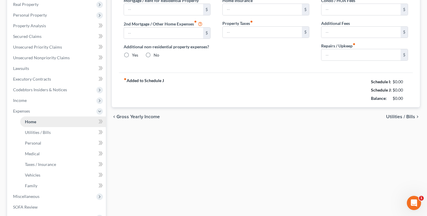
scroll to position [34, 0]
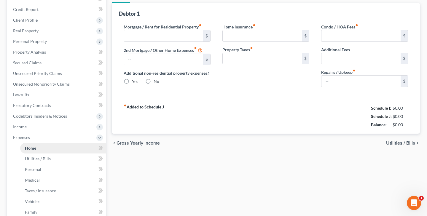
type input "1,925.00"
type input "0.00"
radio input "true"
type input "0.00"
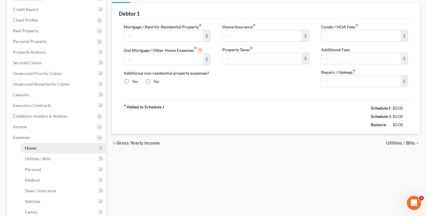
type input "0.00"
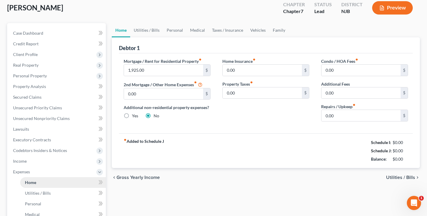
scroll to position [0, 0]
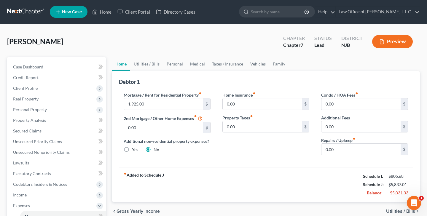
click at [395, 42] on button "Preview" at bounding box center [392, 41] width 41 height 13
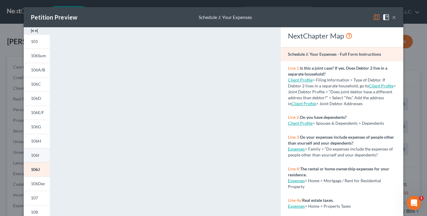
click at [35, 158] on link "106I" at bounding box center [37, 155] width 26 height 14
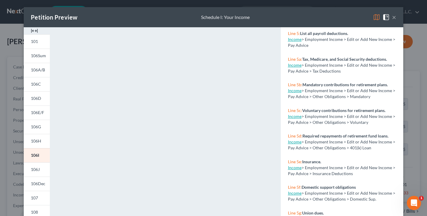
scroll to position [129, 0]
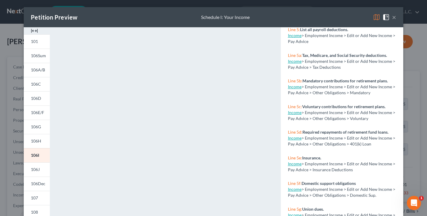
drag, startPoint x: 343, startPoint y: 78, endPoint x: 366, endPoint y: 65, distance: 27.1
click at [347, 74] on div "Line 5b: Mandatory contributions for retirement plans. Income > Employment Inco…" at bounding box center [342, 87] width 122 height 26
click at [394, 19] on button "×" at bounding box center [394, 17] width 4 height 7
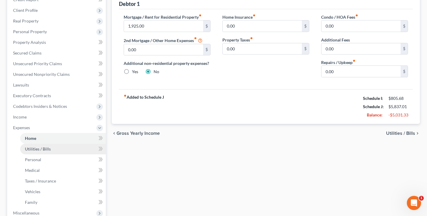
scroll to position [77, 0]
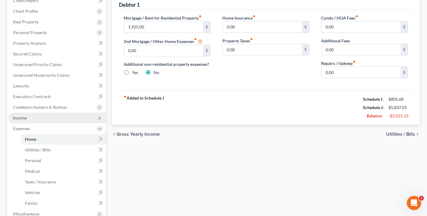
click at [33, 119] on span "Income" at bounding box center [57, 118] width 98 height 11
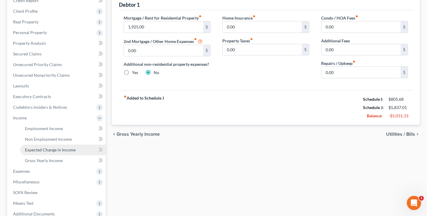
click at [69, 153] on link "Expected Change in Income" at bounding box center [63, 150] width 86 height 11
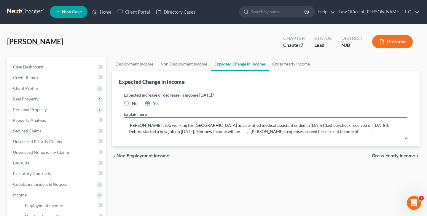
click at [205, 133] on textarea "[PERSON_NAME]'s job working for [GEOGRAPHIC_DATA] as a certified medical assist…" at bounding box center [266, 128] width 284 height 22
click at [342, 133] on textarea "[PERSON_NAME]'s job working for [GEOGRAPHIC_DATA] as a certified medical assist…" at bounding box center [266, 128] width 284 height 22
click at [207, 133] on textarea "[PERSON_NAME]'s job working for [GEOGRAPHIC_DATA] as a certified medical assist…" at bounding box center [266, 128] width 284 height 22
click at [270, 132] on textarea "[PERSON_NAME]'s job working for [GEOGRAPHIC_DATA] as a certified medical assist…" at bounding box center [266, 128] width 284 height 22
click at [353, 131] on textarea "[PERSON_NAME]'s job working for [GEOGRAPHIC_DATA] as a certified medical assist…" at bounding box center [266, 128] width 284 height 22
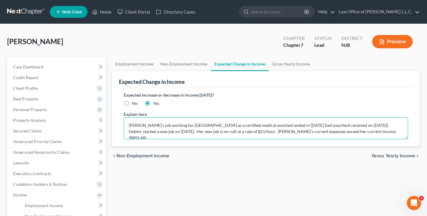
click at [303, 132] on textarea "[PERSON_NAME]'s job working for [GEOGRAPHIC_DATA] as a certified medical assist…" at bounding box center [266, 128] width 284 height 22
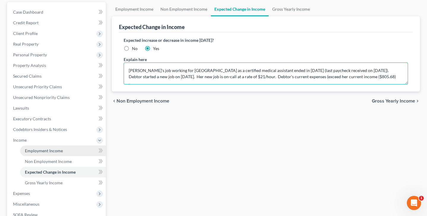
scroll to position [55, 0]
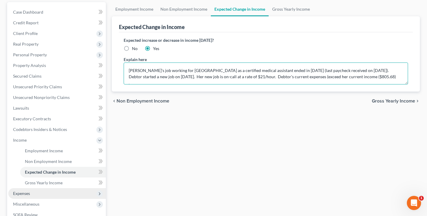
type textarea "[PERSON_NAME]'s job working for [GEOGRAPHIC_DATA] as a certified medical assist…"
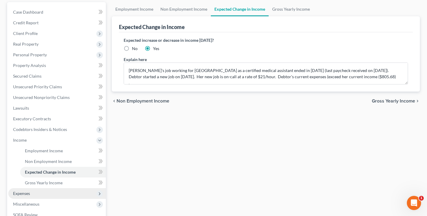
click at [29, 196] on span "Expenses" at bounding box center [21, 193] width 17 height 5
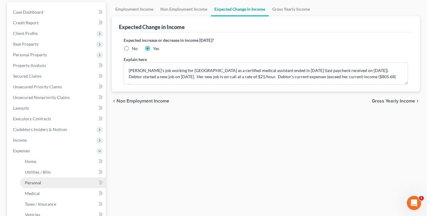
click at [49, 183] on link "Personal" at bounding box center [63, 183] width 86 height 11
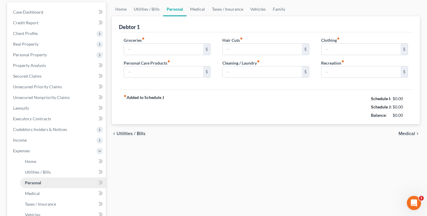
scroll to position [8, 0]
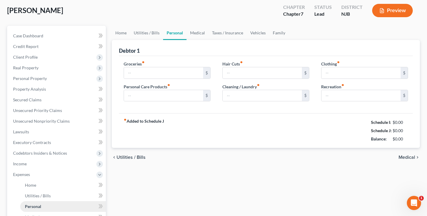
type input "500.00"
type input "50.00"
type input "0.00"
type input "40.00"
type input "0.00"
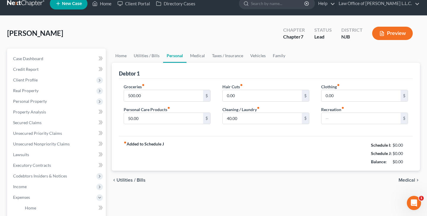
scroll to position [0, 0]
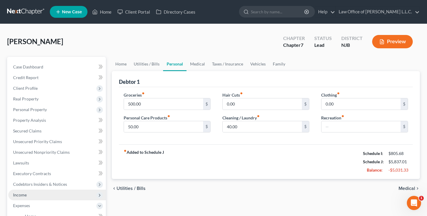
click at [22, 193] on span "Income" at bounding box center [20, 194] width 14 height 5
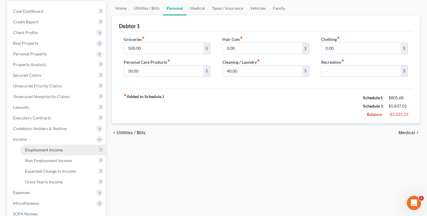
scroll to position [74, 0]
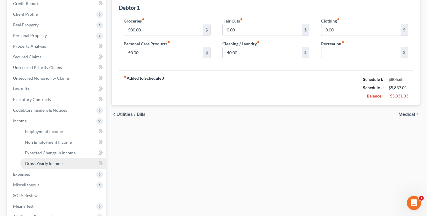
click at [49, 164] on span "Gross Yearly Income" at bounding box center [44, 163] width 38 height 5
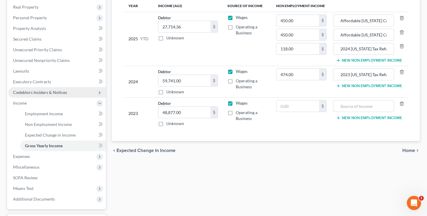
scroll to position [92, 0]
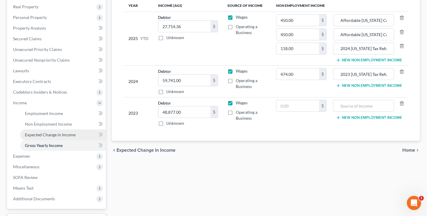
click at [59, 132] on link "Expected Change in Income" at bounding box center [63, 135] width 86 height 11
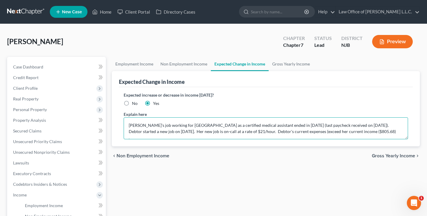
click at [303, 132] on textarea "[PERSON_NAME]'s job working for [GEOGRAPHIC_DATA] as a certified medical assist…" at bounding box center [266, 128] width 284 height 22
click at [392, 133] on textarea "[PERSON_NAME]'s job working for [GEOGRAPHIC_DATA] as a certified medical assist…" at bounding box center [266, 128] width 284 height 22
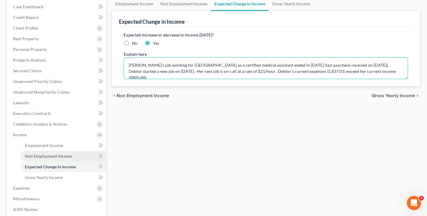
scroll to position [61, 0]
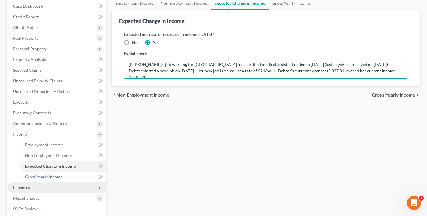
type textarea "[PERSON_NAME]'s job working for [GEOGRAPHIC_DATA] as a certified medical assist…"
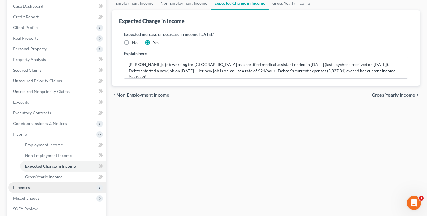
click at [36, 187] on span "Expenses" at bounding box center [57, 187] width 98 height 11
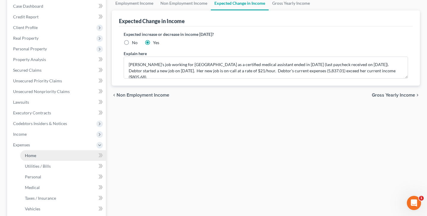
click at [43, 157] on link "Home" at bounding box center [63, 155] width 86 height 11
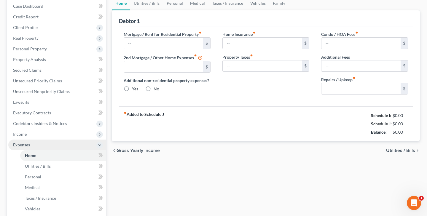
type input "1,925.00"
type input "0.00"
radio input "true"
type input "0.00"
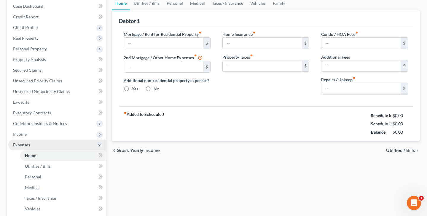
type input "0.00"
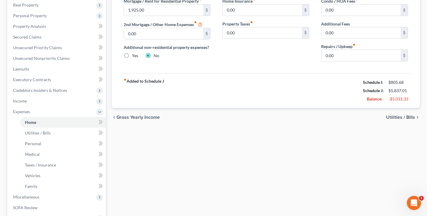
scroll to position [104, 0]
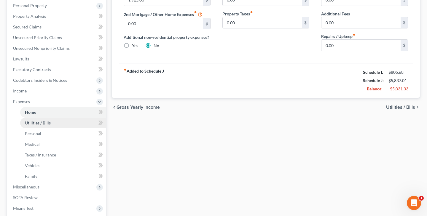
click at [47, 123] on span "Utilities / Bills" at bounding box center [38, 122] width 26 height 5
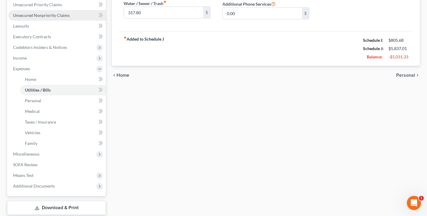
scroll to position [136, 0]
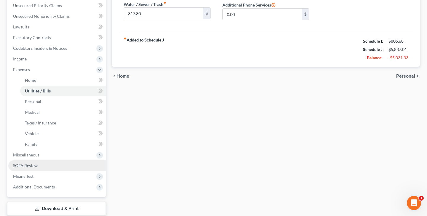
click at [35, 167] on span "SOFA Review" at bounding box center [25, 165] width 25 height 5
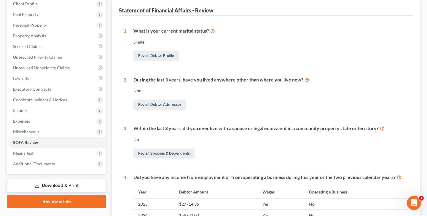
scroll to position [84, 0]
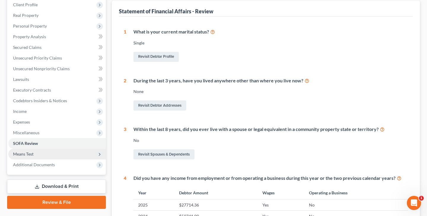
click at [47, 153] on span "Means Test" at bounding box center [57, 154] width 98 height 11
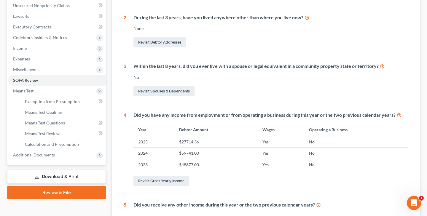
scroll to position [151, 0]
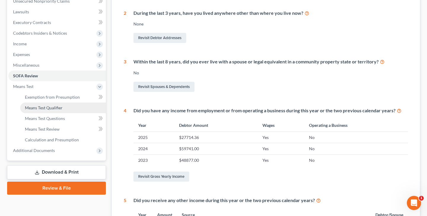
click at [63, 109] on link "Means Test Qualifier" at bounding box center [63, 108] width 86 height 11
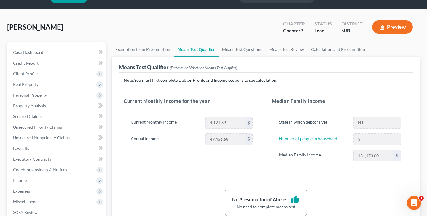
scroll to position [15, 0]
click at [31, 181] on span "Income" at bounding box center [57, 180] width 98 height 11
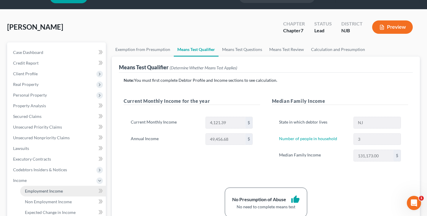
click at [49, 190] on span "Employment Income" at bounding box center [44, 191] width 38 height 5
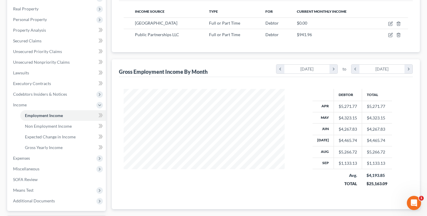
scroll to position [90, 0]
click at [66, 147] on link "Gross Yearly Income" at bounding box center [63, 147] width 86 height 11
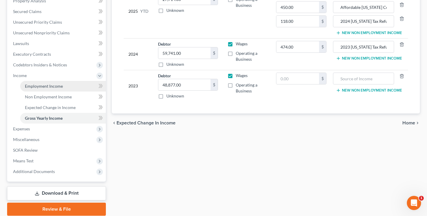
scroll to position [124, 0]
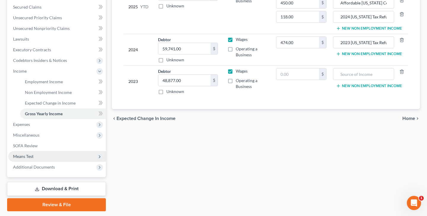
click at [36, 156] on span "Means Test" at bounding box center [57, 156] width 98 height 11
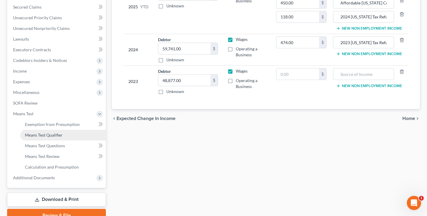
click at [63, 136] on link "Means Test Qualifier" at bounding box center [63, 135] width 86 height 11
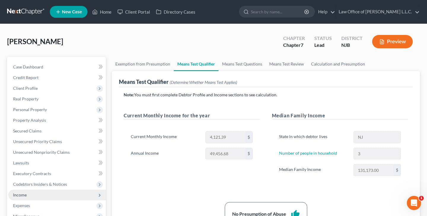
click at [33, 197] on span "Income" at bounding box center [57, 195] width 98 height 11
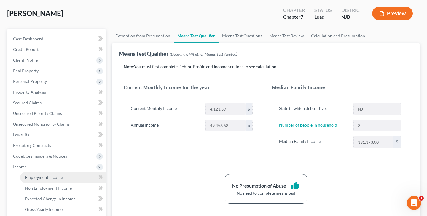
scroll to position [39, 0]
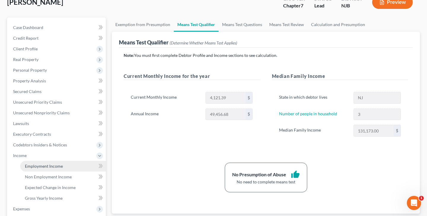
click at [62, 167] on span "Employment Income" at bounding box center [44, 166] width 38 height 5
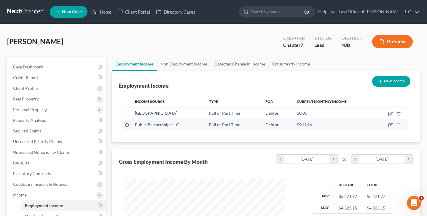
scroll to position [106, 173]
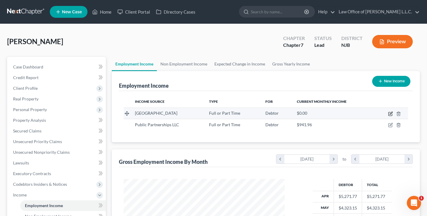
click at [390, 116] on icon "button" at bounding box center [390, 114] width 4 height 4
select select "0"
select select "33"
select select "2"
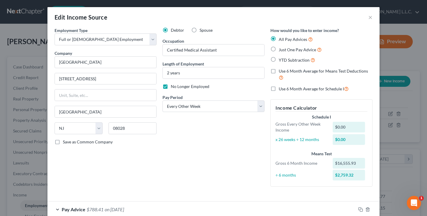
scroll to position [0, 0]
click at [372, 18] on button "×" at bounding box center [370, 17] width 4 height 7
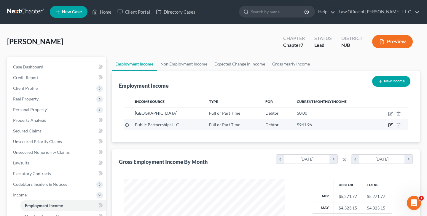
click at [390, 126] on icon "button" at bounding box center [390, 124] width 3 height 3
select select "0"
select select "10"
select select "2"
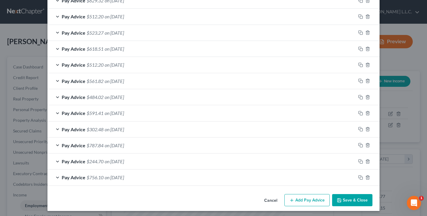
scroll to position [241, 0]
click at [351, 199] on button "Save & Close" at bounding box center [352, 200] width 40 height 12
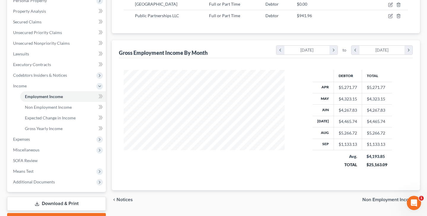
scroll to position [111, 0]
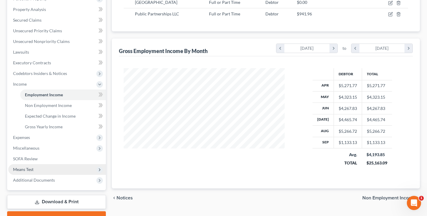
click at [40, 168] on span "Means Test" at bounding box center [57, 169] width 98 height 11
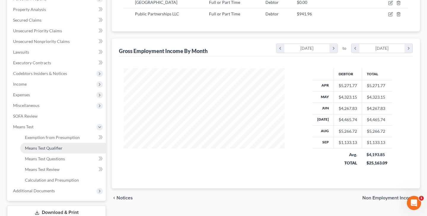
click at [68, 149] on link "Means Test Qualifier" at bounding box center [63, 148] width 86 height 11
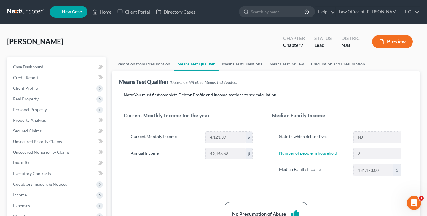
click at [386, 41] on button "Preview" at bounding box center [392, 41] width 41 height 13
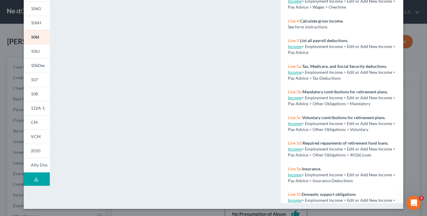
scroll to position [118, 0]
click at [38, 95] on span "108" at bounding box center [34, 93] width 7 height 5
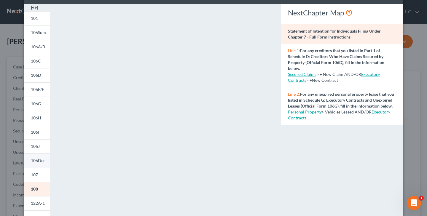
scroll to position [34, 0]
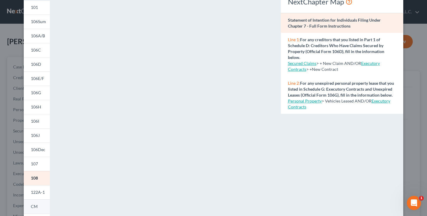
click at [36, 208] on span "CM" at bounding box center [34, 206] width 7 height 5
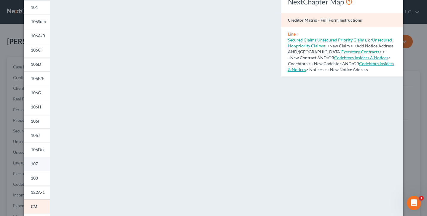
click at [37, 162] on span "107" at bounding box center [34, 163] width 7 height 5
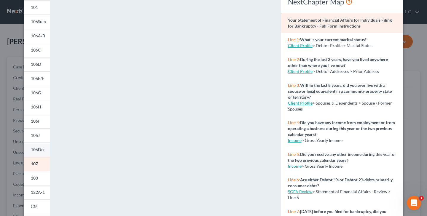
click at [37, 149] on span "106Dec" at bounding box center [38, 149] width 15 height 5
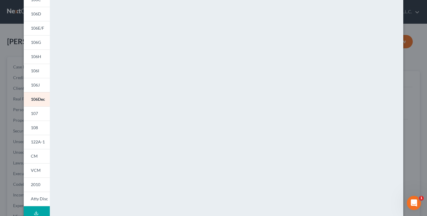
scroll to position [81, 0]
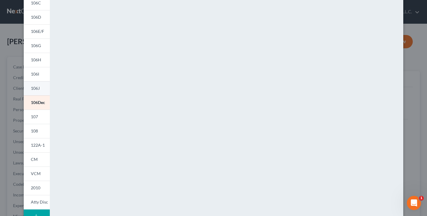
click at [39, 90] on span "106J" at bounding box center [35, 88] width 9 height 5
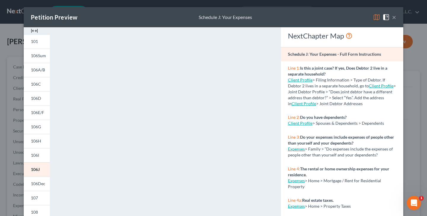
scroll to position [0, 0]
click at [394, 17] on button "×" at bounding box center [394, 17] width 4 height 7
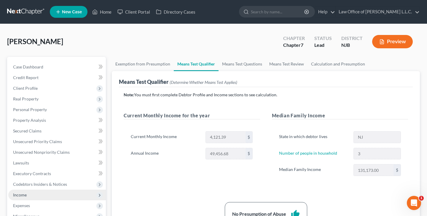
click at [49, 196] on span "Income" at bounding box center [57, 195] width 98 height 11
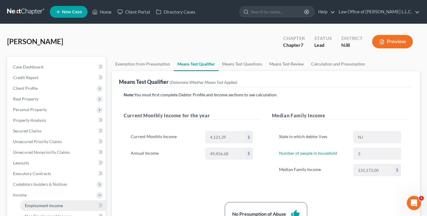
click at [51, 207] on span "Employment Income" at bounding box center [44, 205] width 38 height 5
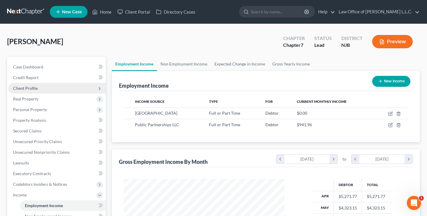
click at [38, 90] on span "Client Profile" at bounding box center [57, 88] width 98 height 11
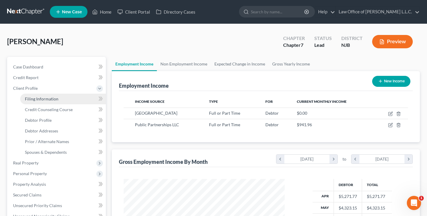
click at [56, 100] on span "Filing Information" at bounding box center [41, 98] width 33 height 5
select select "1"
select select "0"
select select "51"
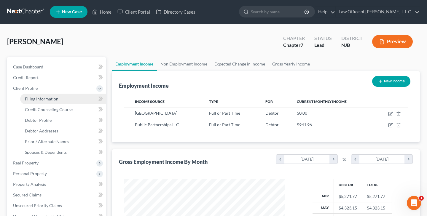
select select "0"
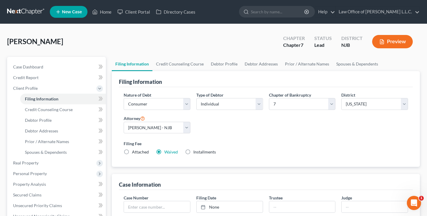
click at [193, 153] on label "Installments Installments" at bounding box center [204, 152] width 23 height 6
click at [196, 153] on input "Installments Installments" at bounding box center [198, 151] width 4 height 4
radio input "true"
radio input "false"
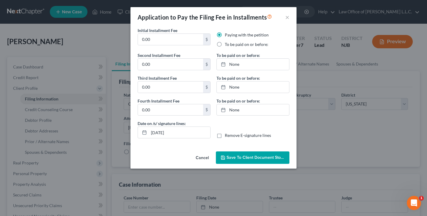
click at [204, 159] on button "Cancel" at bounding box center [202, 158] width 23 height 12
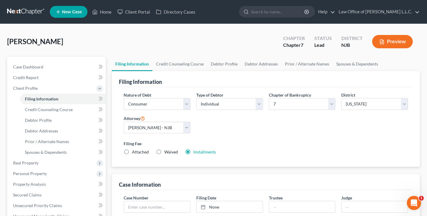
click at [132, 153] on label "Attached" at bounding box center [140, 152] width 17 height 6
click at [134, 153] on input "Attached" at bounding box center [136, 151] width 4 height 4
radio input "true"
click at [193, 151] on label "Installments Installments" at bounding box center [204, 152] width 23 height 6
click at [196, 151] on input "Installments Installments" at bounding box center [198, 151] width 4 height 4
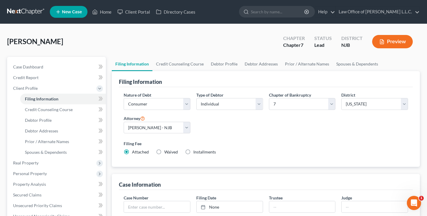
radio input "true"
radio input "false"
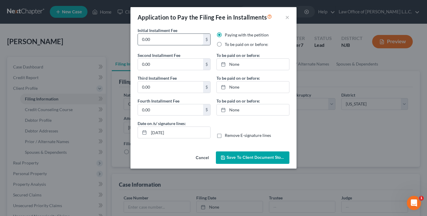
click at [192, 40] on input "0.00" at bounding box center [170, 39] width 65 height 11
type input "0"
type input "170.00"
click at [187, 65] on input "0.00" at bounding box center [170, 64] width 65 height 11
type input "0"
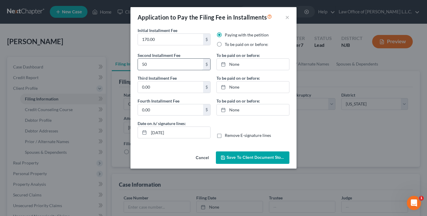
type input "5"
type input "75.00"
click at [171, 88] on input "0.00" at bounding box center [170, 87] width 65 height 11
type input "0"
type input "75.00"
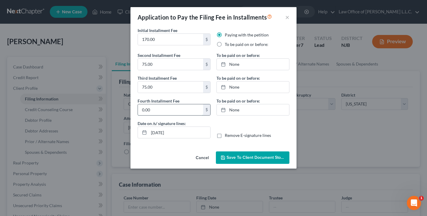
click at [174, 110] on input "0.00" at bounding box center [170, 109] width 65 height 11
click at [169, 65] on input "75.00" at bounding box center [170, 64] width 65 height 11
type input "7"
type input "84.00"
click at [168, 89] on input "75.00" at bounding box center [170, 87] width 65 height 11
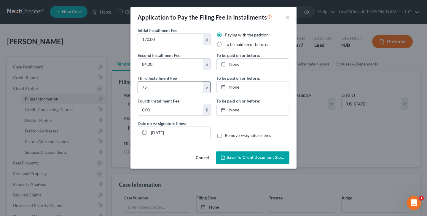
type input "7"
type input "84.00"
click at [225, 45] on label "To be paid on or before:" at bounding box center [247, 44] width 44 height 6
click at [227, 45] on input "To be paid on or before:" at bounding box center [229, 43] width 4 height 4
radio input "true"
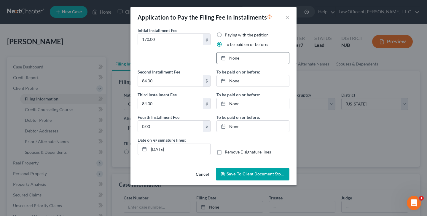
click at [232, 59] on link "None" at bounding box center [253, 57] width 72 height 11
click at [233, 81] on link "None" at bounding box center [253, 80] width 72 height 11
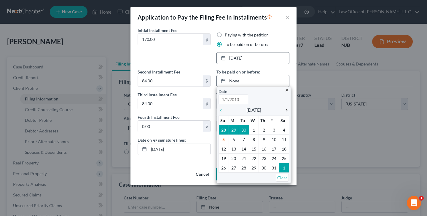
type input "[DATE]"
click at [286, 109] on icon "chevron_right" at bounding box center [285, 110] width 8 height 5
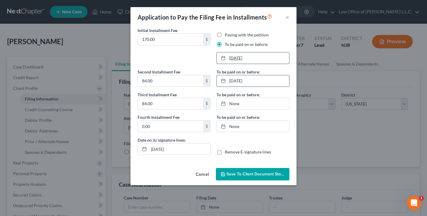
click at [244, 58] on link "[DATE]" at bounding box center [253, 57] width 72 height 11
click at [248, 82] on link "[DATE]" at bounding box center [253, 80] width 72 height 11
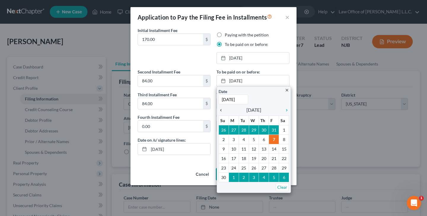
click at [220, 109] on icon "chevron_left" at bounding box center [222, 110] width 8 height 5
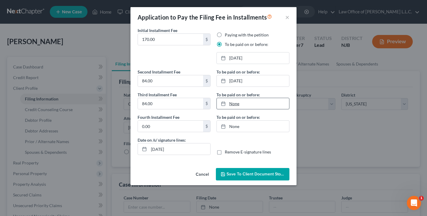
click at [238, 105] on link "None" at bounding box center [253, 103] width 72 height 11
click at [242, 58] on link "[DATE]" at bounding box center [253, 57] width 72 height 11
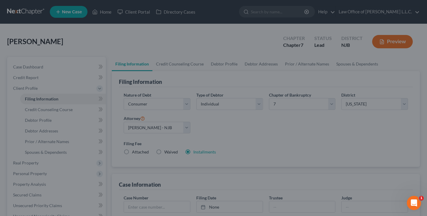
click at [306, 143] on div "Application to Pay the Filing Fee in Installments × Initial Installment Fee 170…" at bounding box center [213, 108] width 427 height 216
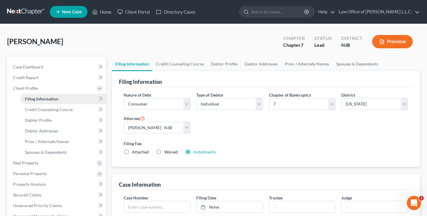
click at [45, 99] on span "Filing Information" at bounding box center [41, 98] width 33 height 5
click at [39, 109] on span "Credit Counseling Course" at bounding box center [49, 109] width 48 height 5
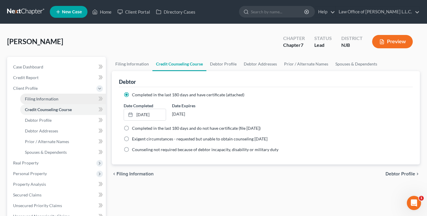
click at [42, 98] on span "Filing Information" at bounding box center [41, 98] width 33 height 5
select select "1"
select select "0"
select select "51"
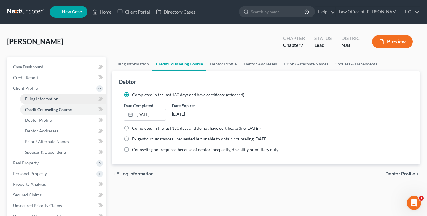
select select "0"
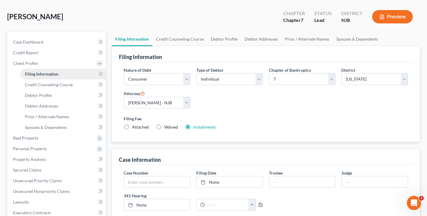
scroll to position [26, 0]
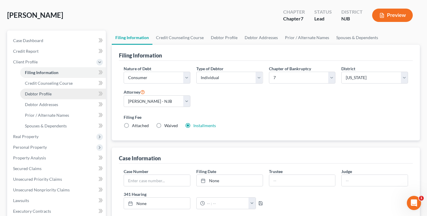
click at [44, 93] on span "Debtor Profile" at bounding box center [38, 93] width 27 height 5
select select "0"
select select "2"
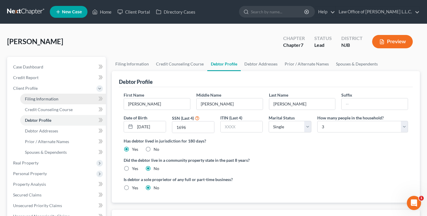
click at [53, 100] on span "Filing Information" at bounding box center [41, 98] width 33 height 5
select select "1"
select select "0"
select select "51"
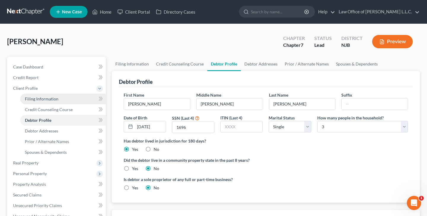
select select "0"
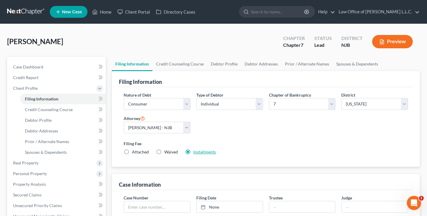
click at [200, 152] on link "Installments" at bounding box center [204, 151] width 23 height 5
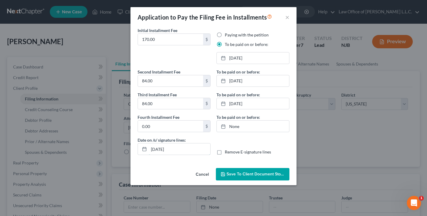
click at [200, 152] on input "[DATE]" at bounding box center [179, 148] width 61 height 11
click at [163, 39] on input "170.00" at bounding box center [170, 39] width 65 height 11
click at [287, 17] on button "×" at bounding box center [287, 17] width 4 height 7
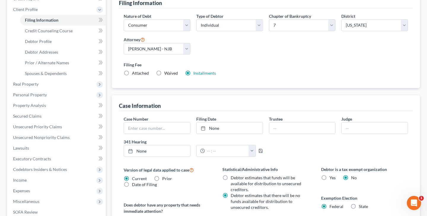
scroll to position [78, 0]
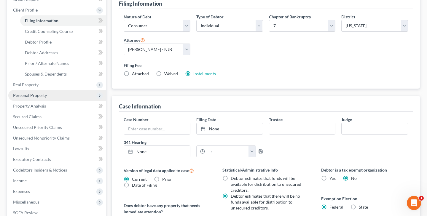
click at [40, 96] on span "Personal Property" at bounding box center [30, 95] width 34 height 5
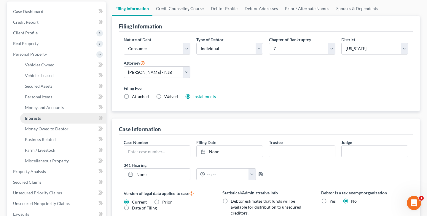
scroll to position [54, 0]
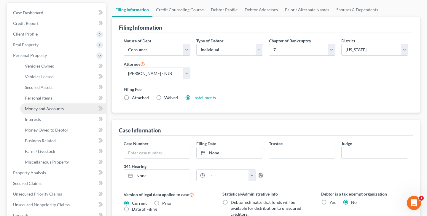
click at [47, 108] on span "Money and Accounts" at bounding box center [44, 108] width 39 height 5
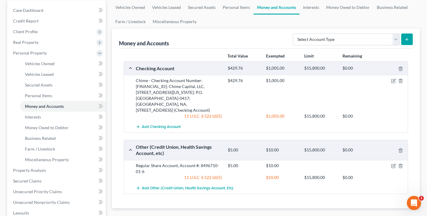
scroll to position [53, 0]
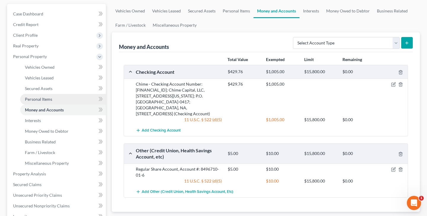
click at [44, 99] on span "Personal Items" at bounding box center [38, 99] width 27 height 5
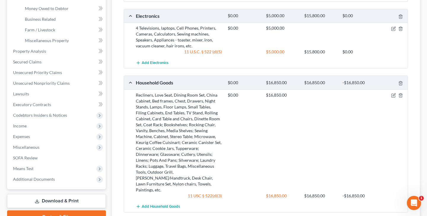
scroll to position [183, 0]
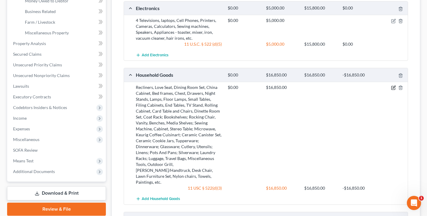
click at [394, 88] on icon "button" at bounding box center [393, 87] width 5 height 5
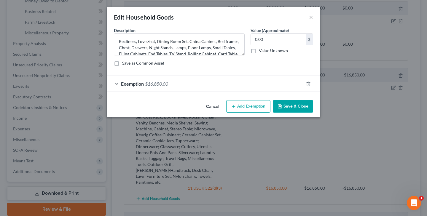
click at [160, 86] on span "$16,850.00" at bounding box center [156, 84] width 23 height 6
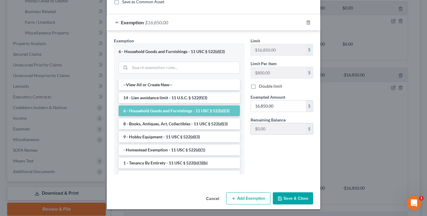
scroll to position [61, 0]
click at [294, 199] on button "Save & Close" at bounding box center [293, 198] width 40 height 12
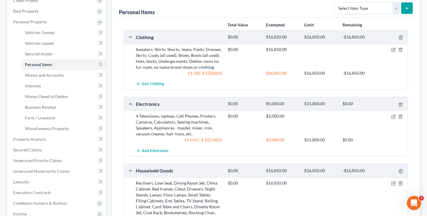
scroll to position [89, 0]
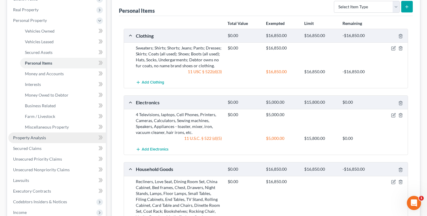
click at [45, 136] on span "Property Analysis" at bounding box center [29, 137] width 33 height 5
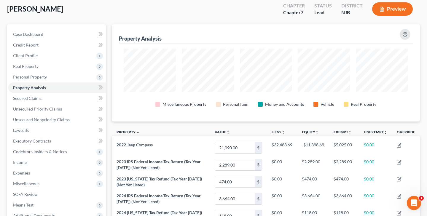
scroll to position [31, 0]
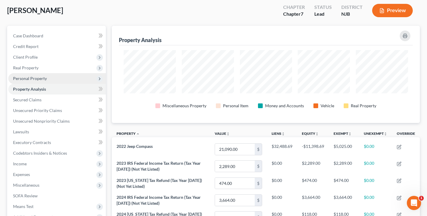
click at [30, 78] on span "Personal Property" at bounding box center [30, 78] width 34 height 5
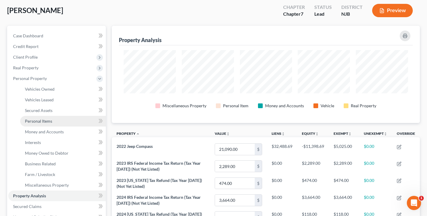
click at [47, 122] on span "Personal Items" at bounding box center [38, 121] width 27 height 5
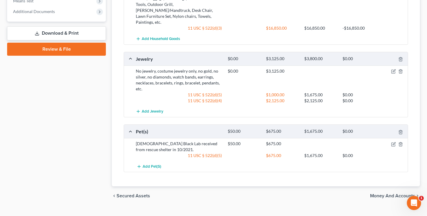
scroll to position [343, 0]
click at [392, 143] on icon "button" at bounding box center [393, 144] width 3 height 3
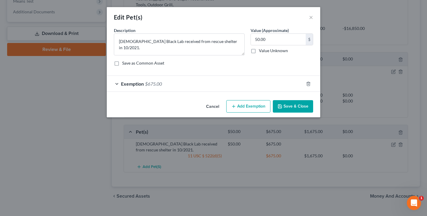
click at [156, 82] on span "$675.00" at bounding box center [153, 84] width 17 height 6
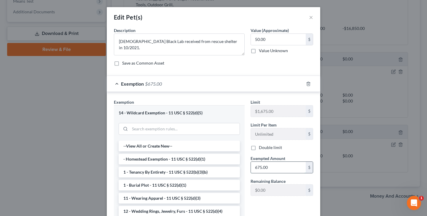
click at [272, 168] on input "675.00" at bounding box center [278, 167] width 55 height 11
type input "6"
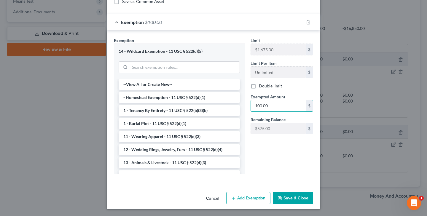
scroll to position [61, 0]
type input "100.00"
click at [299, 199] on button "Save & Close" at bounding box center [293, 198] width 40 height 12
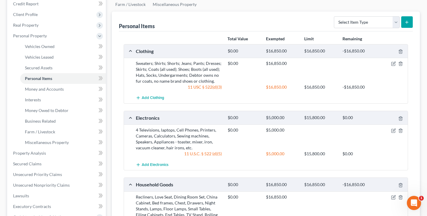
scroll to position [48, 0]
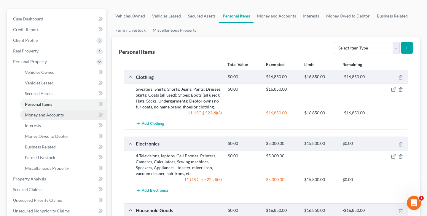
click at [46, 115] on span "Money and Accounts" at bounding box center [44, 114] width 39 height 5
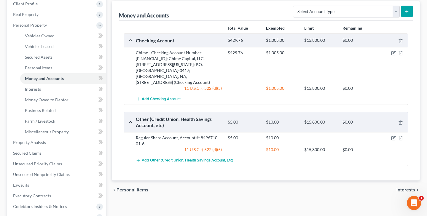
scroll to position [84, 0]
click at [392, 140] on icon "button" at bounding box center [393, 138] width 5 height 5
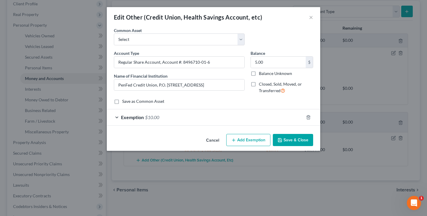
click at [155, 117] on span "$10.00" at bounding box center [152, 117] width 14 height 6
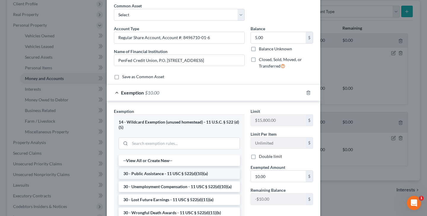
scroll to position [24, 0]
click at [343, 75] on div "Edit Other (Credit Union, Health Savings Account, etc) × An exemption set must …" at bounding box center [213, 108] width 427 height 216
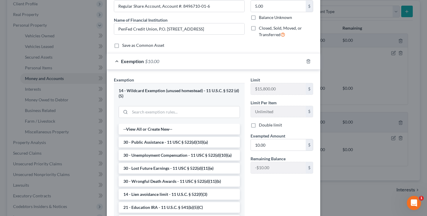
scroll to position [56, 0]
click at [309, 61] on icon "button" at bounding box center [308, 61] width 5 height 5
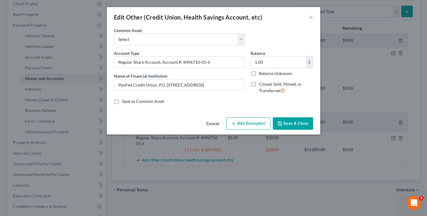
scroll to position [0, 0]
click at [246, 124] on button "Add Exemption" at bounding box center [248, 123] width 44 height 12
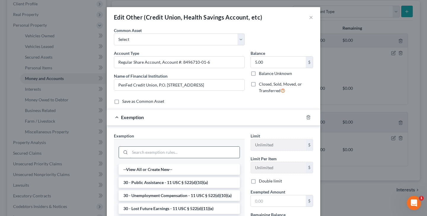
click at [181, 155] on input "search" at bounding box center [185, 152] width 110 height 11
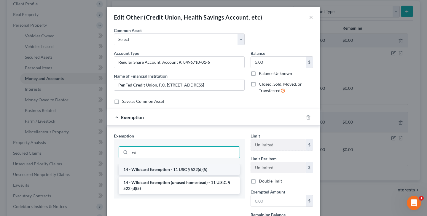
type input "wil"
click at [168, 169] on li "14 - Wildcard Exemption - 11 USC § 522(d)(5)" at bounding box center [179, 169] width 121 height 11
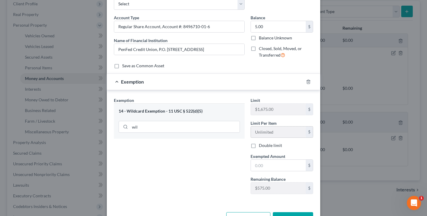
scroll to position [36, 0]
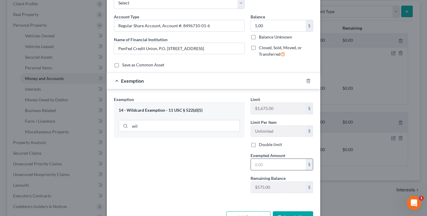
click at [266, 163] on input "text" at bounding box center [278, 164] width 55 height 11
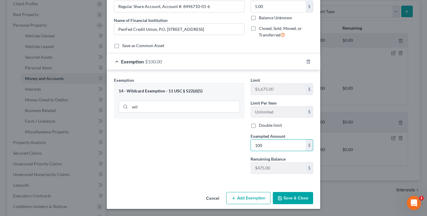
scroll to position [55, 0]
type input "100"
click at [290, 198] on button "Save & Close" at bounding box center [293, 198] width 40 height 12
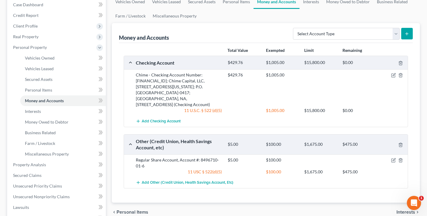
scroll to position [59, 0]
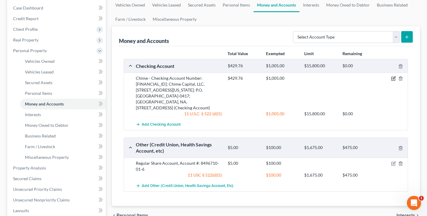
click at [394, 80] on icon "button" at bounding box center [393, 78] width 5 height 5
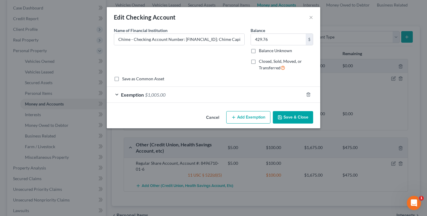
click at [162, 94] on span "$1,005.00" at bounding box center [155, 95] width 20 height 6
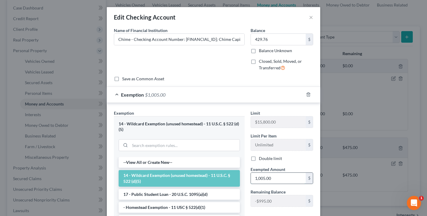
click at [285, 179] on input "1,005.00" at bounding box center [278, 178] width 55 height 11
type input "1"
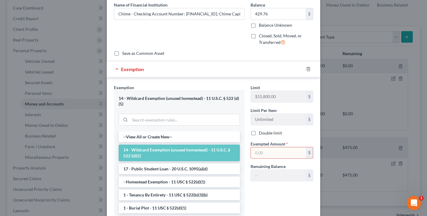
scroll to position [25, 0]
click at [307, 68] on icon "button" at bounding box center [308, 69] width 5 height 5
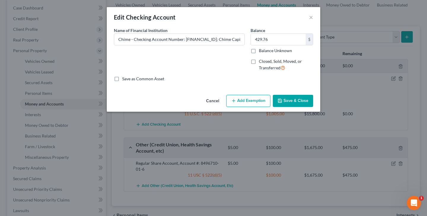
click at [249, 101] on button "Add Exemption" at bounding box center [248, 101] width 44 height 12
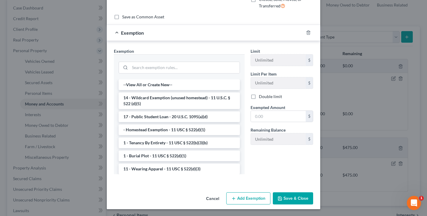
scroll to position [45, 0]
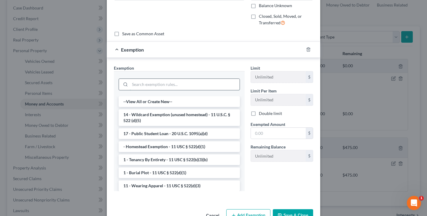
click at [217, 86] on input "search" at bounding box center [185, 84] width 110 height 11
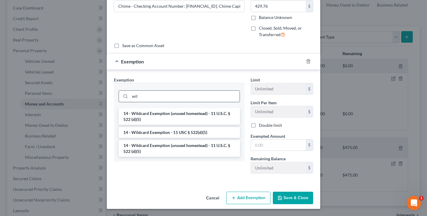
scroll to position [33, 0]
click at [181, 135] on li "14 - Wildcard Exemption - 11 USC § 522(d)(5)" at bounding box center [179, 132] width 121 height 11
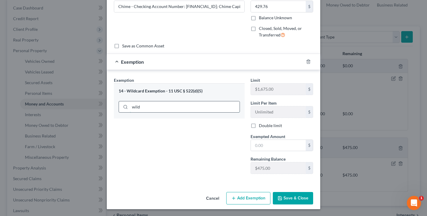
click at [180, 108] on input "wild" at bounding box center [185, 106] width 110 height 11
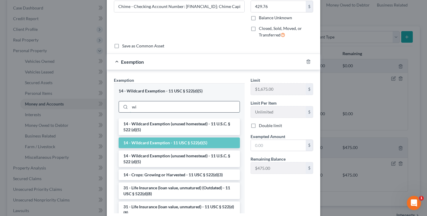
type input "w"
type input "wi"
click at [199, 141] on li "14 - Wildcard Exemption - 11 USC § 522(d)(5)" at bounding box center [179, 143] width 121 height 11
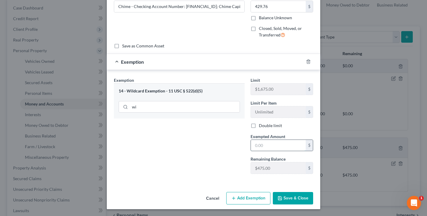
click at [266, 147] on input "text" at bounding box center [278, 145] width 55 height 11
type input "475"
click at [286, 196] on button "Save & Close" at bounding box center [293, 198] width 40 height 12
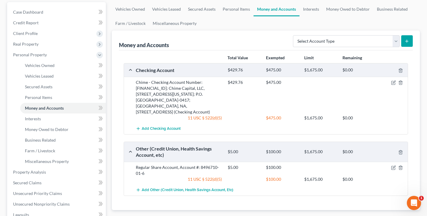
scroll to position [54, 0]
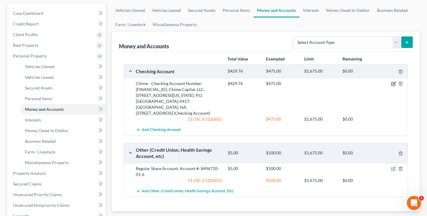
click at [393, 84] on icon "button" at bounding box center [393, 83] width 3 height 3
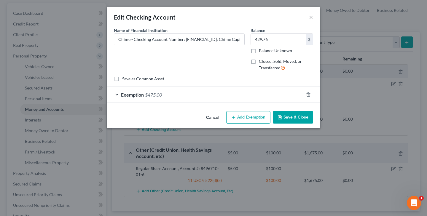
click at [251, 118] on button "Add Exemption" at bounding box center [248, 117] width 44 height 12
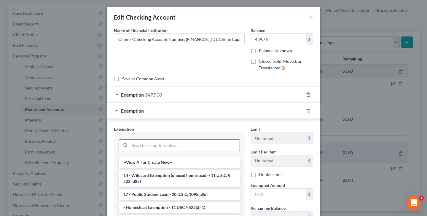
click at [180, 147] on input "search" at bounding box center [185, 145] width 110 height 11
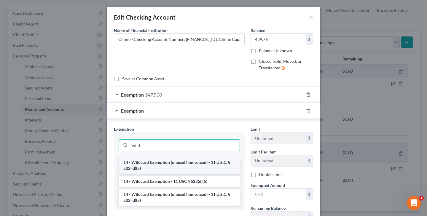
type input "wild"
click at [165, 162] on li "14 - Wildcard Exemption (unused homestead) - 11 U.S.C. § 522 (d)(5)" at bounding box center [179, 165] width 121 height 17
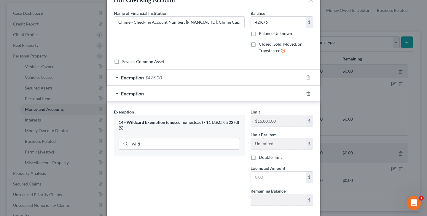
scroll to position [17, 0]
click at [268, 181] on input "text" at bounding box center [278, 177] width 55 height 11
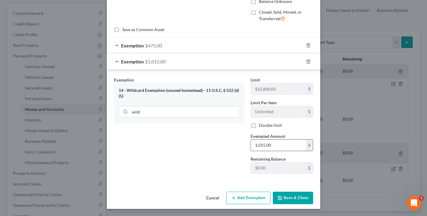
scroll to position [49, 0]
type input "1,015.00"
click at [290, 198] on button "Save & Close" at bounding box center [293, 198] width 40 height 12
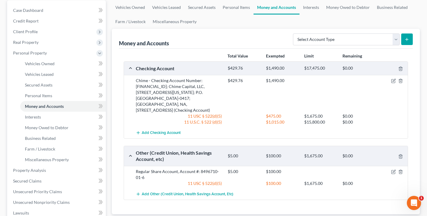
scroll to position [55, 0]
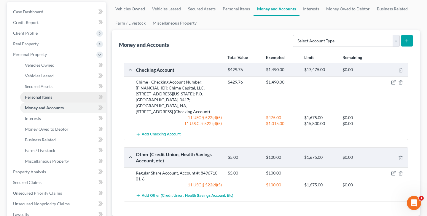
click at [47, 98] on span "Personal Items" at bounding box center [38, 97] width 27 height 5
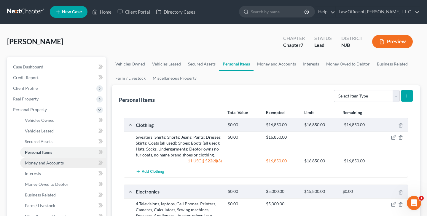
click at [49, 163] on span "Money and Accounts" at bounding box center [44, 162] width 39 height 5
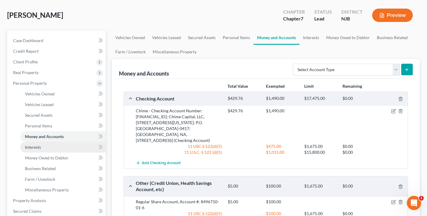
scroll to position [20, 0]
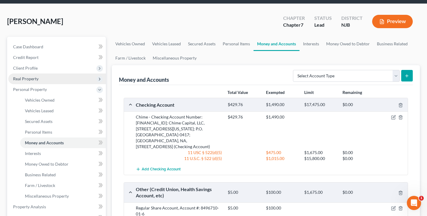
click at [28, 80] on span "Real Property" at bounding box center [25, 78] width 25 height 5
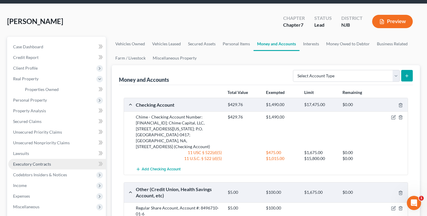
click at [44, 162] on span "Executory Contracts" at bounding box center [32, 164] width 38 height 5
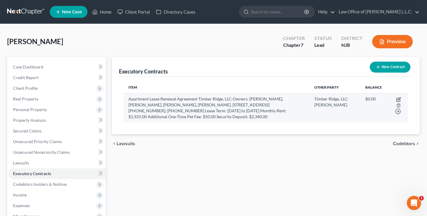
click at [398, 102] on icon "button" at bounding box center [398, 99] width 5 height 5
select select "3"
select select "33"
select select "0"
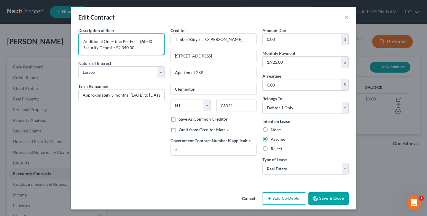
scroll to position [68, 0]
drag, startPoint x: 83, startPoint y: 42, endPoint x: 161, endPoint y: 58, distance: 79.8
click at [161, 58] on div "Description of non-residential real property * Description of Item * Apartment …" at bounding box center [121, 103] width 92 height 152
click at [151, 41] on textarea "Apartment Lease Renewal Agreement Timber Ridge, LLC-Owners: [PERSON_NAME], [PER…" at bounding box center [121, 44] width 86 height 22
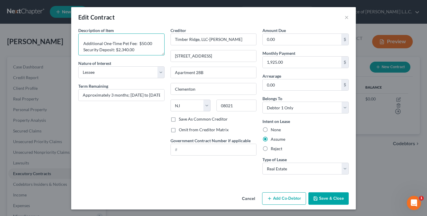
drag, startPoint x: 83, startPoint y: 42, endPoint x: 147, endPoint y: 41, distance: 63.4
click at [331, 199] on button "Save & Close" at bounding box center [328, 198] width 40 height 12
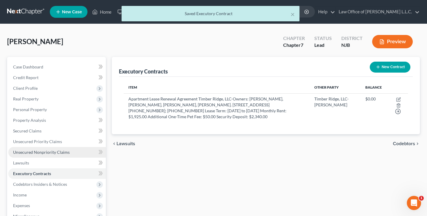
click at [46, 152] on span "Unsecured Nonpriority Claims" at bounding box center [41, 152] width 57 height 5
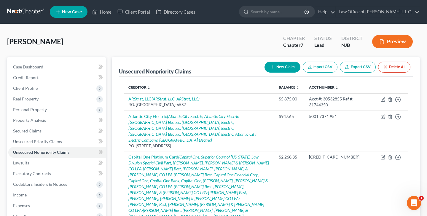
click at [284, 68] on button "New Claim" at bounding box center [282, 67] width 36 height 11
select select "0"
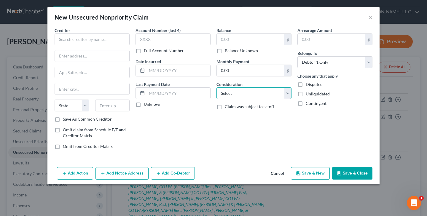
select select "14"
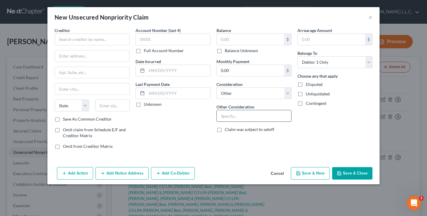
paste input "Apartment Lease Renewal Agreement Timber Ridge, LLC-Owners: [PERSON_NAME], [PER…"
type input "Debtor disputes lessors's contention that rent was not paid for /2025 of $1,925…"
click at [243, 40] on input "text" at bounding box center [250, 39] width 67 height 11
type input "1,925.00"
click at [306, 85] on label "Disputed" at bounding box center [314, 85] width 17 height 6
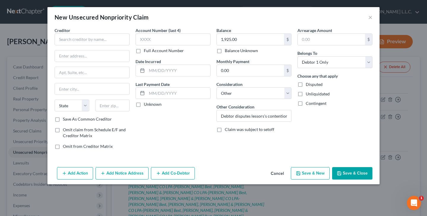
click at [308, 85] on input "Disputed" at bounding box center [310, 84] width 4 height 4
checkbox input "true"
click at [150, 70] on input "text" at bounding box center [178, 70] width 63 height 11
type input "[DATE]"
type input "1"
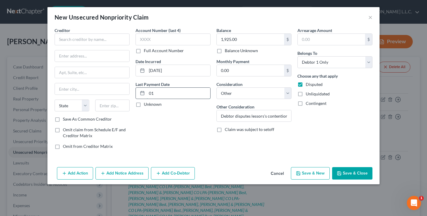
type input "0"
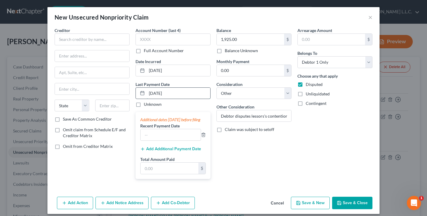
type input "[DATE]"
click at [281, 116] on input "Debtor disputes lessors's contention that rent was not paid for /2025 of $1,925…" at bounding box center [254, 115] width 74 height 11
click at [247, 117] on input "Debtor disputes lessors's contention that past rent due was not paid for [DATE]…" at bounding box center [254, 115] width 74 height 11
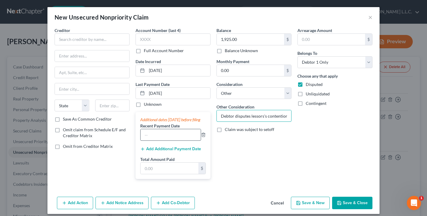
type input "Debtor disputes lessors's contention that past rent due was not paid for [DATE]…"
click at [172, 140] on input "text" at bounding box center [170, 134] width 60 height 11
type input "0"
type input "[DATE]"
click at [178, 151] on button "Add Additional Payment Date" at bounding box center [170, 149] width 61 height 5
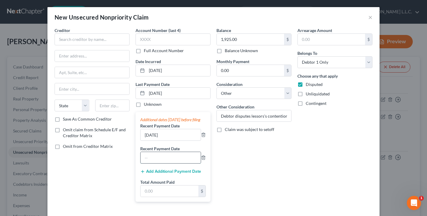
click at [179, 163] on input "text" at bounding box center [170, 157] width 60 height 11
type input "[DATE]"
click at [159, 195] on input "text" at bounding box center [169, 191] width 58 height 11
type input "7"
click at [178, 174] on button "Add Additional Payment Date" at bounding box center [170, 171] width 61 height 5
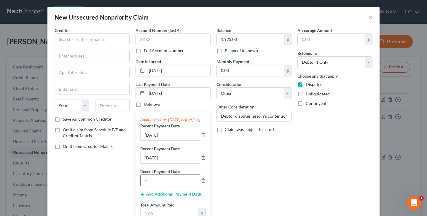
click at [175, 186] on input "text" at bounding box center [170, 180] width 60 height 11
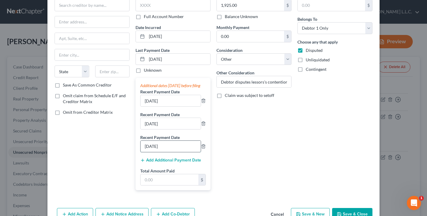
scroll to position [34, 0]
type input "[DATE]"
click at [175, 184] on input "text" at bounding box center [169, 179] width 58 height 11
type input "0"
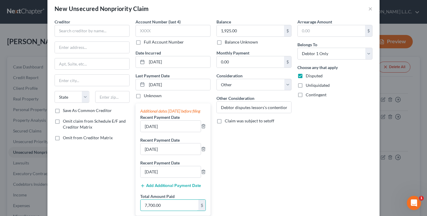
scroll to position [9, 0]
type input "7,700.00"
click at [256, 109] on input "Debtor disputes lessors's contention that past rent due was not paid for [DATE]…" at bounding box center [254, 106] width 74 height 11
click at [233, 108] on input "Debtor disputes lessors's contention that past rent due was not paid for [DATE]…" at bounding box center [254, 106] width 74 height 11
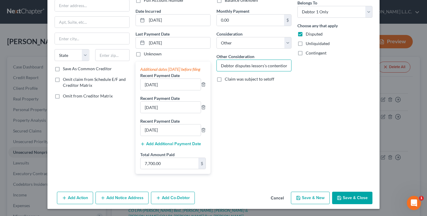
scroll to position [56, 0]
click at [357, 197] on button "Save & Close" at bounding box center [352, 198] width 40 height 12
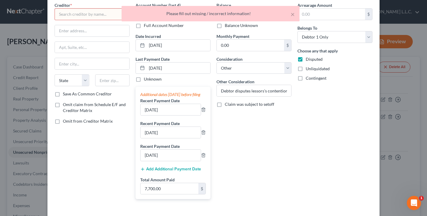
scroll to position [9, 0]
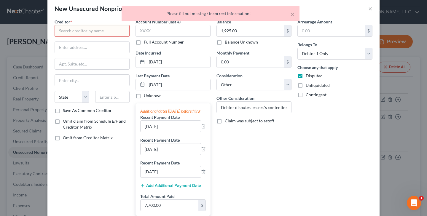
click at [85, 31] on input "text" at bounding box center [92, 31] width 75 height 12
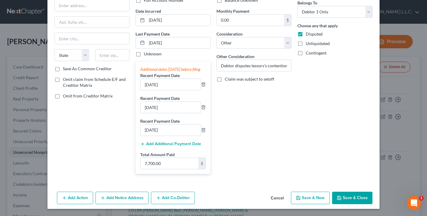
scroll to position [56, 0]
type input "Timber"
click at [344, 197] on button "Save & Close" at bounding box center [352, 198] width 40 height 12
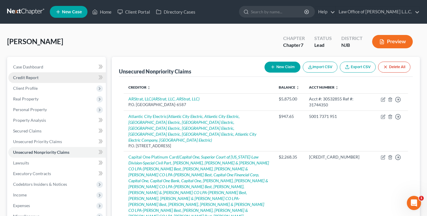
scroll to position [0, 0]
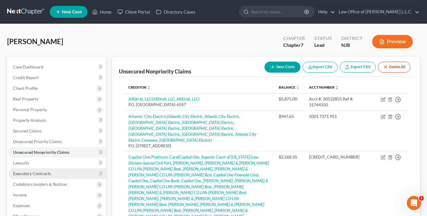
click at [34, 172] on span "Executory Contracts" at bounding box center [32, 173] width 38 height 5
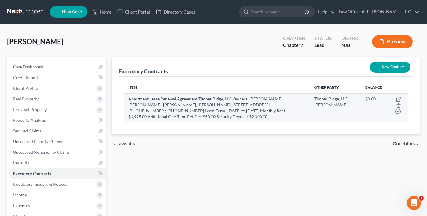
click at [157, 115] on td "Apartment Lease Renewal Agreement Timber Ridge, LLC-Owners: [PERSON_NAME], [PER…" at bounding box center [217, 107] width 186 height 29
click at [397, 102] on icon "button" at bounding box center [398, 99] width 5 height 5
select select "3"
select select "33"
select select "0"
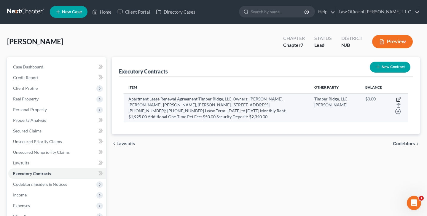
select select "0"
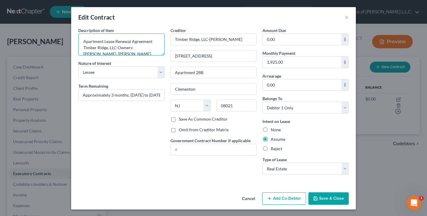
click at [104, 42] on textarea "Apartment Lease Renewal Agreement Timber Ridge, LLC-Owners: [PERSON_NAME], [PER…" at bounding box center [121, 44] width 86 height 22
click at [318, 201] on button "Save & Close" at bounding box center [328, 198] width 40 height 12
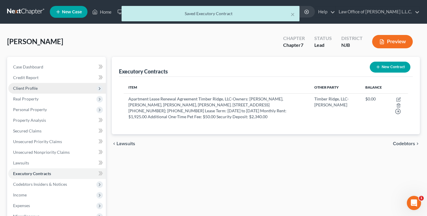
click at [35, 90] on span "Client Profile" at bounding box center [25, 88] width 25 height 5
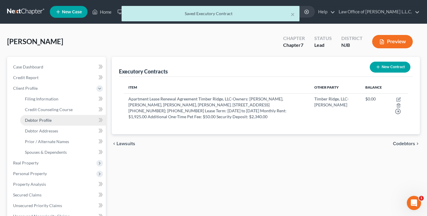
click at [47, 119] on span "Debtor Profile" at bounding box center [38, 120] width 27 height 5
select select "0"
select select "2"
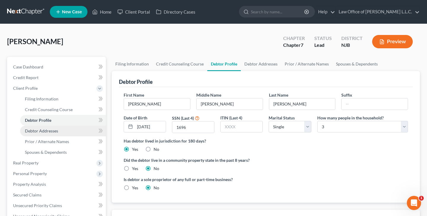
click at [54, 130] on span "Debtor Addresses" at bounding box center [41, 130] width 33 height 5
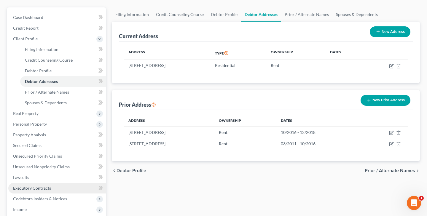
click at [33, 187] on span "Executory Contracts" at bounding box center [32, 188] width 38 height 5
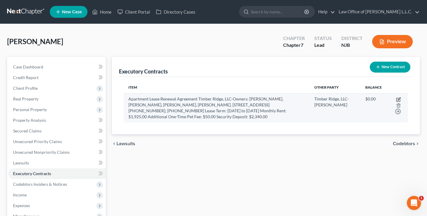
click at [397, 102] on icon "button" at bounding box center [398, 99] width 5 height 5
select select "3"
select select "33"
select select "0"
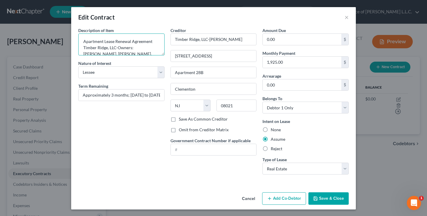
click at [105, 42] on textarea "Apartment Lease Renewal Agreement Timber Ridge, LLC-Owners: [PERSON_NAME], [PER…" at bounding box center [121, 44] width 86 height 22
type textarea "Apartment #24A Lease Renewal Agreement Timber Ridge, LLC-Owners: [PERSON_NAME],…"
click at [330, 197] on button "Save & Close" at bounding box center [328, 198] width 40 height 12
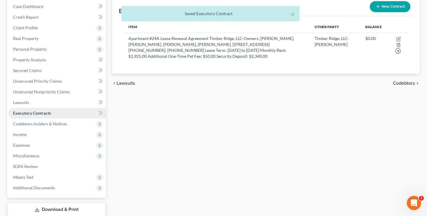
scroll to position [55, 0]
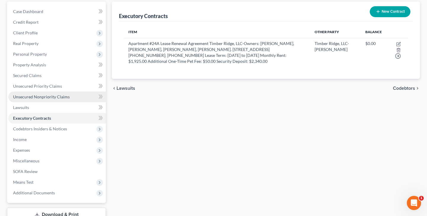
click at [44, 98] on span "Unsecured Nonpriority Claims" at bounding box center [41, 96] width 57 height 5
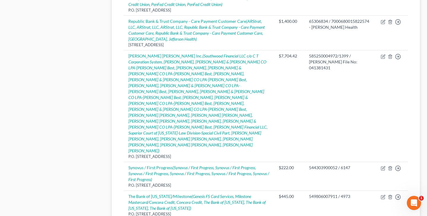
scroll to position [850, 0]
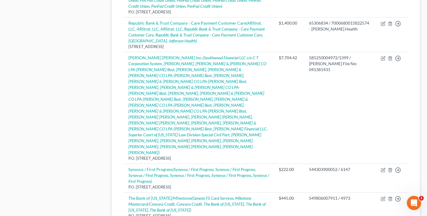
select select "14"
select select "0"
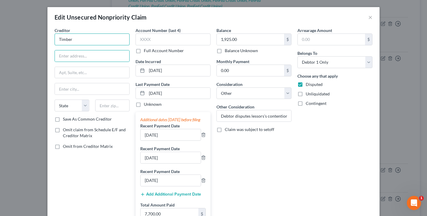
click at [90, 39] on input "Timber" at bounding box center [92, 39] width 75 height 12
type input "Timber Ridge, LLC - [PERSON_NAME]"
click at [75, 55] on input "text" at bounding box center [92, 55] width 74 height 11
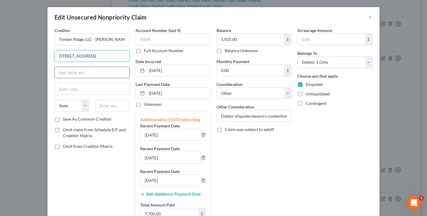
type input "[STREET_ADDRESS]"
type input "Apartment 24B"
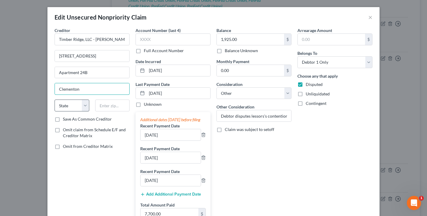
type input "Clementon"
select select "33"
type input "08021"
click at [88, 73] on input "Apartment 24B" at bounding box center [92, 72] width 74 height 11
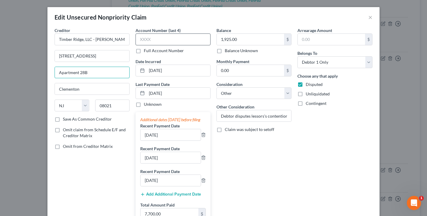
type input "Apartment 28B"
type input "A"
click at [144, 52] on label "Full Account Number" at bounding box center [164, 51] width 40 height 6
click at [146, 52] on input "Full Account Number" at bounding box center [148, 50] width 4 height 4
click at [151, 41] on input "text" at bounding box center [172, 39] width 75 height 12
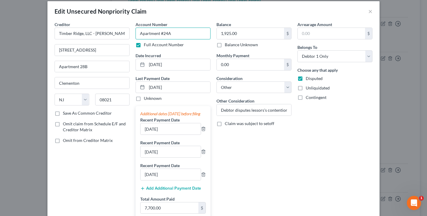
scroll to position [9, 0]
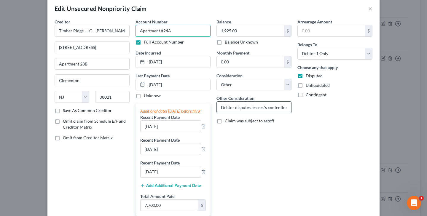
type input "Apartment #24A"
click at [252, 107] on input "Debtor disputes lessors's contention that past rent due was not paid for [DATE]…" at bounding box center [254, 107] width 74 height 11
click at [269, 109] on input "Debtor disputes essors's contention that past rent due was not paid for [DATE] …" at bounding box center [254, 107] width 74 height 11
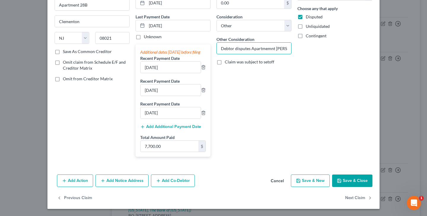
scroll to position [74, 0]
type input "Debtor disputes Apartmemnt [PERSON_NAME]'s contention that past rent due was no…"
click at [350, 182] on button "Save & Close" at bounding box center [352, 181] width 40 height 12
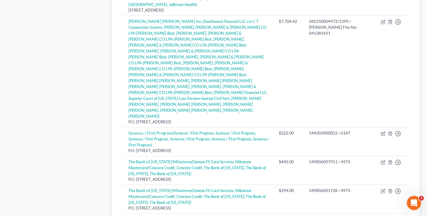
scroll to position [886, 0]
click at [185, 216] on link "Timber Ridge, LLC - [PERSON_NAME]" at bounding box center [162, 219] width 69 height 5
select select "33"
select select "14"
select select "0"
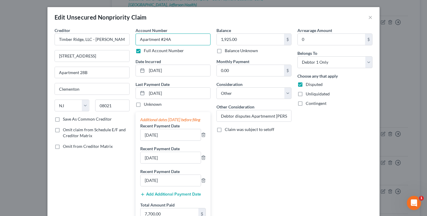
click at [186, 41] on input "Apartment #24A" at bounding box center [172, 39] width 75 height 12
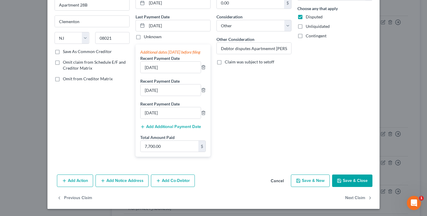
scroll to position [74, 0]
type input "Apartment #24A - [PERSON_NAME]"
click at [355, 178] on button "Save & Close" at bounding box center [352, 181] width 40 height 12
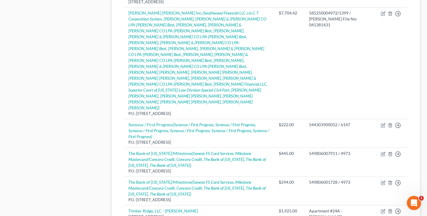
scroll to position [894, 0]
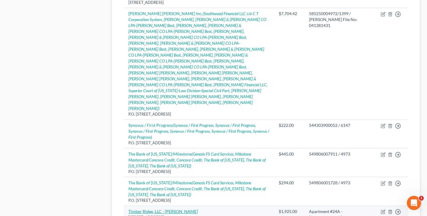
click at [154, 209] on link "Timber Ridge, LLC - [PERSON_NAME]" at bounding box center [162, 211] width 69 height 5
select select "33"
select select "14"
select select "0"
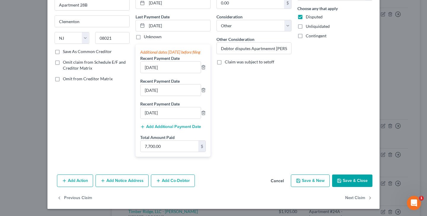
scroll to position [74, 0]
click at [356, 183] on button "Save & Close" at bounding box center [352, 181] width 40 height 12
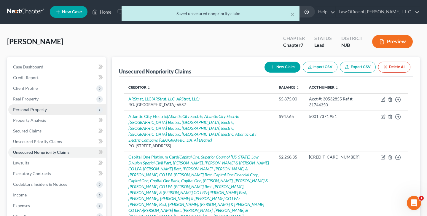
scroll to position [0, 0]
click at [45, 152] on span "Unsecured Nonpriority Claims" at bounding box center [41, 152] width 56 height 5
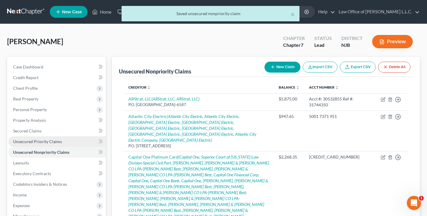
click at [42, 145] on link "Unsecured Priority Claims" at bounding box center [57, 141] width 98 height 11
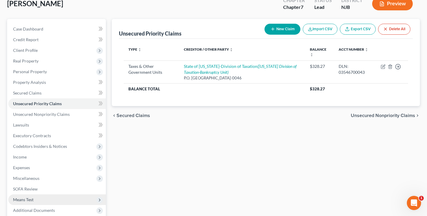
scroll to position [36, 0]
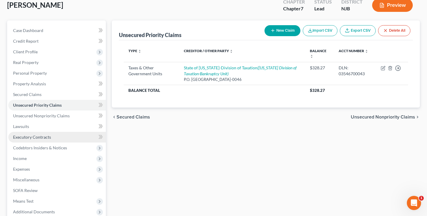
click at [38, 138] on span "Executory Contracts" at bounding box center [32, 137] width 38 height 5
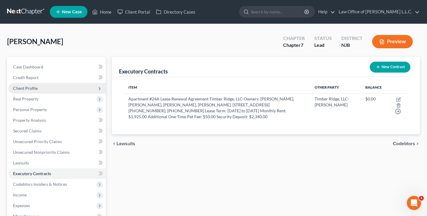
click at [36, 86] on span "Client Profile" at bounding box center [25, 88] width 25 height 5
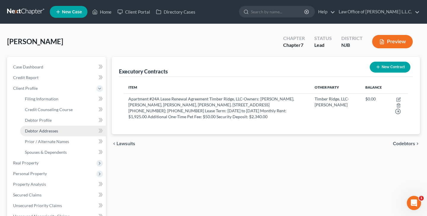
click at [47, 129] on span "Debtor Addresses" at bounding box center [41, 130] width 33 height 5
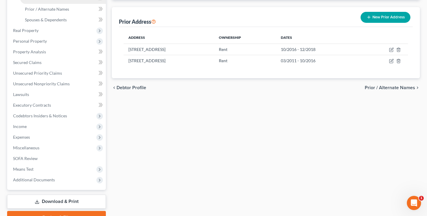
scroll to position [134, 0]
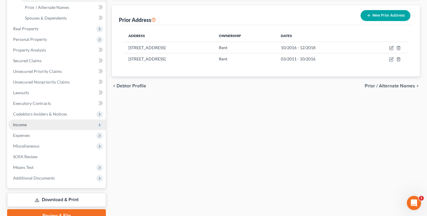
click at [28, 127] on span "Income" at bounding box center [57, 124] width 98 height 11
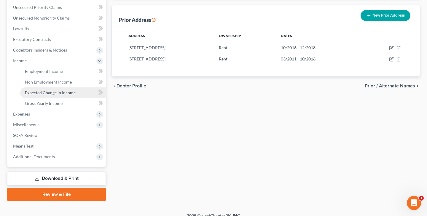
click at [46, 94] on span "Expected Change in Income" at bounding box center [50, 92] width 51 height 5
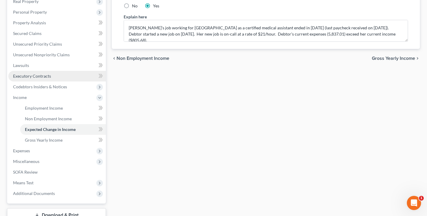
scroll to position [104, 0]
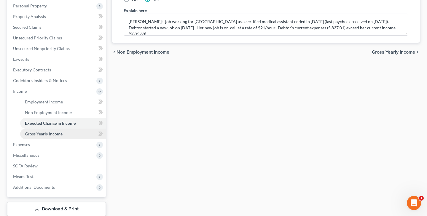
click at [49, 135] on span "Gross Yearly Income" at bounding box center [44, 133] width 38 height 5
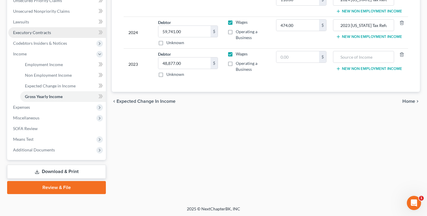
scroll to position [140, 0]
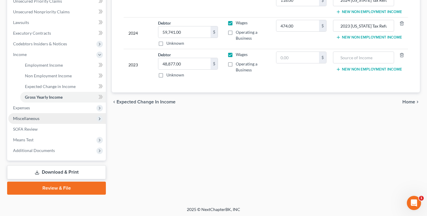
click at [39, 119] on span "Miscellaneous" at bounding box center [57, 118] width 98 height 11
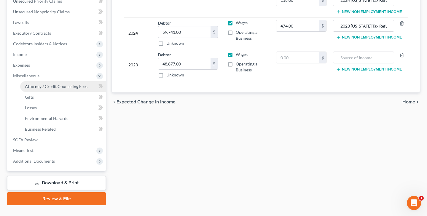
click at [60, 88] on span "Attorney / Credit Counseling Fees" at bounding box center [56, 86] width 63 height 5
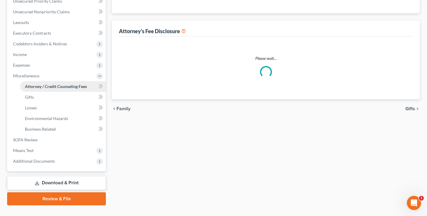
scroll to position [3, 0]
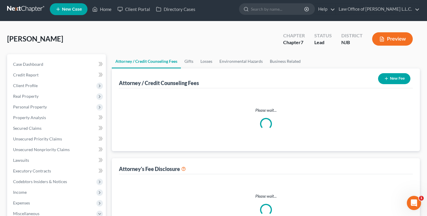
select select "0"
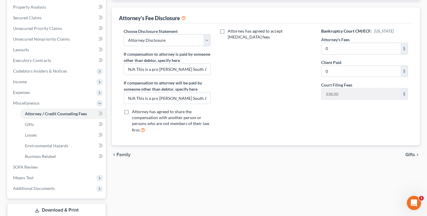
scroll to position [116, 0]
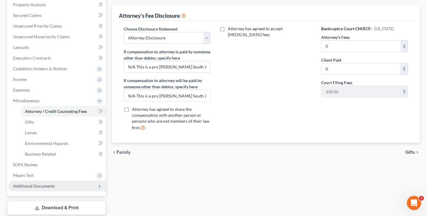
click at [42, 186] on span "Additional Documents" at bounding box center [34, 185] width 42 height 5
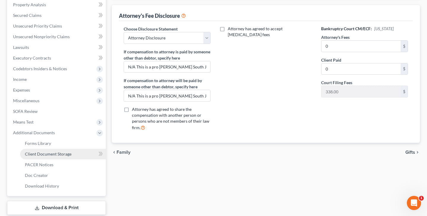
click at [57, 155] on span "Client Document Storage" at bounding box center [48, 153] width 47 height 5
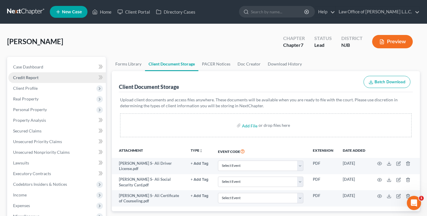
click at [30, 78] on span "Credit Report" at bounding box center [25, 77] width 25 height 5
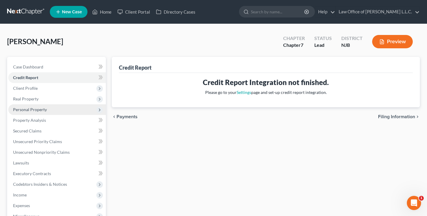
click at [33, 108] on span "Personal Property" at bounding box center [30, 109] width 34 height 5
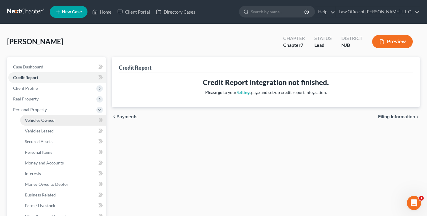
click at [63, 120] on link "Vehicles Owned" at bounding box center [63, 120] width 86 height 11
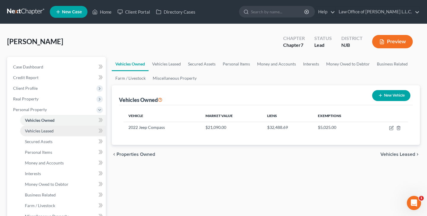
click at [59, 130] on link "Vehicles Leased" at bounding box center [63, 131] width 86 height 11
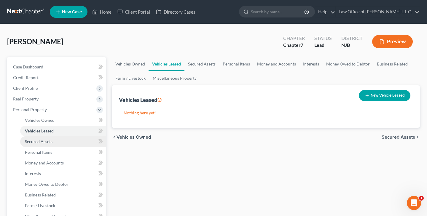
click at [53, 141] on link "Secured Assets" at bounding box center [63, 141] width 86 height 11
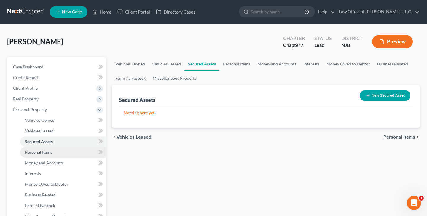
click at [50, 152] on span "Personal Items" at bounding box center [38, 152] width 27 height 5
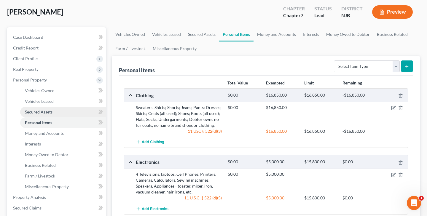
scroll to position [30, 0]
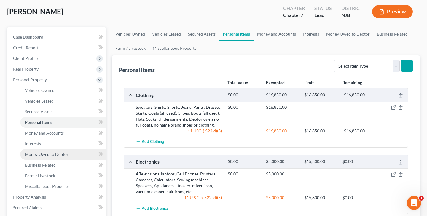
click at [45, 154] on span "Money Owed to Debtor" at bounding box center [47, 154] width 44 height 5
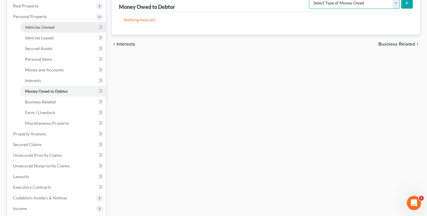
scroll to position [100, 0]
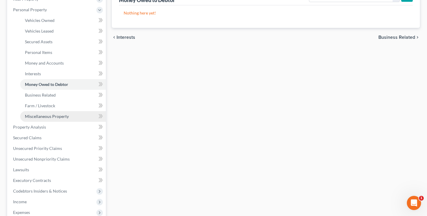
click at [42, 116] on span "Miscellaneous Property" at bounding box center [47, 116] width 44 height 5
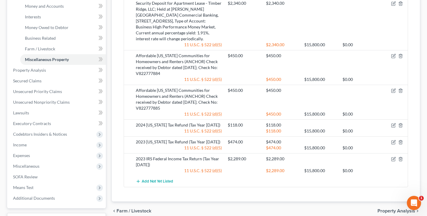
scroll to position [147, 0]
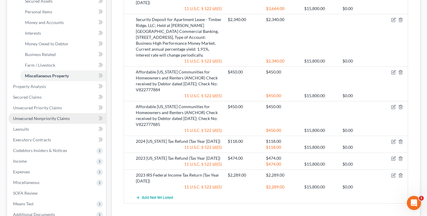
click at [43, 119] on span "Unsecured Nonpriority Claims" at bounding box center [41, 118] width 57 height 5
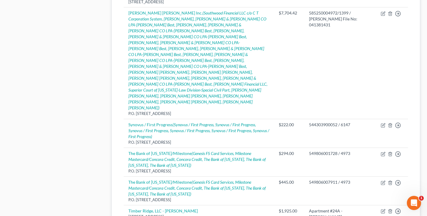
scroll to position [894, 0]
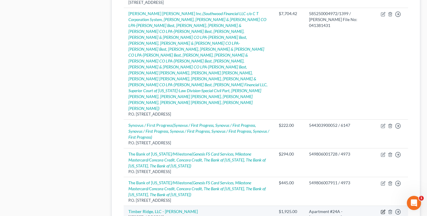
click at [382, 210] on icon "button" at bounding box center [383, 212] width 5 height 5
select select "33"
select select "14"
select select "0"
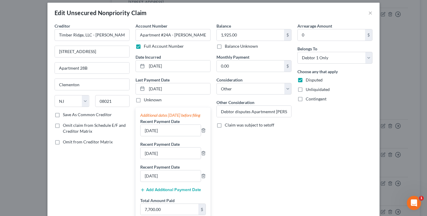
scroll to position [0, 0]
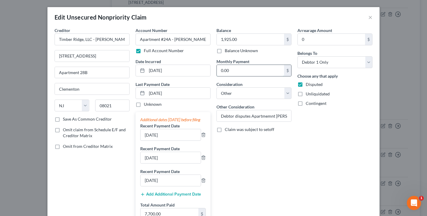
click at [237, 72] on input "0.00" at bounding box center [250, 70] width 67 height 11
type input "0"
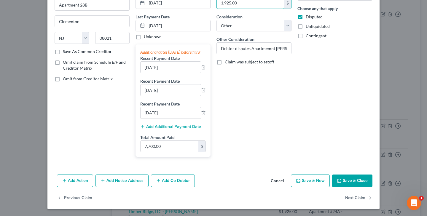
scroll to position [74, 0]
type input "1,925.00"
click at [355, 183] on button "Save & Close" at bounding box center [352, 181] width 40 height 12
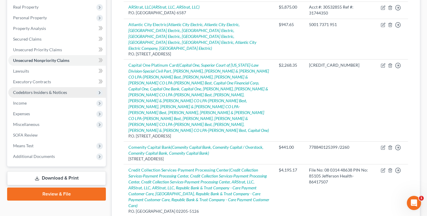
scroll to position [94, 0]
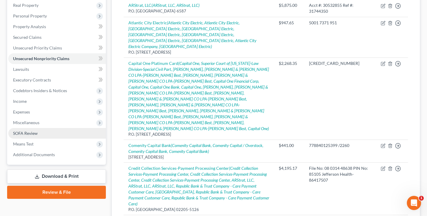
click at [37, 132] on span "SOFA Review" at bounding box center [25, 133] width 25 height 5
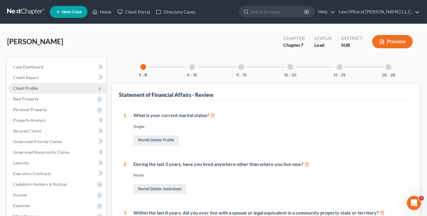
click at [31, 88] on span "Client Profile" at bounding box center [25, 88] width 25 height 5
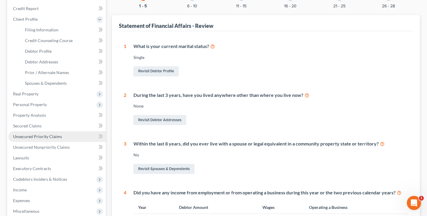
scroll to position [69, 0]
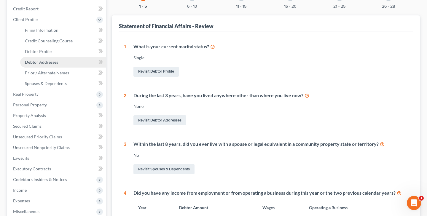
click at [54, 63] on span "Debtor Addresses" at bounding box center [41, 62] width 33 height 5
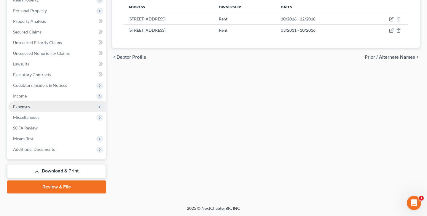
scroll to position [163, 0]
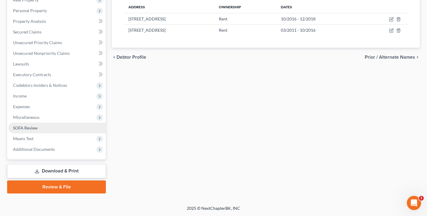
click at [44, 131] on link "SOFA Review" at bounding box center [57, 128] width 98 height 11
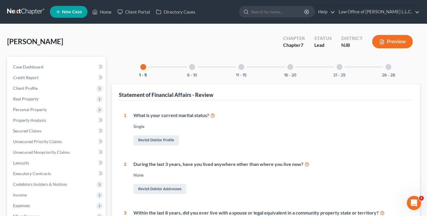
click at [192, 71] on div "6 - 10" at bounding box center [192, 67] width 20 height 20
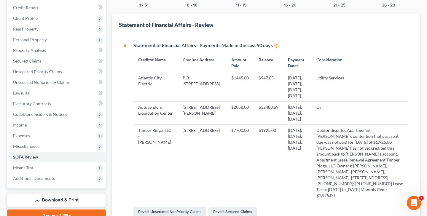
scroll to position [72, 0]
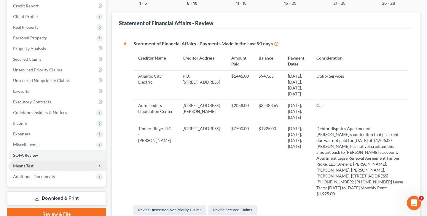
click at [47, 168] on span "Means Test" at bounding box center [57, 166] width 98 height 11
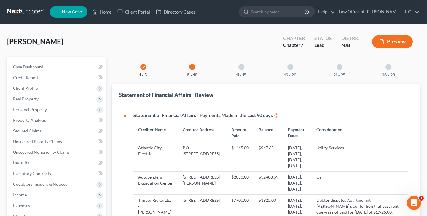
scroll to position [0, 0]
click at [243, 67] on div at bounding box center [241, 67] width 6 height 6
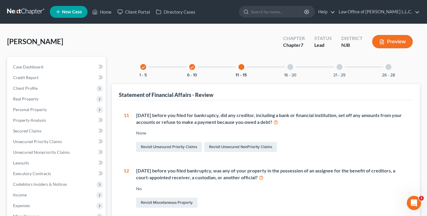
click at [292, 68] on div at bounding box center [290, 67] width 6 height 6
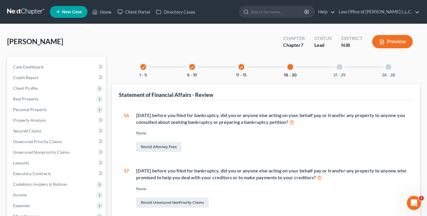
click at [338, 66] on div at bounding box center [339, 67] width 6 height 6
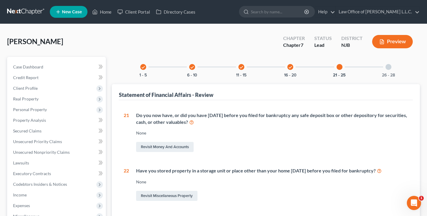
click at [390, 66] on div at bounding box center [388, 67] width 6 height 6
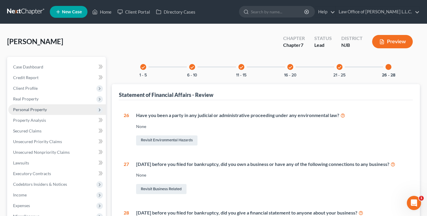
click at [28, 110] on span "Personal Property" at bounding box center [30, 109] width 34 height 5
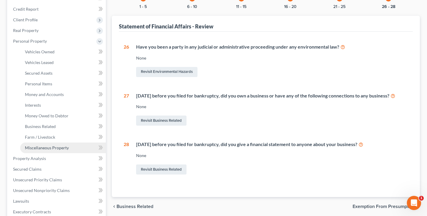
scroll to position [66, 0]
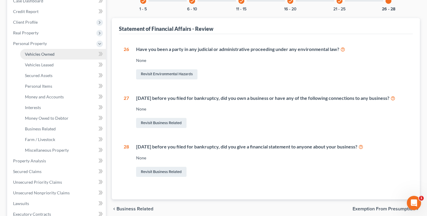
click at [44, 56] on span "Vehicles Owned" at bounding box center [40, 54] width 30 height 5
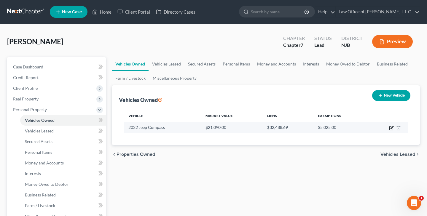
click at [391, 129] on icon "button" at bounding box center [391, 128] width 5 height 5
select select "0"
select select "4"
select select "0"
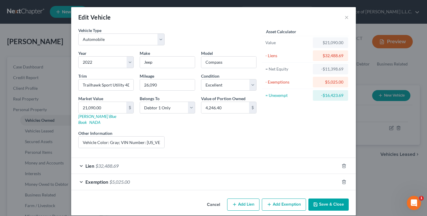
click at [105, 163] on span "$32,488.69" at bounding box center [106, 166] width 23 height 6
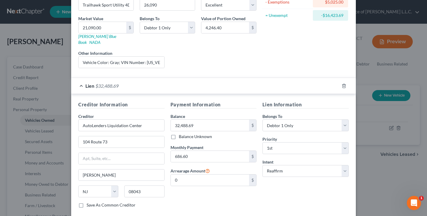
scroll to position [86, 0]
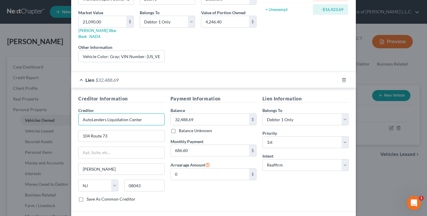
click at [148, 115] on input "AutoLenders Liquidation Center" at bounding box center [121, 120] width 86 height 12
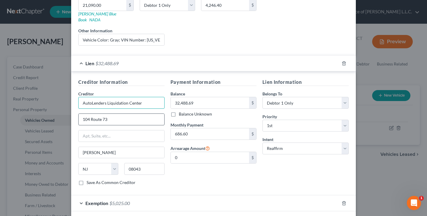
scroll to position [101, 0]
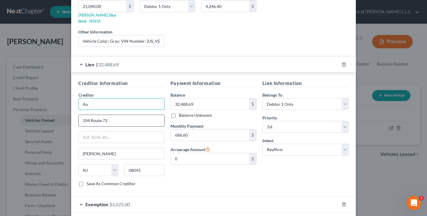
type input "A"
type input "Capital One Auto Finance"
type input "1"
type input "P.O. Box 60511"
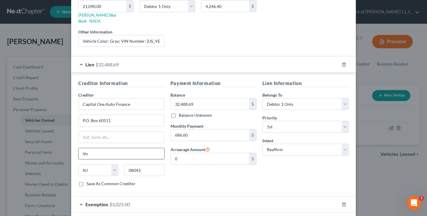
type input "V"
type input "City of Industry"
select select "4"
type input "0"
type input "91716-0511"
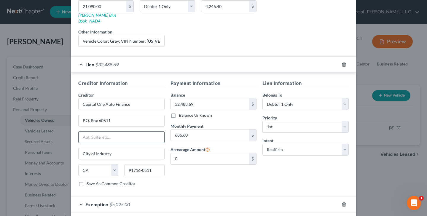
type input "A"
click at [141, 98] on input "Capital One Auto Finance" at bounding box center [121, 104] width 86 height 12
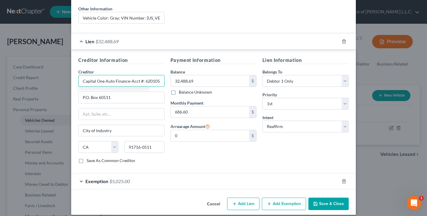
scroll to position [124, 0]
drag, startPoint x: 115, startPoint y: 76, endPoint x: 159, endPoint y: 76, distance: 44.2
type input "Capital One Auto Finance-Acct #: 6201054379932"
click at [317, 201] on button "Save & Close" at bounding box center [328, 204] width 40 height 12
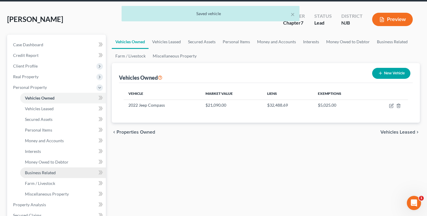
scroll to position [25, 0]
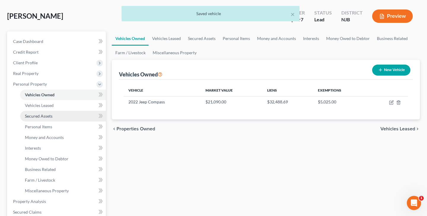
click at [48, 116] on span "Secured Assets" at bounding box center [39, 116] width 28 height 5
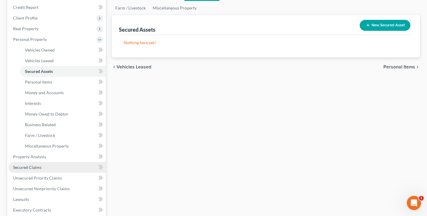
click at [45, 167] on link "Secured Claims" at bounding box center [57, 167] width 98 height 11
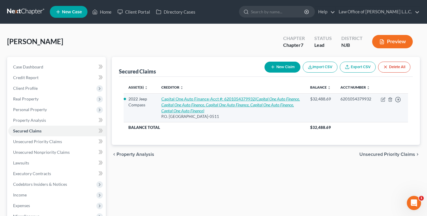
click at [198, 110] on icon "(Capital One Auto Finance, Capital One Auto Finance, Capital One Auto Finance, …" at bounding box center [230, 104] width 138 height 17
select select "4"
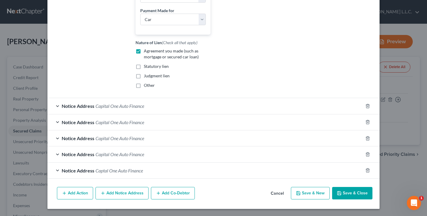
scroll to position [200, 0]
click at [140, 107] on span "Capital One Auto Finance" at bounding box center [119, 106] width 49 height 6
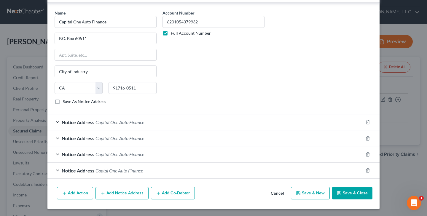
scroll to position [312, 0]
click at [136, 124] on span "Capital One Auto Finance" at bounding box center [119, 122] width 49 height 6
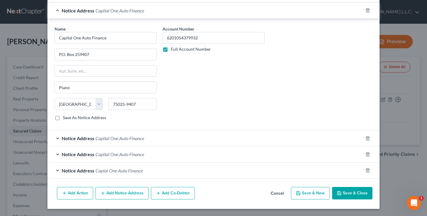
scroll to position [423, 0]
click at [358, 195] on button "Save & Close" at bounding box center [352, 193] width 40 height 12
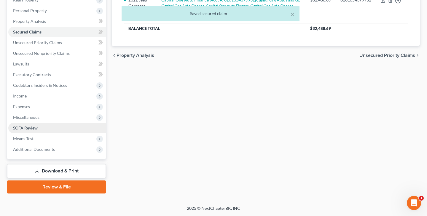
click at [37, 129] on span "SOFA Review" at bounding box center [25, 127] width 25 height 5
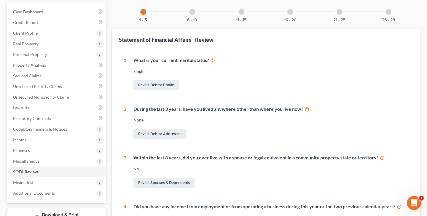
scroll to position [44, 0]
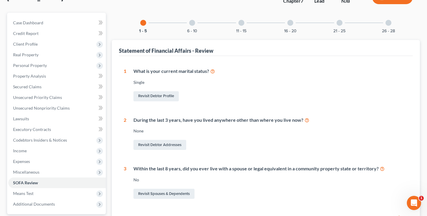
click at [192, 23] on div at bounding box center [192, 23] width 6 height 6
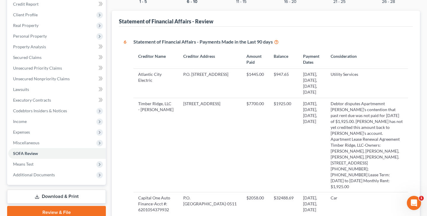
scroll to position [73, 0]
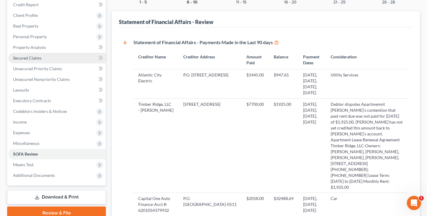
click at [46, 60] on link "Secured Claims" at bounding box center [57, 58] width 98 height 11
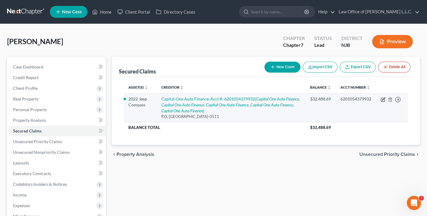
click at [384, 102] on icon "button" at bounding box center [383, 99] width 5 height 5
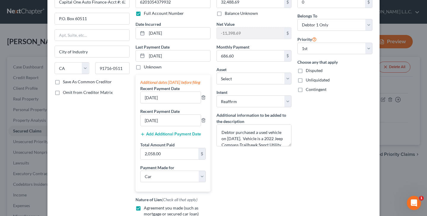
scroll to position [46, 0]
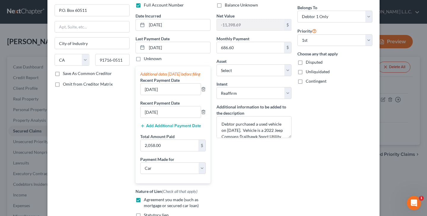
click at [178, 128] on button "Add Additional Payment Date" at bounding box center [170, 126] width 61 height 5
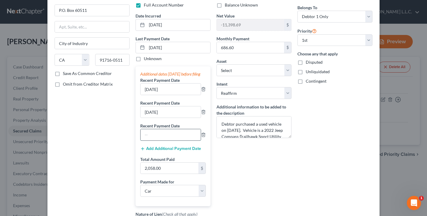
click at [177, 138] on input "text" at bounding box center [170, 134] width 60 height 11
click at [187, 174] on input "2,058.00" at bounding box center [169, 168] width 58 height 11
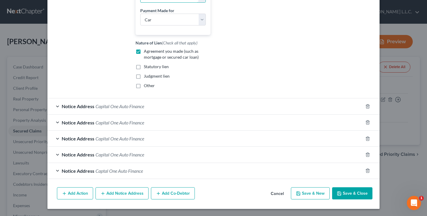
scroll to position [223, 0]
click at [356, 196] on button "Save & Close" at bounding box center [352, 193] width 40 height 12
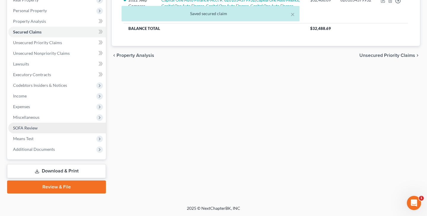
scroll to position [99, 0]
click at [27, 127] on span "SOFA Review" at bounding box center [25, 127] width 25 height 5
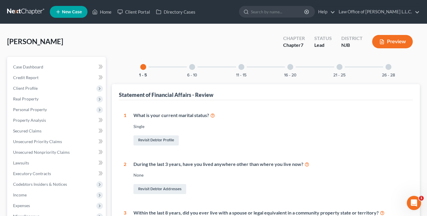
click at [193, 69] on div at bounding box center [192, 67] width 6 height 6
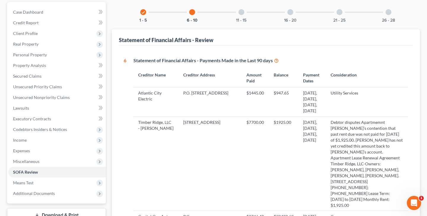
scroll to position [46, 0]
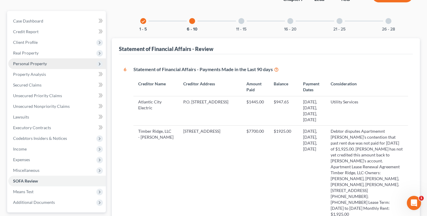
click at [38, 63] on span "Personal Property" at bounding box center [30, 63] width 34 height 5
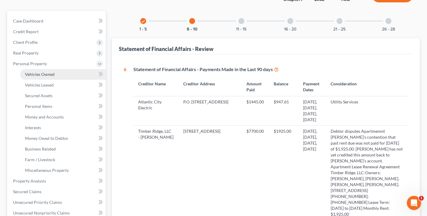
click at [44, 75] on span "Vehicles Owned" at bounding box center [40, 74] width 30 height 5
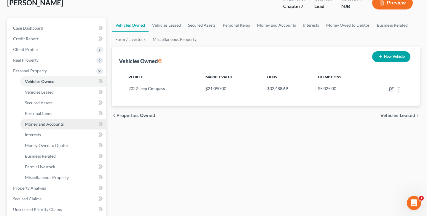
scroll to position [42, 0]
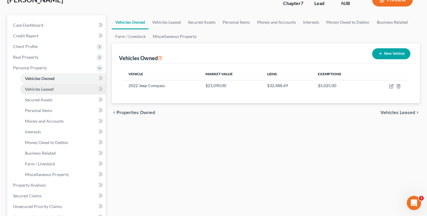
click at [47, 86] on link "Vehicles Leased" at bounding box center [63, 89] width 86 height 11
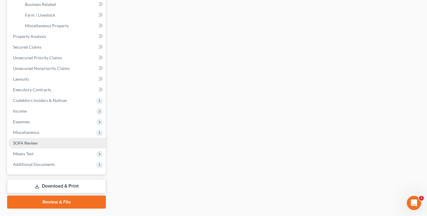
scroll to position [187, 0]
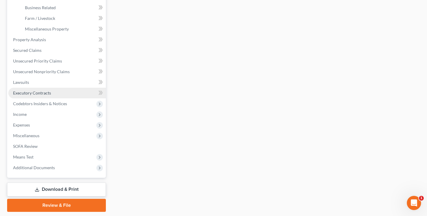
click at [31, 93] on span "Executory Contracts" at bounding box center [32, 92] width 38 height 5
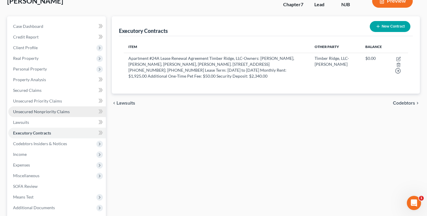
scroll to position [42, 0]
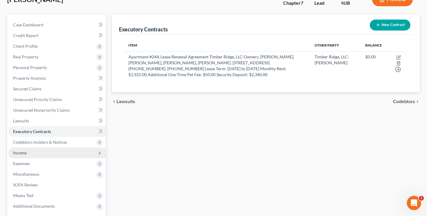
click at [29, 154] on span "Income" at bounding box center [57, 153] width 98 height 11
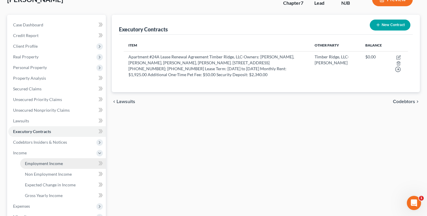
click at [49, 165] on span "Employment Income" at bounding box center [44, 163] width 38 height 5
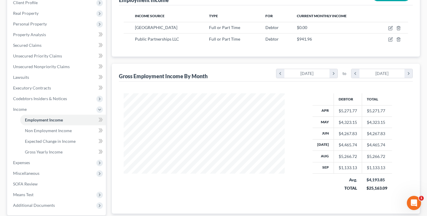
scroll to position [89, 0]
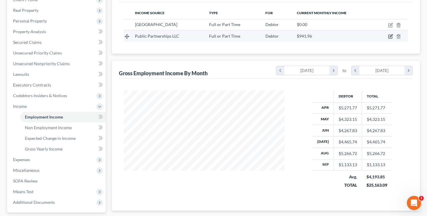
click at [390, 35] on icon "button" at bounding box center [390, 36] width 5 height 5
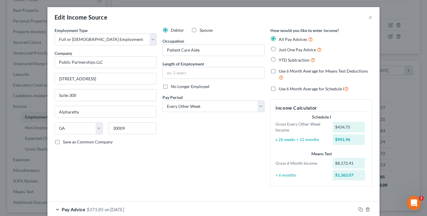
scroll to position [0, 0]
click at [371, 18] on button "×" at bounding box center [370, 17] width 4 height 7
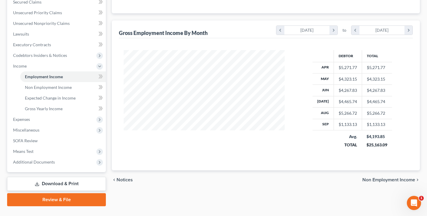
scroll to position [128, 0]
